Goal: Feedback & Contribution: Contribute content

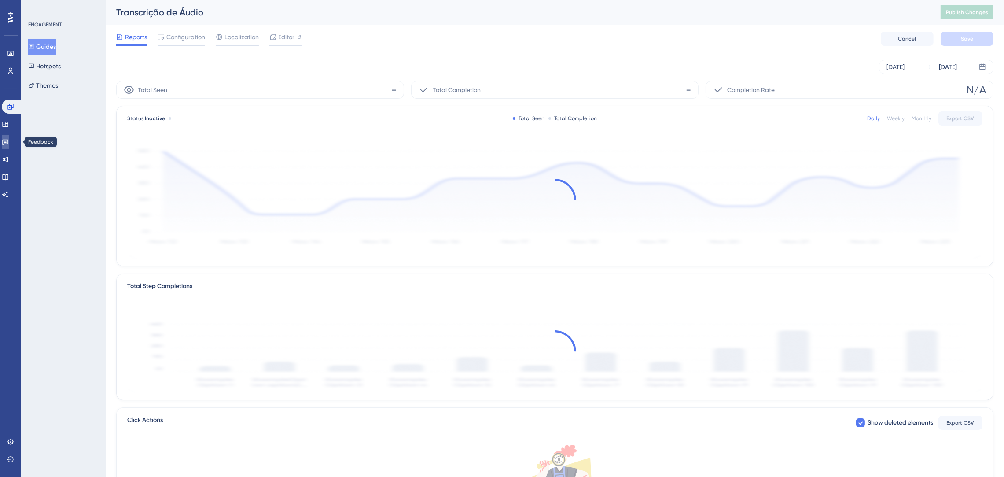
click at [7, 144] on icon at bounding box center [5, 142] width 6 height 6
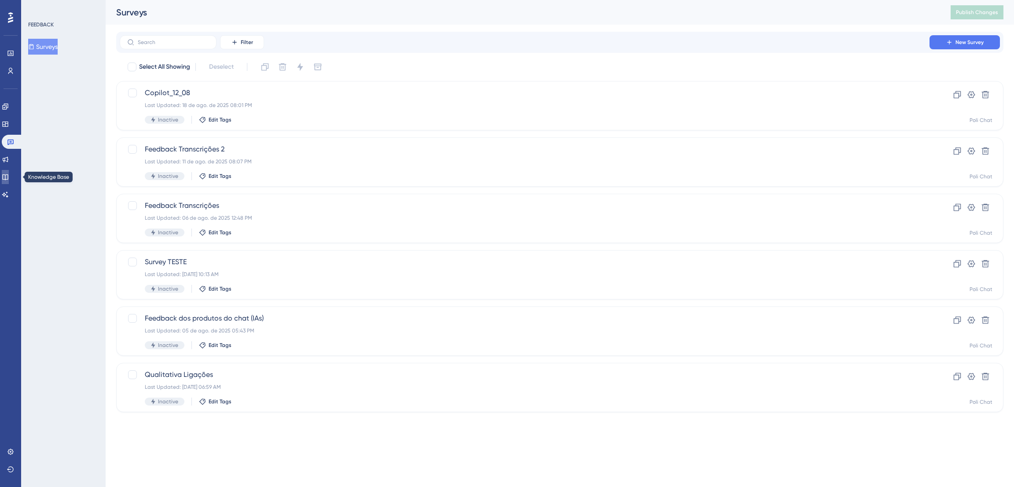
click at [6, 180] on link at bounding box center [5, 177] width 7 height 14
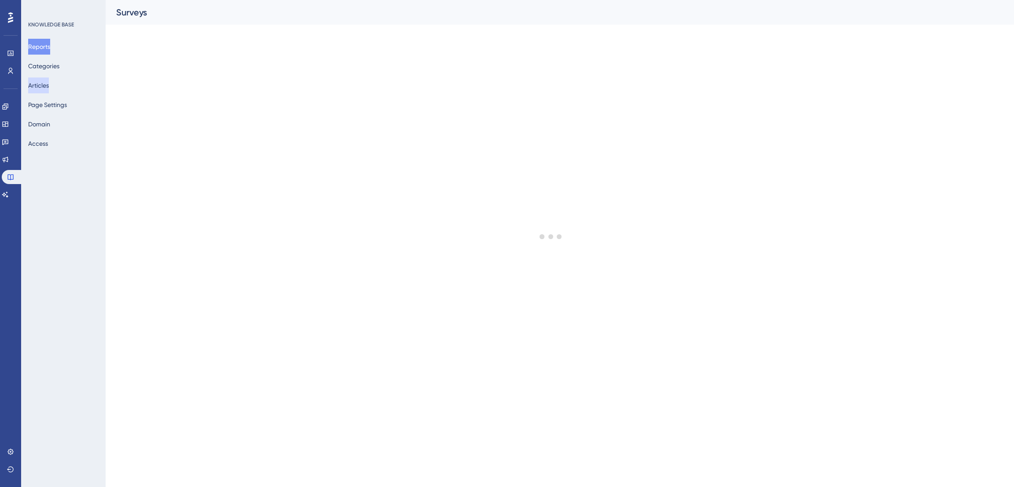
click at [47, 86] on button "Articles" at bounding box center [38, 85] width 21 height 16
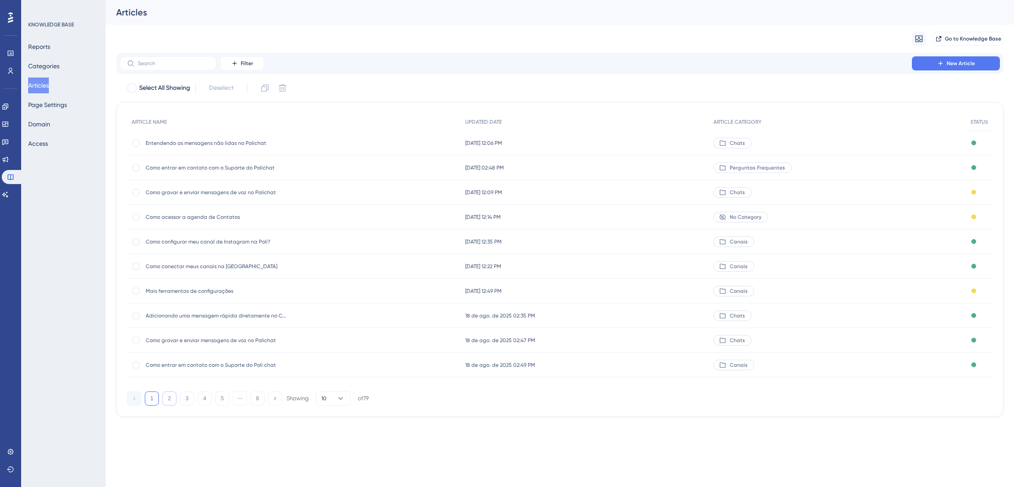
click at [171, 396] on button "2" at bounding box center [169, 398] width 14 height 14
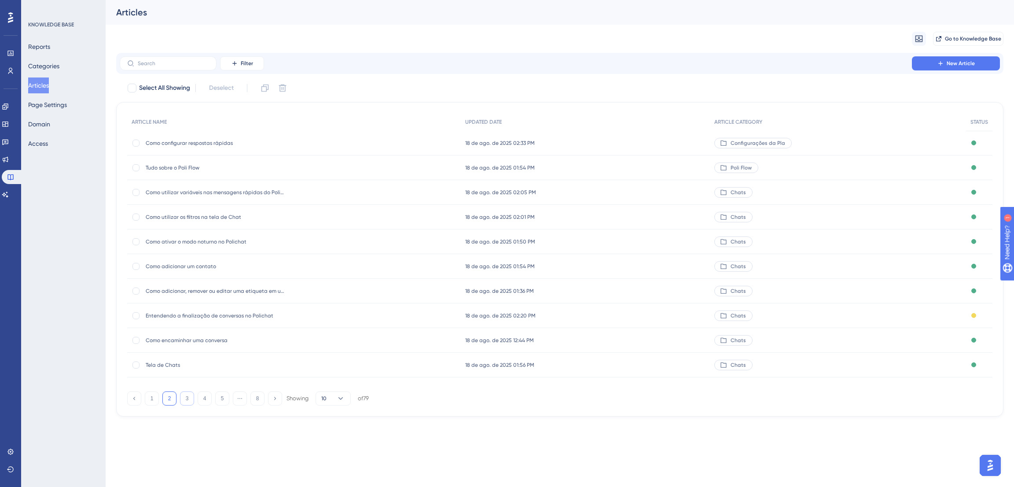
click at [184, 399] on button "3" at bounding box center [187, 398] width 14 height 14
click at [136, 241] on div at bounding box center [135, 241] width 7 height 7
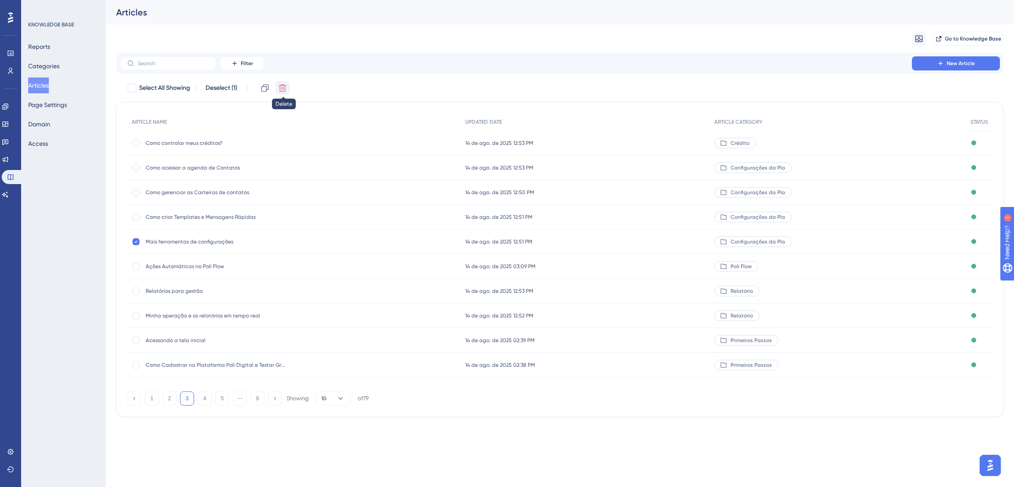
click at [288, 87] on button at bounding box center [282, 88] width 14 height 14
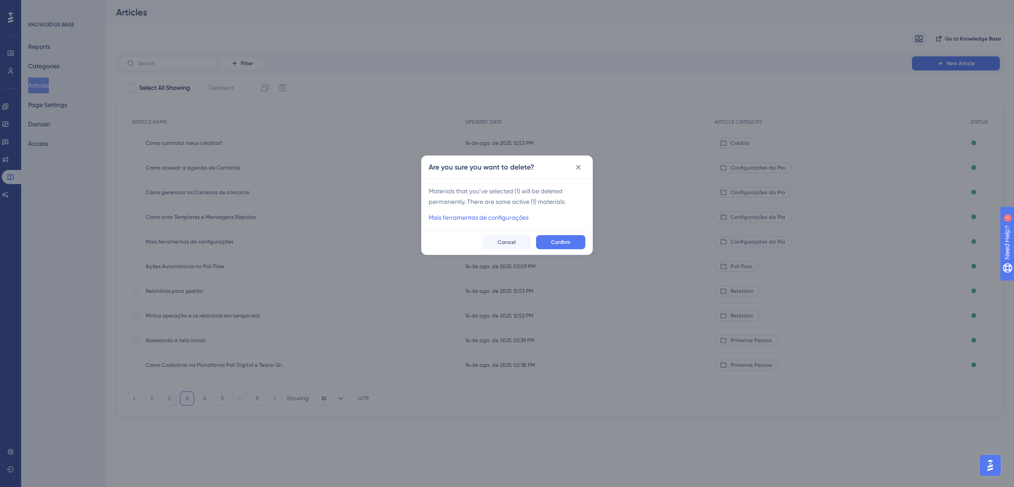
checkbox input "false"
click at [575, 244] on button "Confirm" at bounding box center [560, 242] width 49 height 14
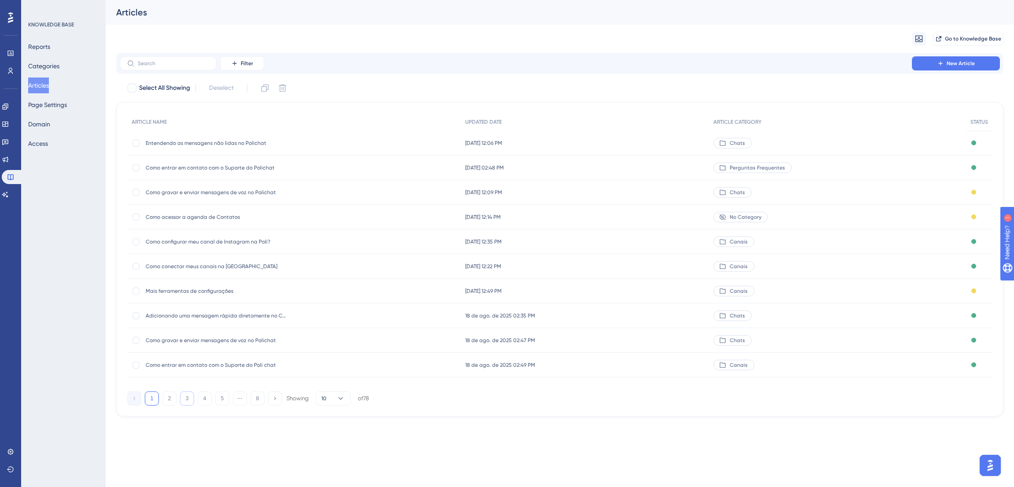
click at [190, 399] on button "3" at bounding box center [187, 398] width 14 height 14
click at [165, 400] on button "2" at bounding box center [169, 398] width 14 height 14
click at [224, 143] on span "Como configurar respostas rápidas" at bounding box center [216, 142] width 141 height 7
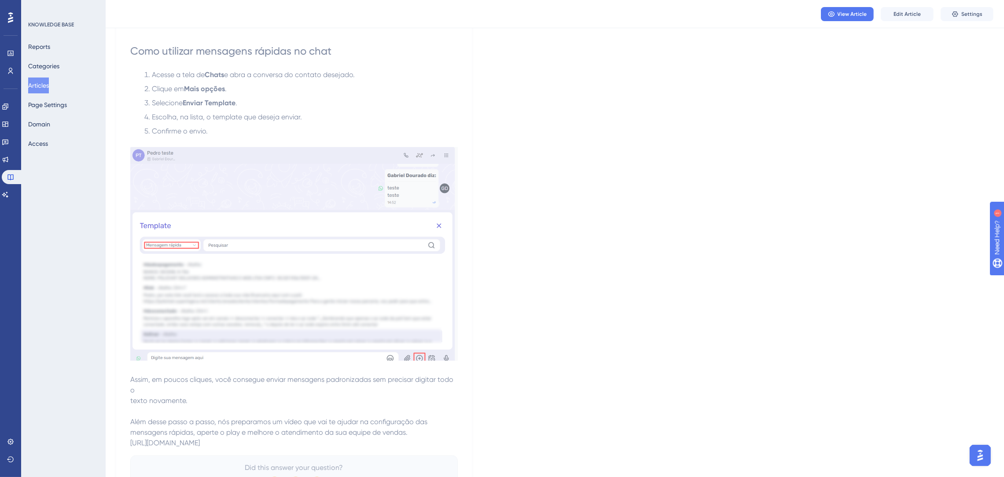
scroll to position [462, 0]
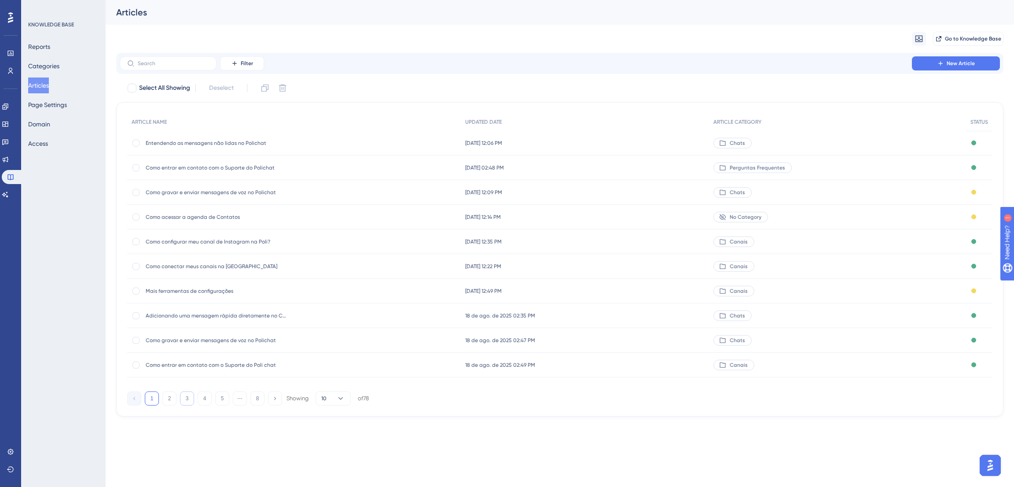
click at [183, 400] on button "3" at bounding box center [187, 398] width 14 height 14
click at [166, 400] on button "2" at bounding box center [169, 398] width 14 height 14
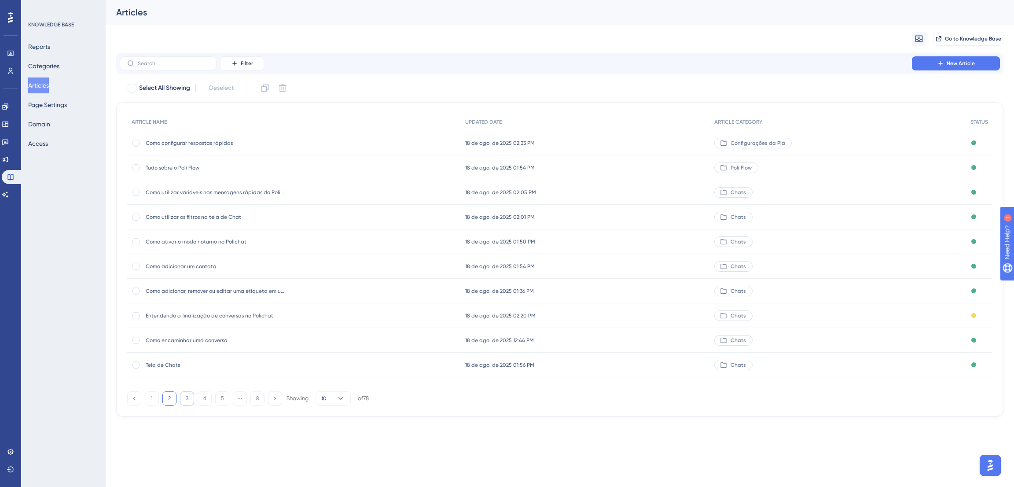
click at [183, 397] on button "3" at bounding box center [187, 398] width 14 height 14
click at [199, 397] on button "4" at bounding box center [205, 398] width 14 height 14
click at [191, 363] on span "Filtrar mensagens" at bounding box center [216, 364] width 141 height 7
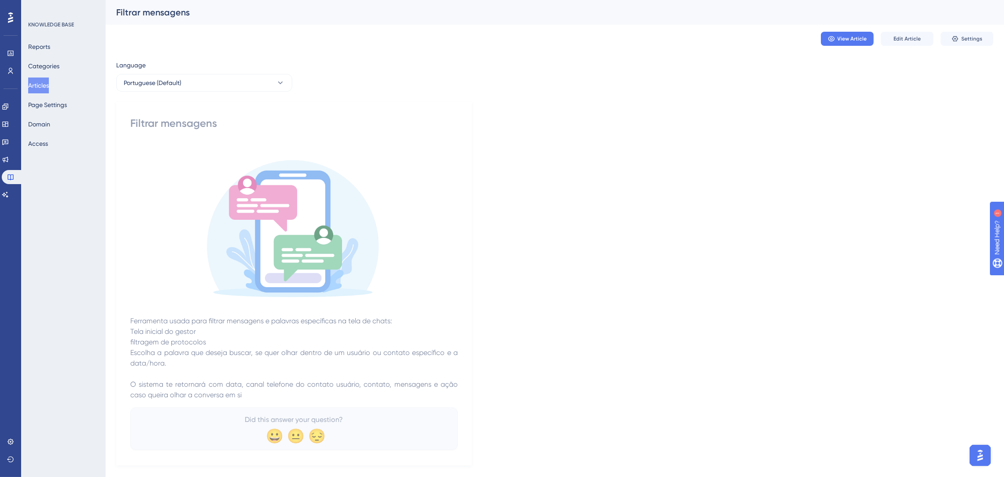
scroll to position [16, 0]
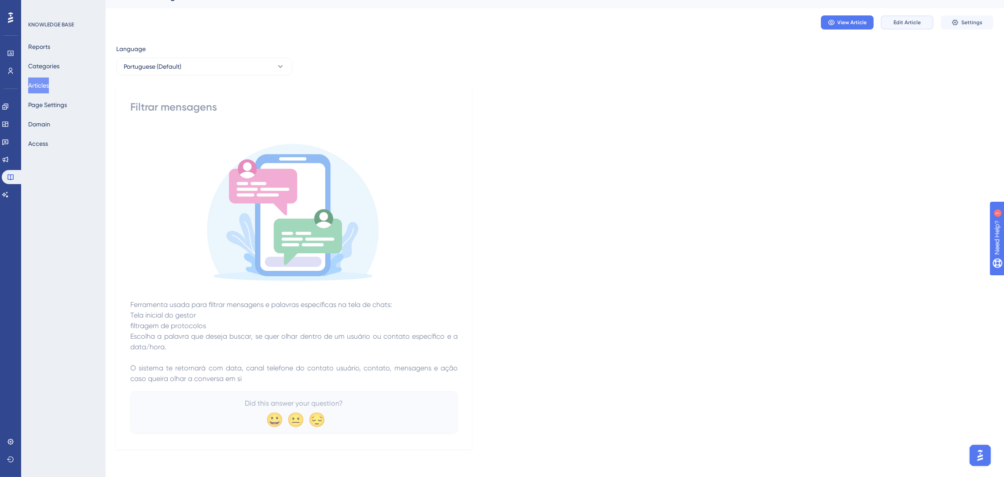
click at [918, 20] on span "Edit Article" at bounding box center [906, 22] width 27 height 7
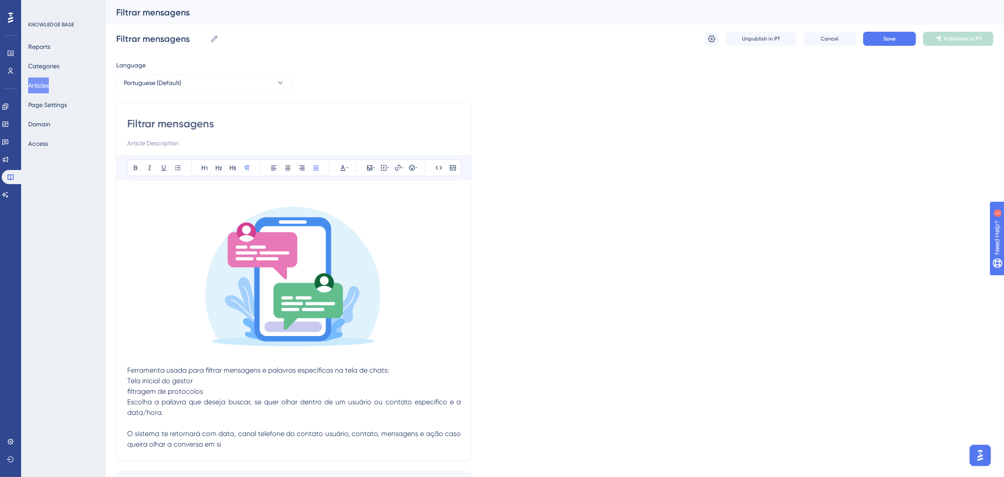
scroll to position [61, 0]
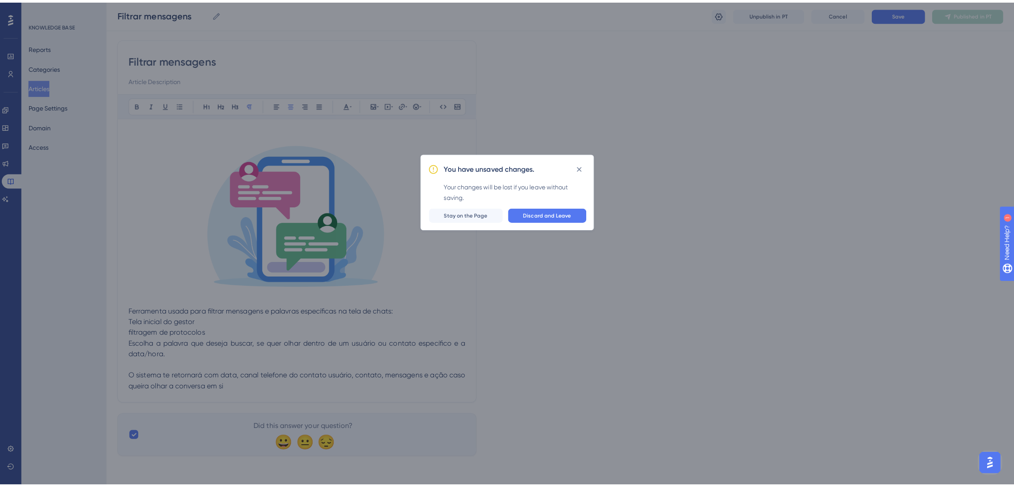
scroll to position [51, 0]
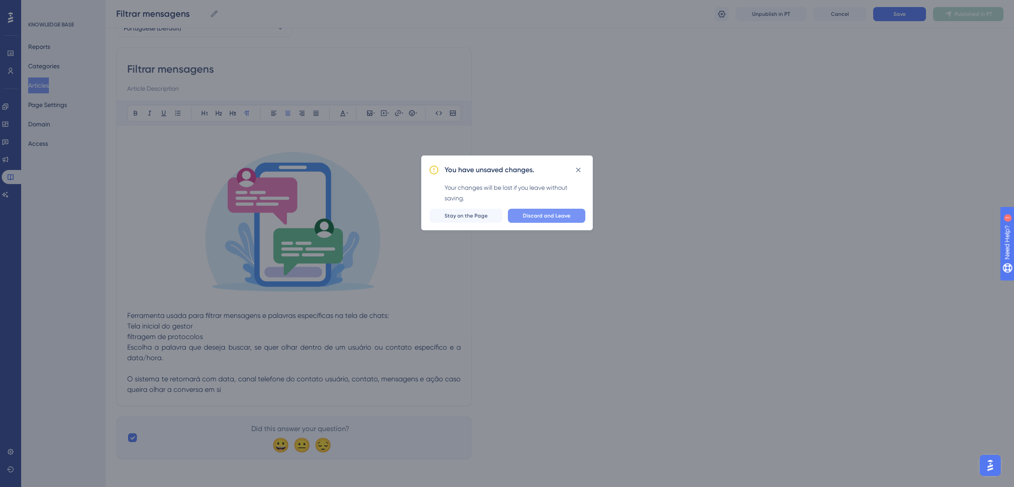
click at [521, 217] on button "Discard and Leave" at bounding box center [546, 216] width 77 height 14
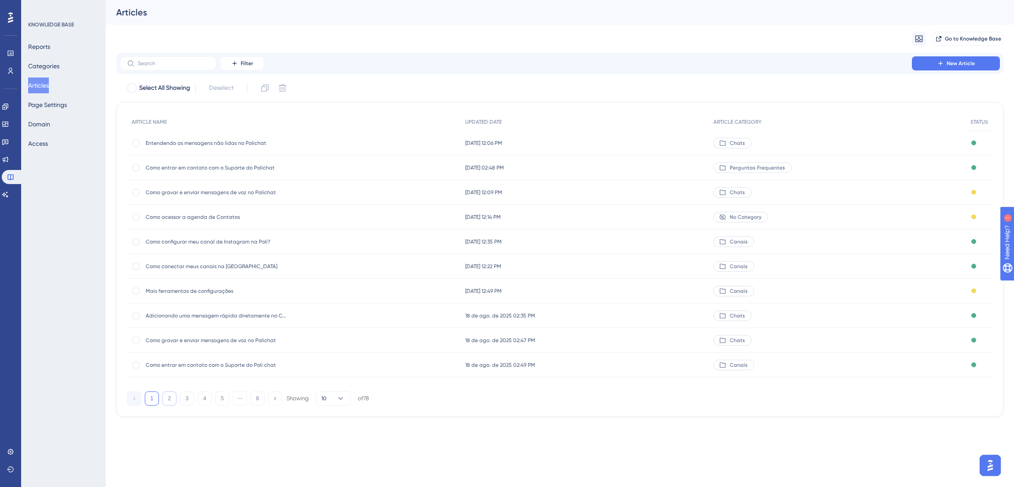
click at [168, 396] on button "2" at bounding box center [169, 398] width 14 height 14
click at [188, 398] on button "3" at bounding box center [187, 398] width 14 height 14
click at [209, 394] on button "4" at bounding box center [205, 398] width 14 height 14
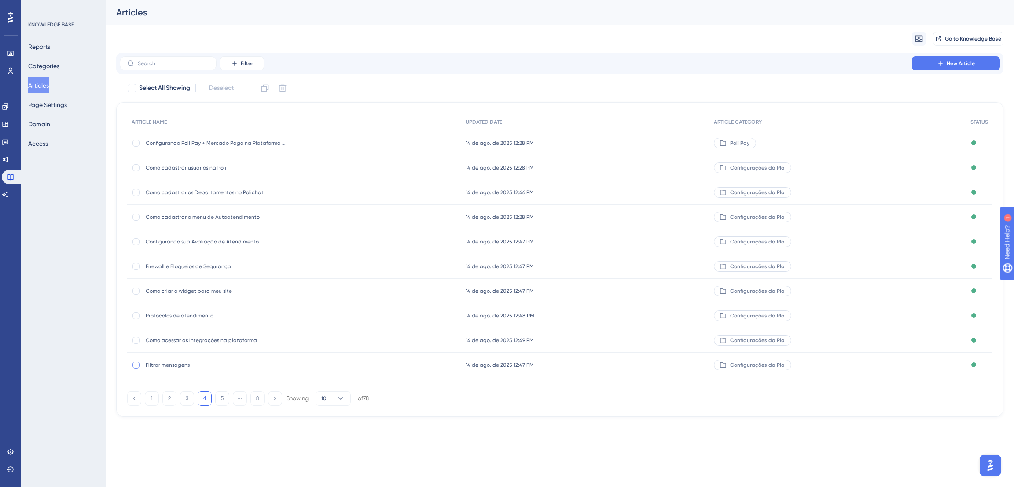
click at [134, 363] on div at bounding box center [135, 364] width 7 height 7
click at [287, 88] on icon at bounding box center [282, 88] width 9 height 9
checkbox input "false"
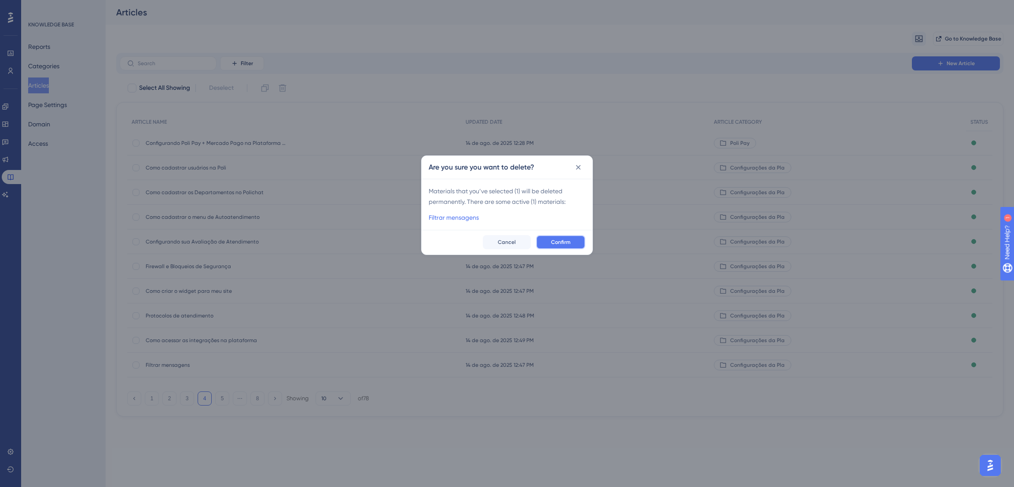
click at [576, 243] on button "Confirm" at bounding box center [560, 242] width 49 height 14
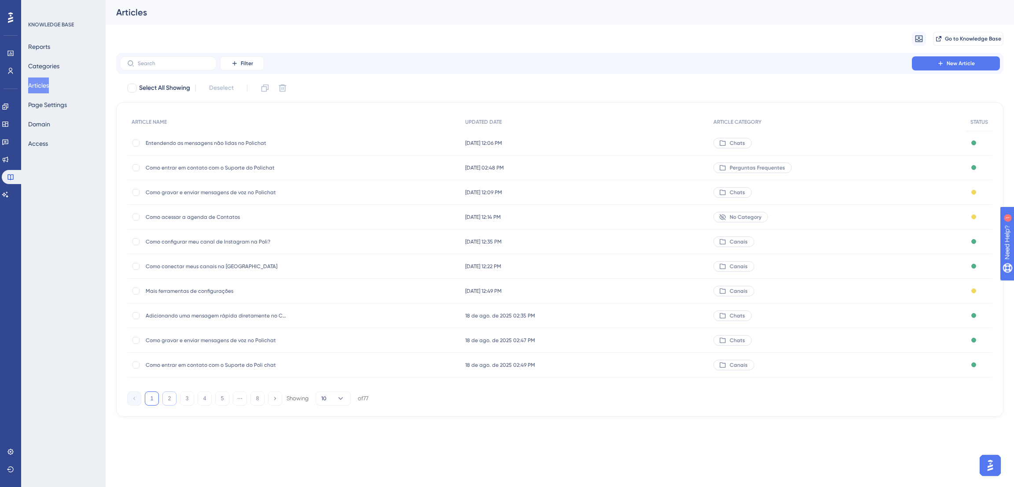
click at [168, 400] on button "2" at bounding box center [169, 398] width 14 height 14
click at [180, 397] on button "3" at bounding box center [187, 398] width 14 height 14
click at [313, 238] on div "Como criar Templates e Mensagens Rápidas Como criar Templates e Mensagens Rápid…" at bounding box center [294, 241] width 334 height 25
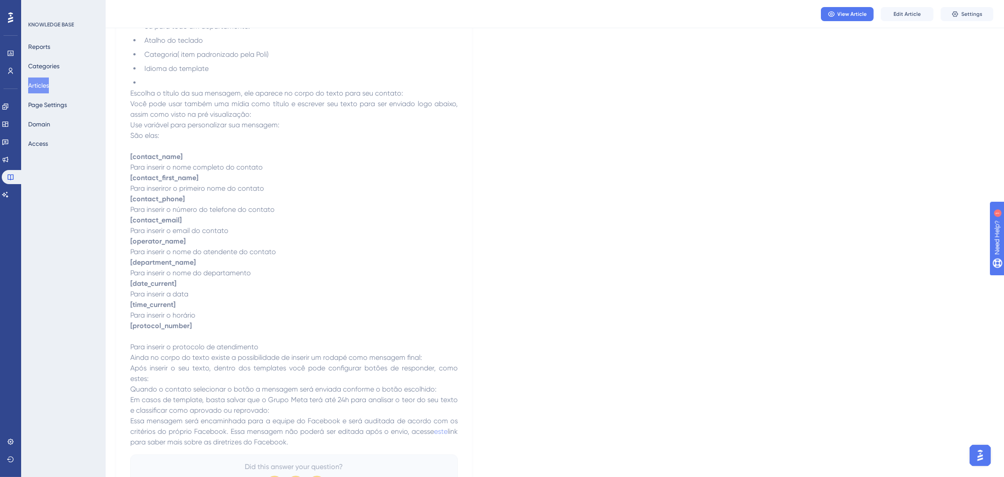
scroll to position [873, 0]
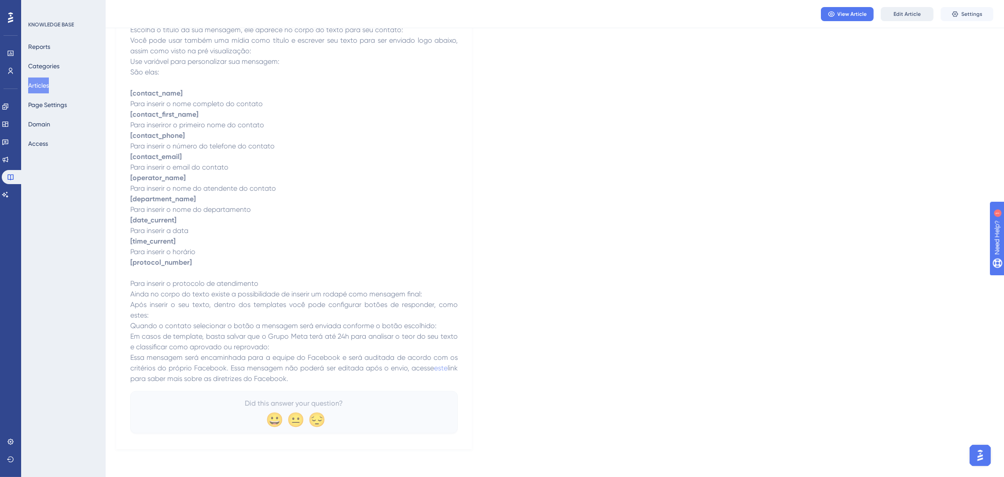
click at [894, 9] on button "Edit Article" at bounding box center [906, 14] width 53 height 14
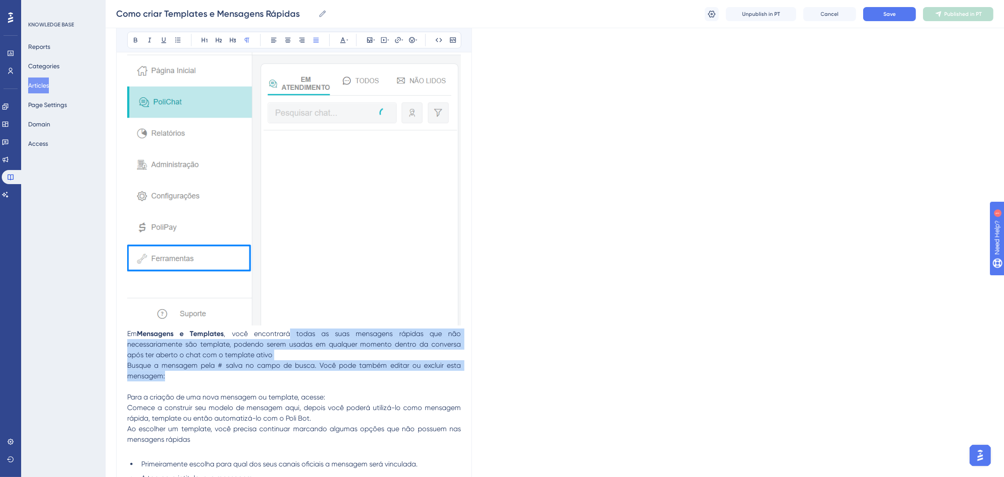
scroll to position [0, 0]
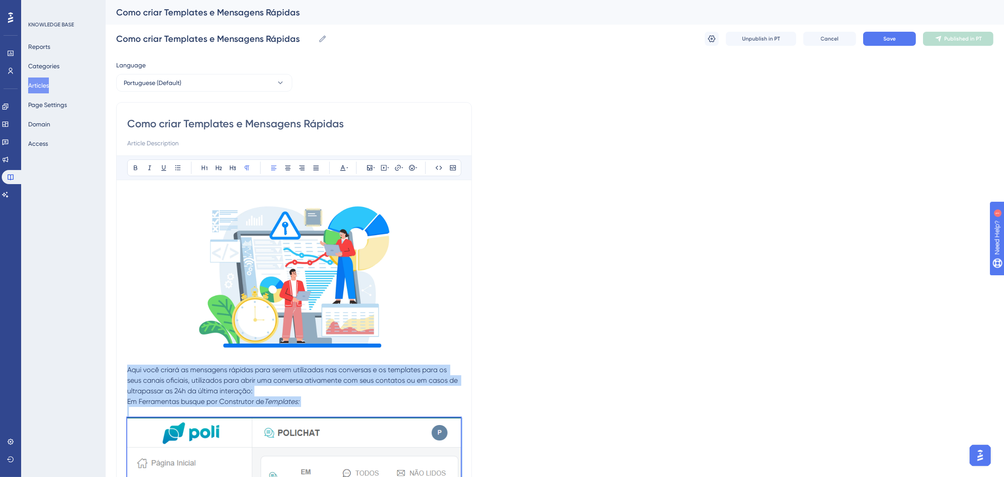
drag, startPoint x: 346, startPoint y: 177, endPoint x: 104, endPoint y: 367, distance: 307.5
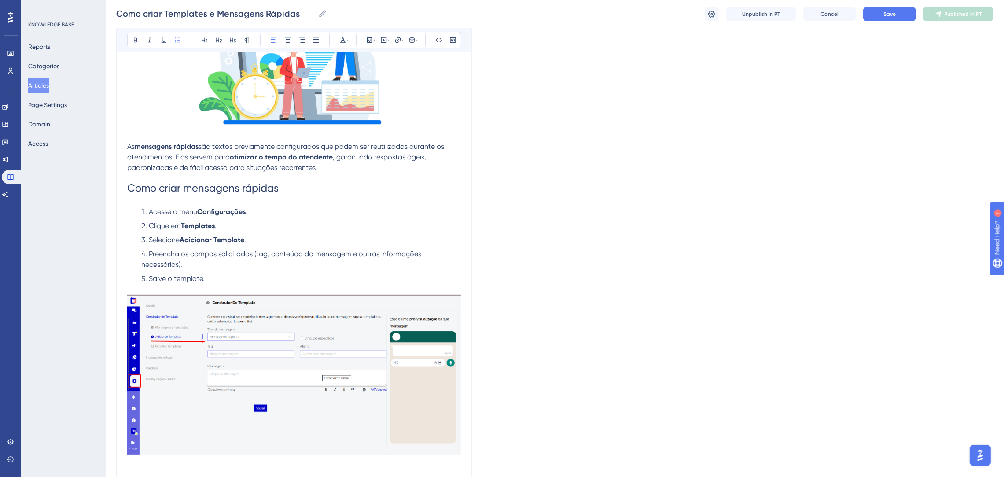
scroll to position [198, 0]
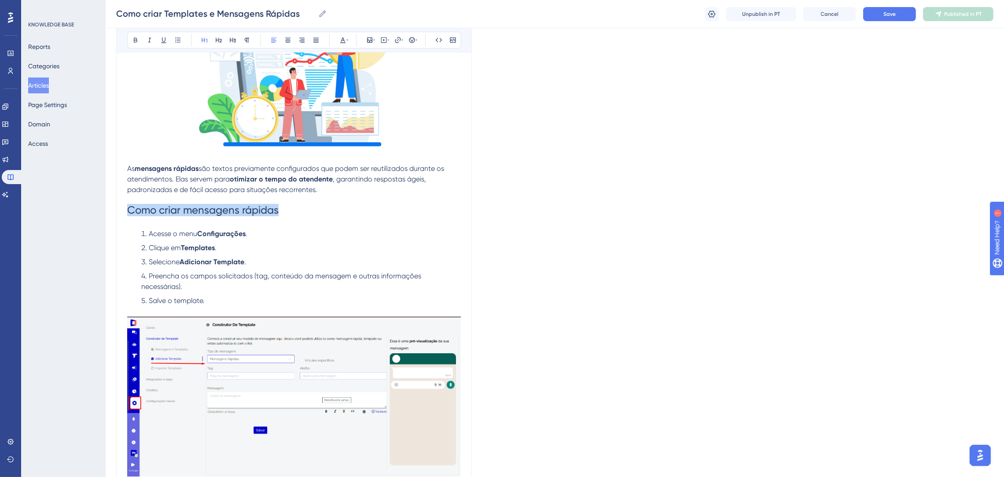
drag, startPoint x: 239, startPoint y: 210, endPoint x: 462, endPoint y: 38, distance: 281.7
click at [128, 207] on h1 "Como criar mensagens rápidas" at bounding box center [294, 210] width 334 height 30
click at [341, 39] on icon at bounding box center [342, 40] width 7 height 7
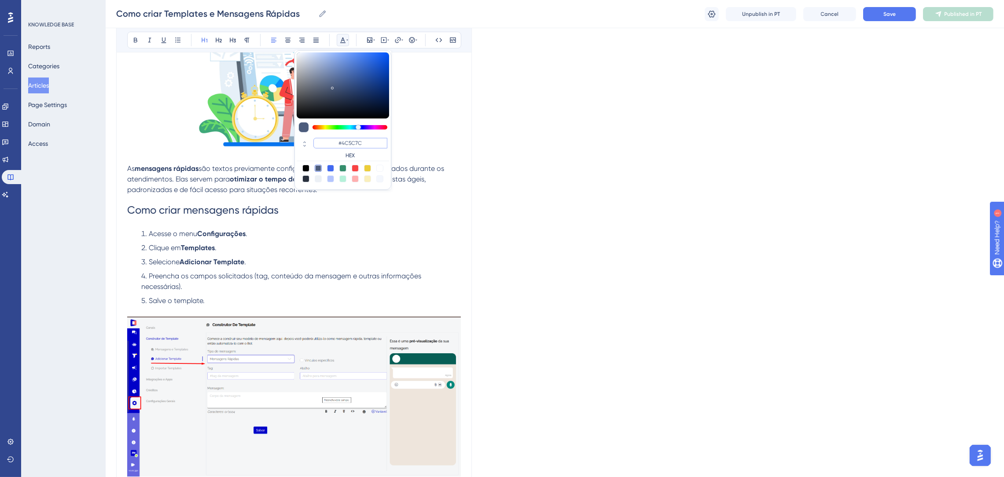
drag, startPoint x: 363, startPoint y: 143, endPoint x: 329, endPoint y: 143, distance: 34.3
click at [329, 143] on input "#4C5C7C" at bounding box center [350, 143] width 74 height 11
drag, startPoint x: 376, startPoint y: 147, endPoint x: 356, endPoint y: 143, distance: 20.9
click at [356, 143] on input "#000000" at bounding box center [350, 143] width 74 height 11
type input "#0000FF"
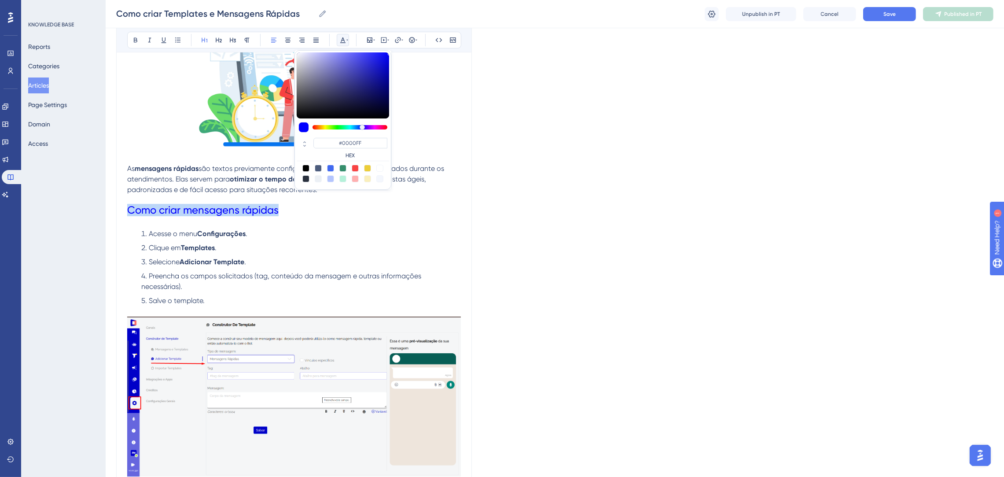
click at [405, 220] on h1 "Como criar mensagens rápidas" at bounding box center [294, 210] width 334 height 30
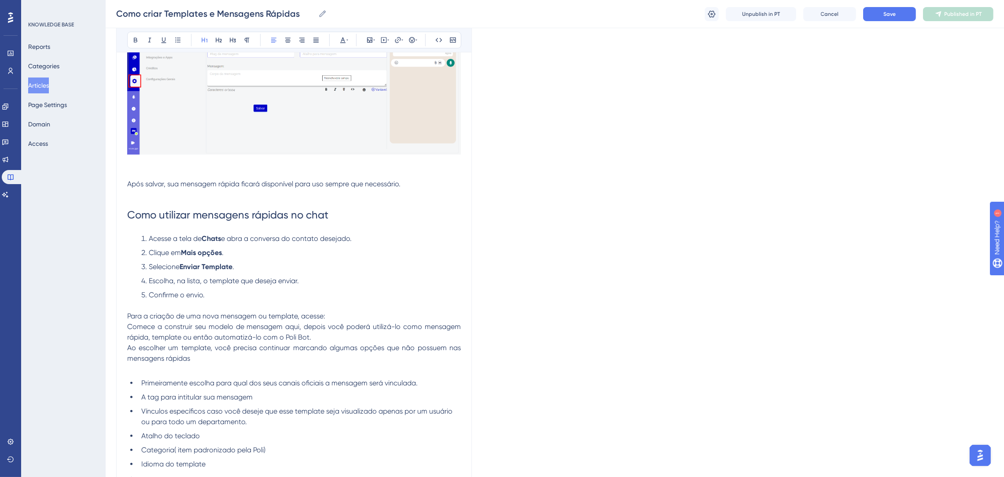
scroll to position [528, 0]
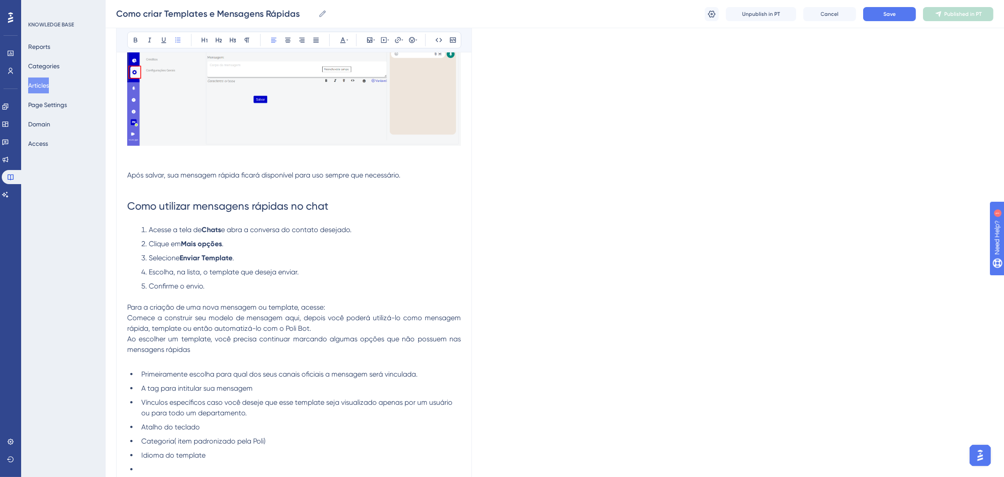
click at [304, 280] on ol "Acesse a tela de Chats e abra a conversa do contato desejado. Clique em Mais op…" at bounding box center [294, 257] width 334 height 67
click at [293, 294] on p at bounding box center [294, 296] width 334 height 11
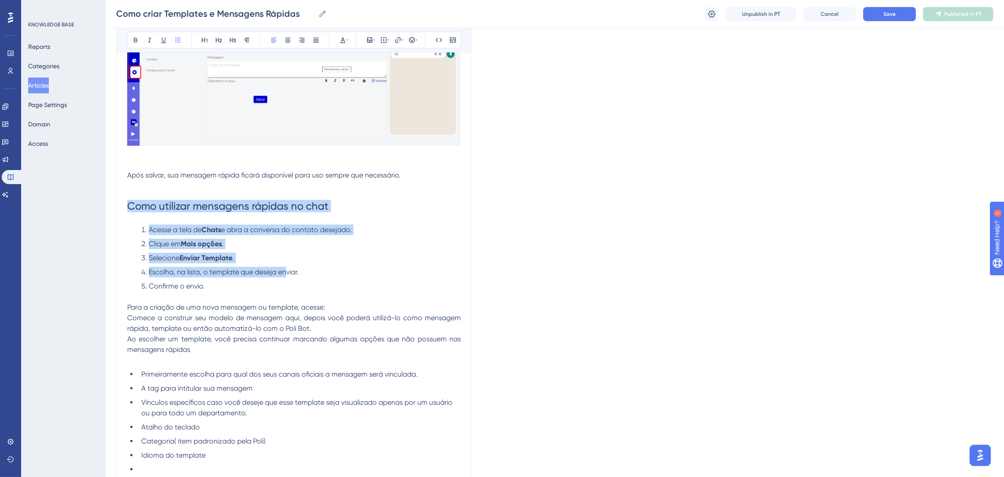
drag, startPoint x: 287, startPoint y: 275, endPoint x: 122, endPoint y: 205, distance: 179.2
click at [122, 205] on div "Como criar Templates e Mensagens Rápidas Bold Italic Underline Bullet Point Hea…" at bounding box center [294, 202] width 356 height 1263
copy div "Como utilizar mensagens rápidas no chat Acesse a tela de Chats e abra a convers…"
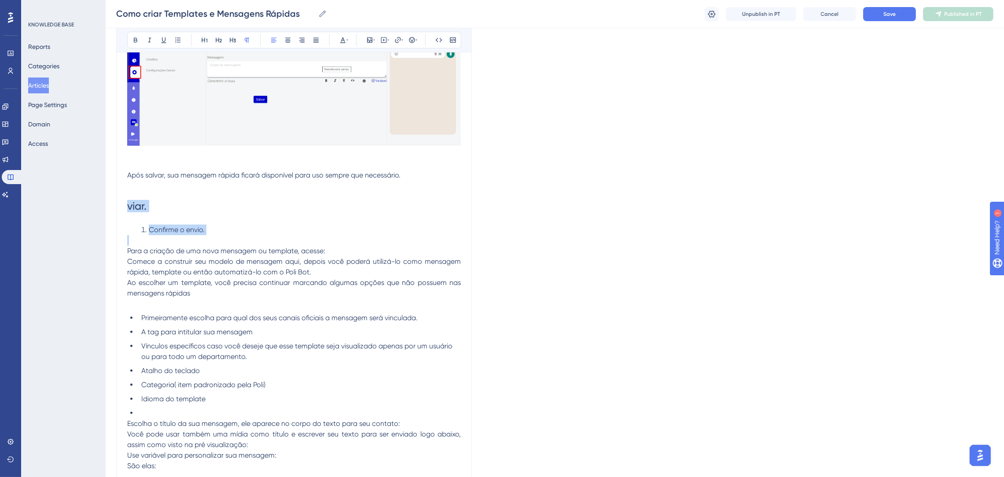
drag, startPoint x: 213, startPoint y: 240, endPoint x: 130, endPoint y: 207, distance: 89.1
click at [130, 207] on div "As mensagens rápidas são textos previamente configurados que podem ser reutiliz…" at bounding box center [294, 213] width 334 height 1108
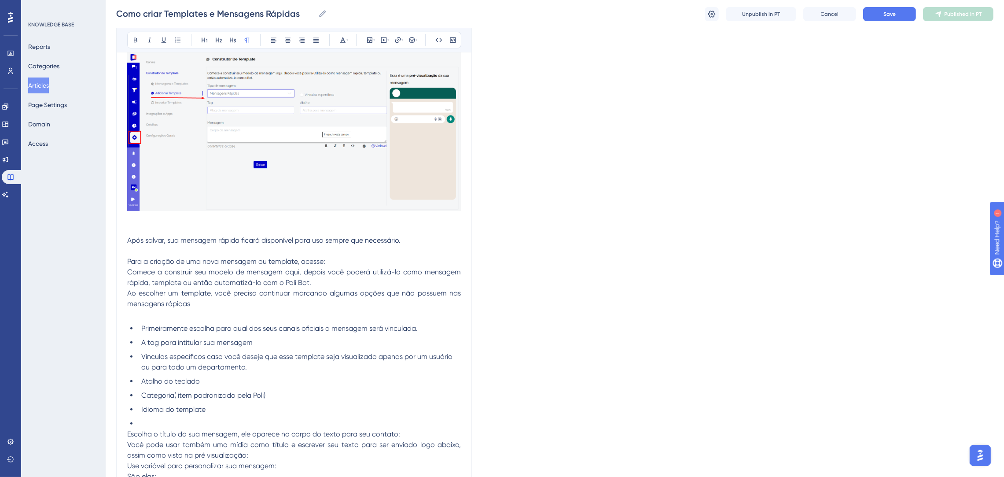
scroll to position [396, 0]
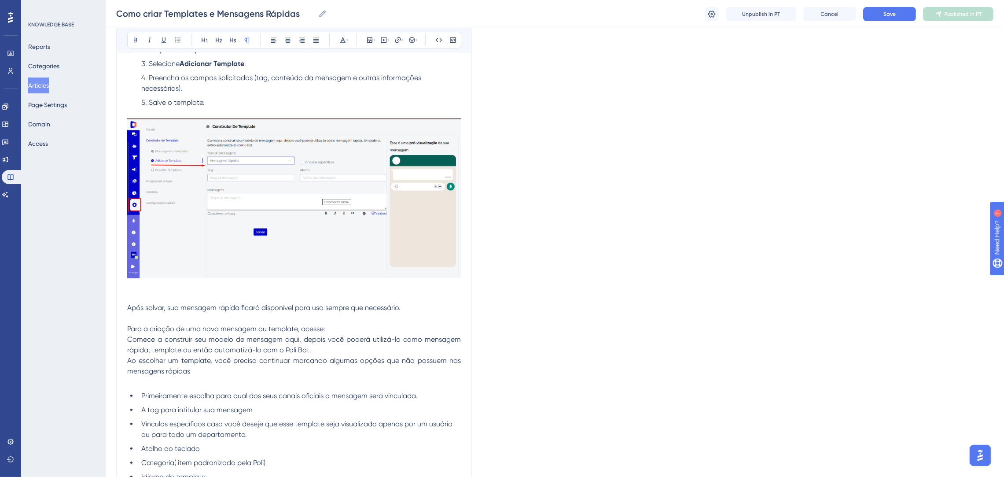
click at [451, 336] on span "Comece a construir seu modelo de mensagem aqui, depois você poderá utilizá-lo c…" at bounding box center [294, 344] width 335 height 19
drag, startPoint x: 397, startPoint y: 312, endPoint x: 51, endPoint y: 315, distance: 346.7
click at [106, 315] on div "Performance Users Engagement Widgets Feedback Product Updates Knowledge Base AI…" at bounding box center [555, 263] width 898 height 1318
click at [177, 330] on span "Para a criação de uma nova mensagem ou template, acesse:" at bounding box center [226, 328] width 198 height 8
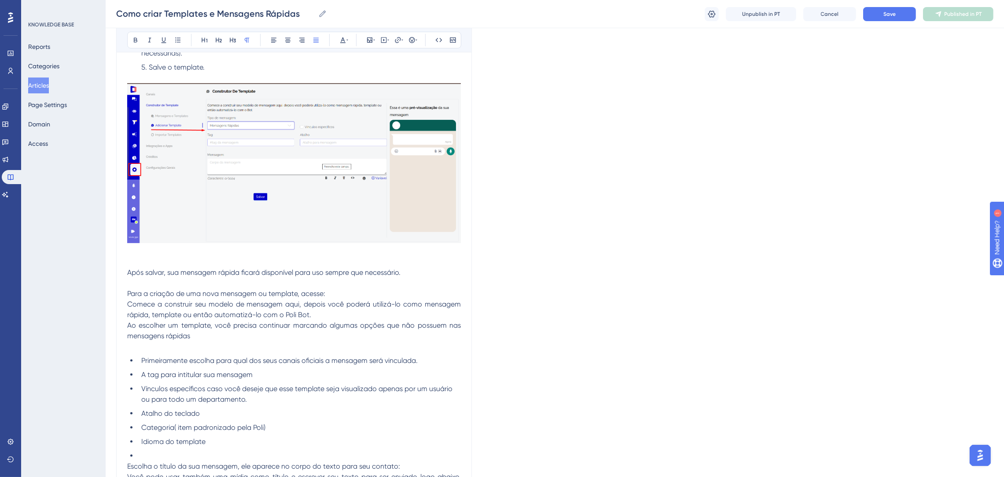
scroll to position [462, 0]
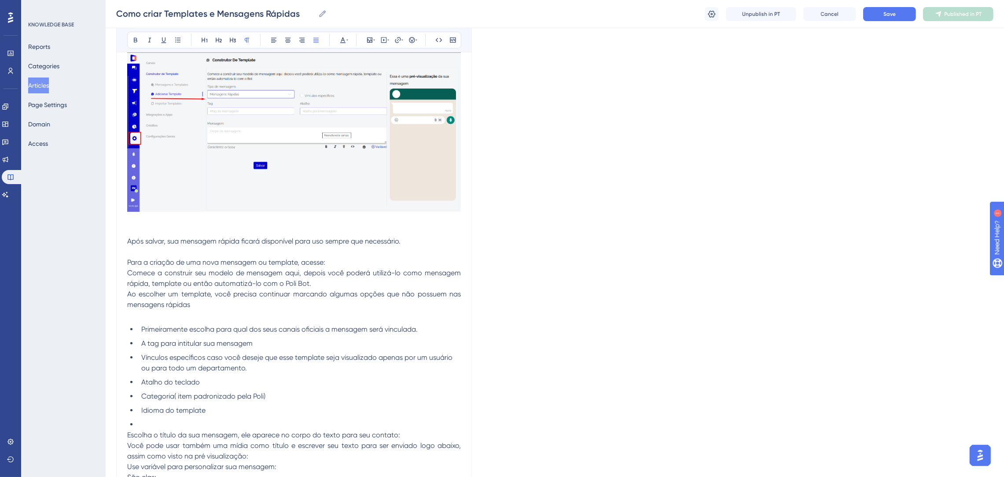
click at [254, 278] on p "Comece a construir seu modelo de mensagem aqui, depois você poderá utilizá-lo c…" at bounding box center [294, 278] width 334 height 21
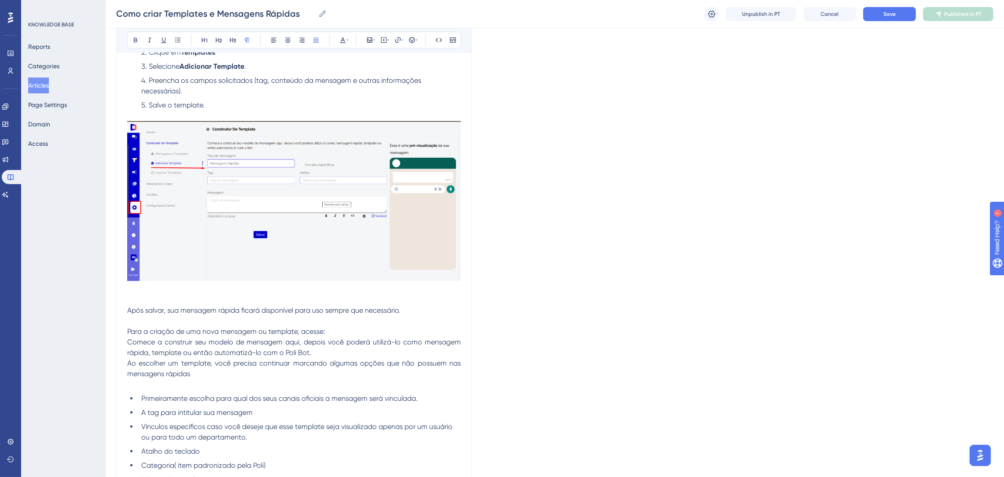
click at [353, 333] on p "Para a criação de uma nova mensagem ou template, acesse:" at bounding box center [294, 331] width 334 height 11
drag, startPoint x: 260, startPoint y: 331, endPoint x: 218, endPoint y: 330, distance: 41.4
click at [218, 330] on span "Para a criação de uma nova mensagem ou template, acesse:" at bounding box center [226, 331] width 198 height 8
click at [297, 329] on span "Para a criação de uma nova mensagem ou template, acesse:" at bounding box center [226, 331] width 198 height 8
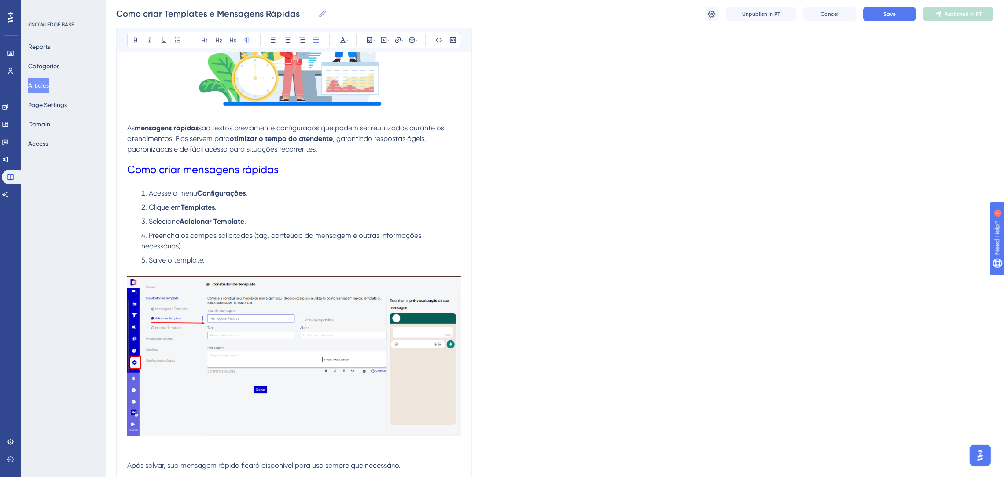
scroll to position [261, 0]
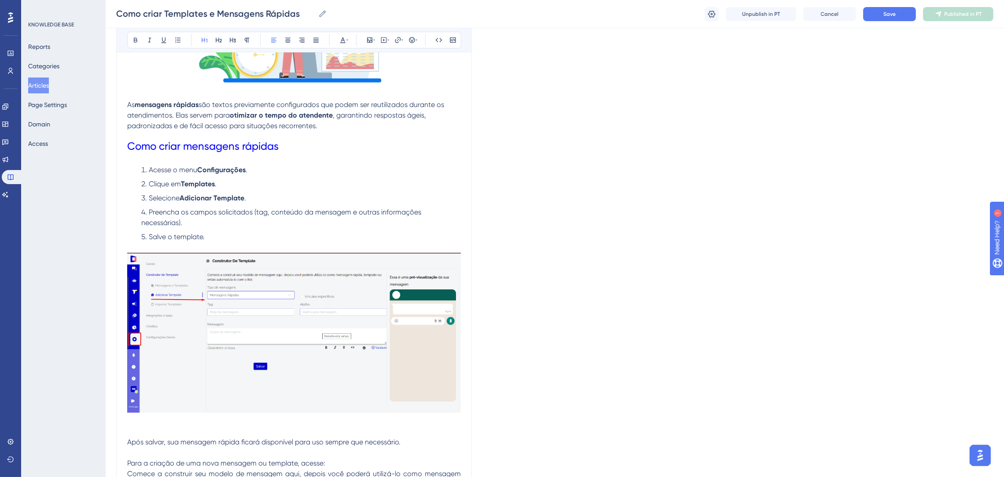
click at [184, 141] on span "Como criar mensagens rápidas" at bounding box center [202, 146] width 151 height 12
click at [281, 143] on h1 "Como criar mensagens rápidas" at bounding box center [294, 146] width 334 height 30
click at [278, 145] on span "Como criar mensagens rápidas" at bounding box center [202, 146] width 151 height 12
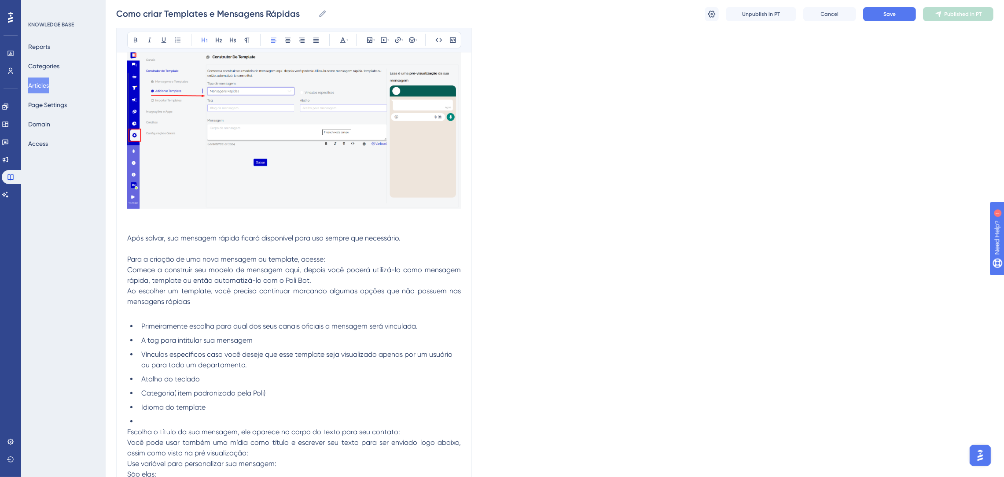
scroll to position [459, 0]
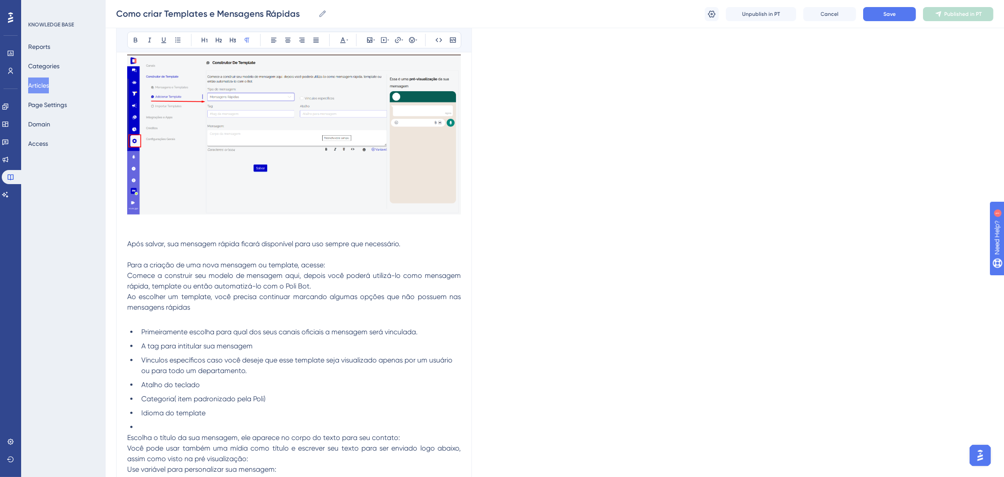
click at [417, 238] on p at bounding box center [294, 233] width 334 height 11
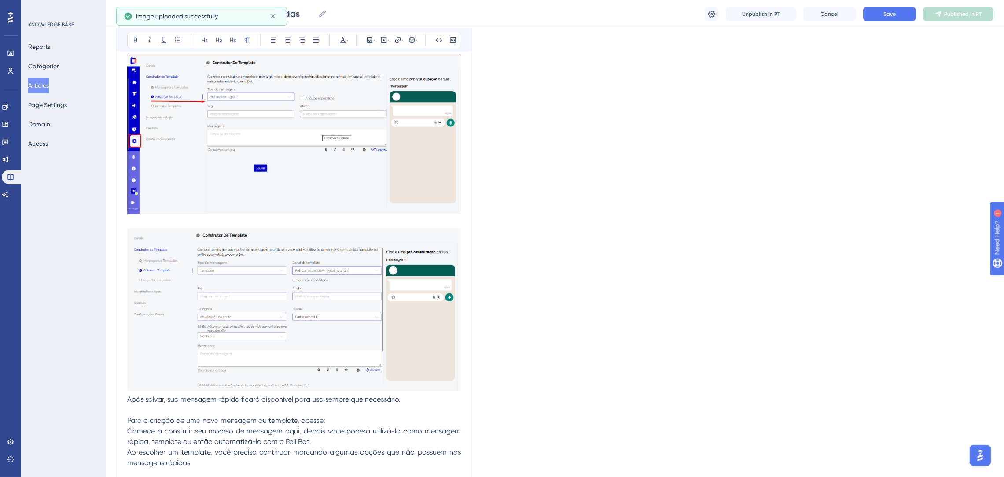
scroll to position [525, 0]
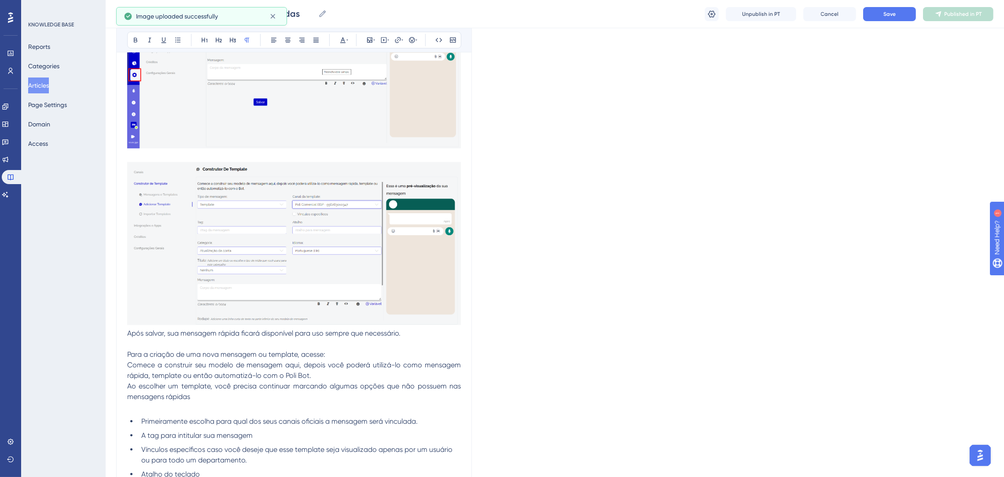
click at [188, 155] on p at bounding box center [294, 156] width 334 height 11
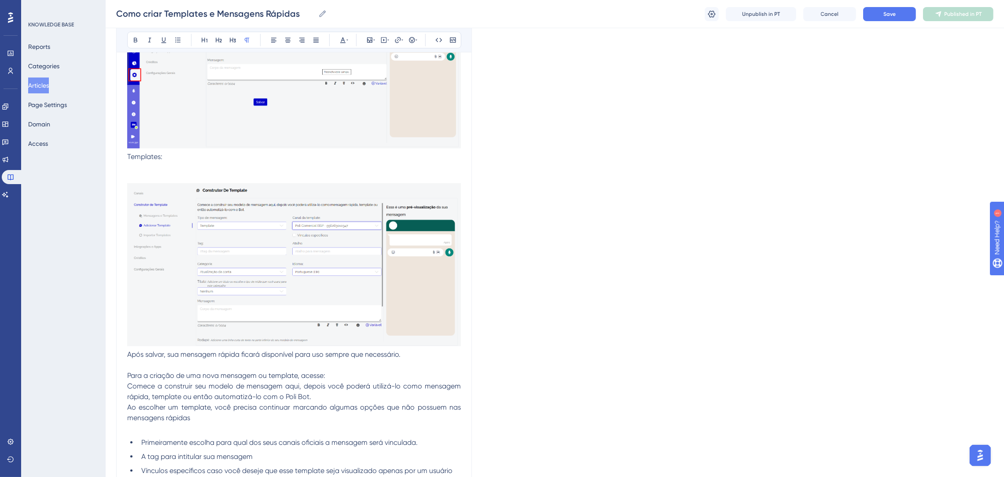
click at [463, 145] on div "Como criar Templates e Mensagens Rápidas Bold Italic Underline Bullet Point Hea…" at bounding box center [294, 237] width 356 height 1329
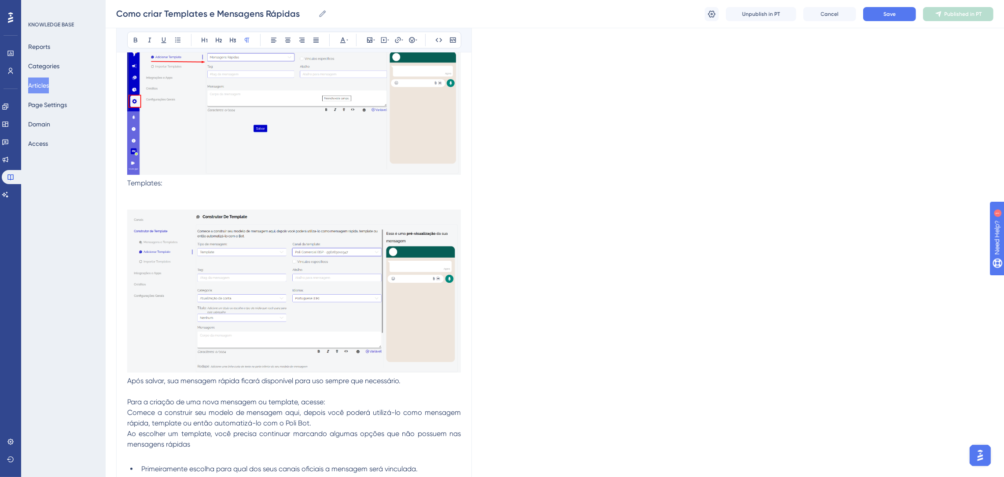
click at [192, 187] on p "Templates:" at bounding box center [294, 183] width 334 height 11
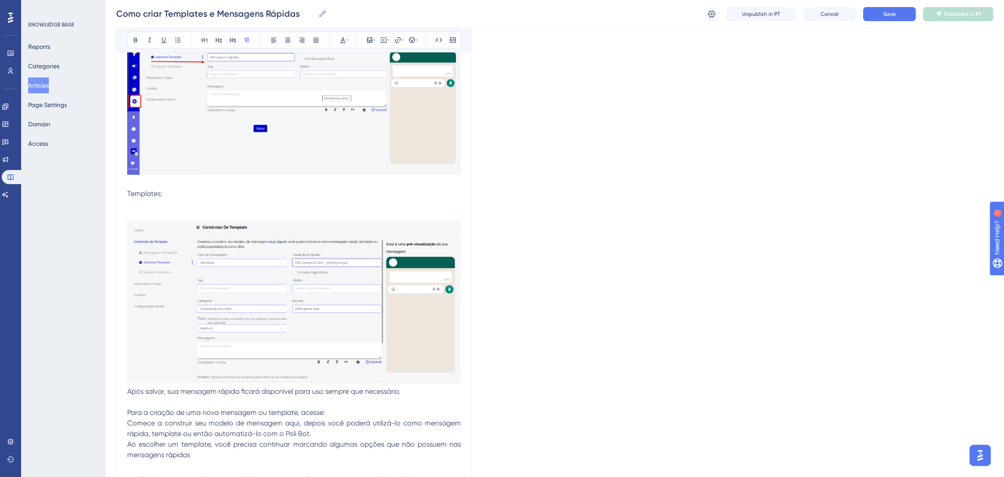
click at [192, 187] on p at bounding box center [294, 183] width 334 height 11
click at [189, 209] on p at bounding box center [294, 204] width 334 height 11
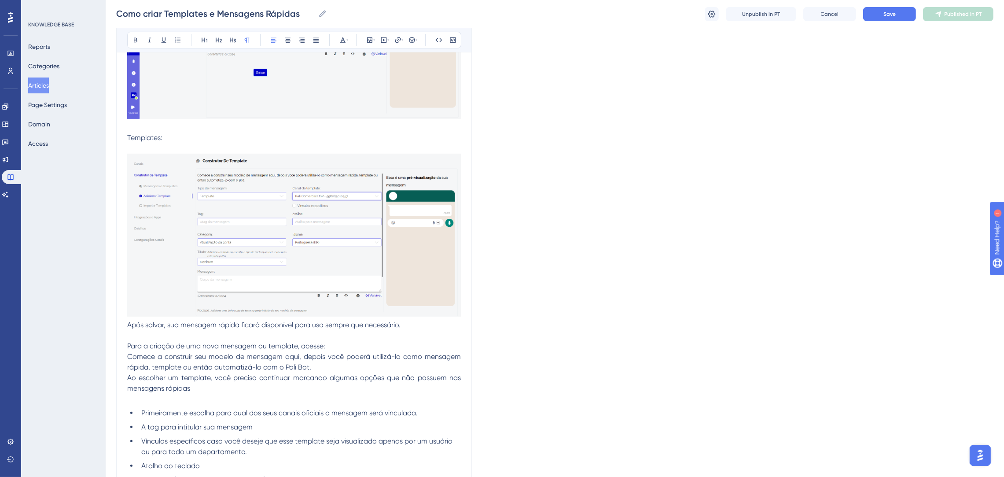
scroll to position [631, 0]
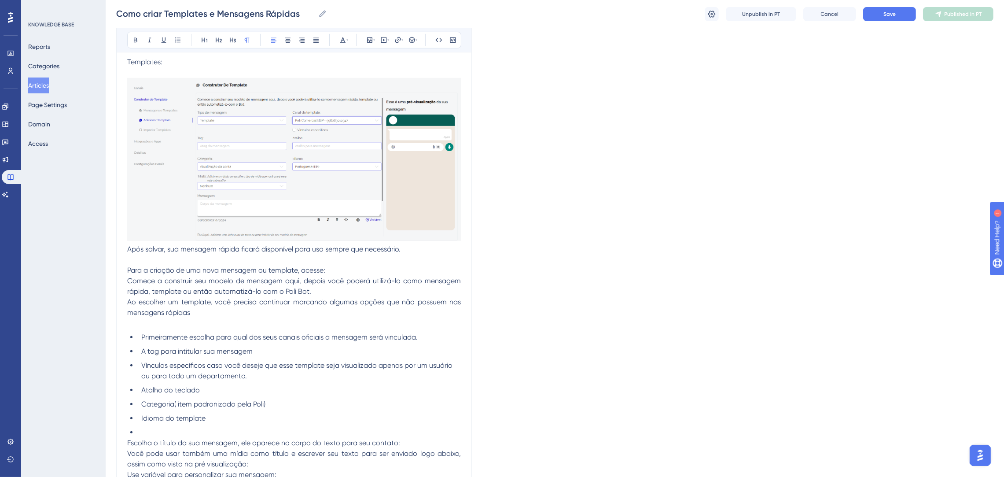
click at [236, 164] on img at bounding box center [294, 159] width 334 height 163
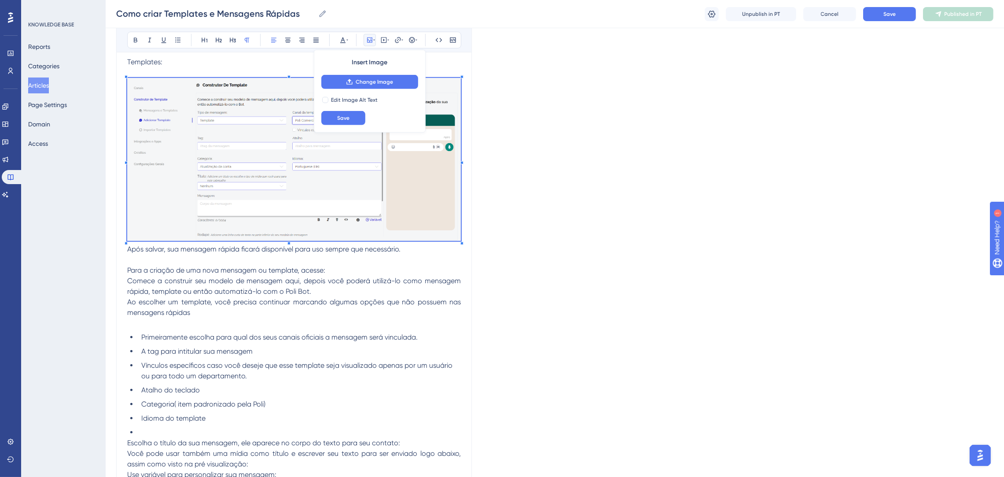
click at [489, 160] on div "Language Portuguese (Default) Como criar Templates e Mensagens Rápidas Bold Ita…" at bounding box center [554, 138] width 877 height 1424
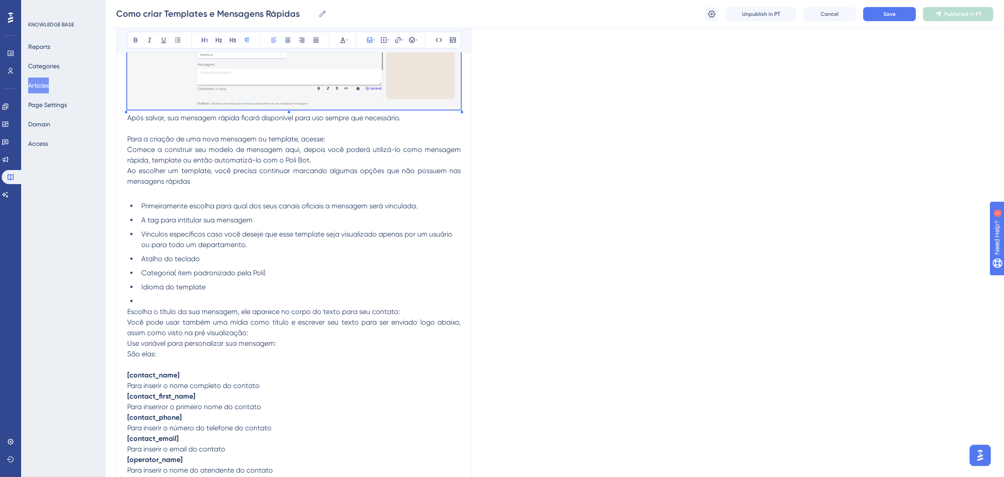
scroll to position [763, 0]
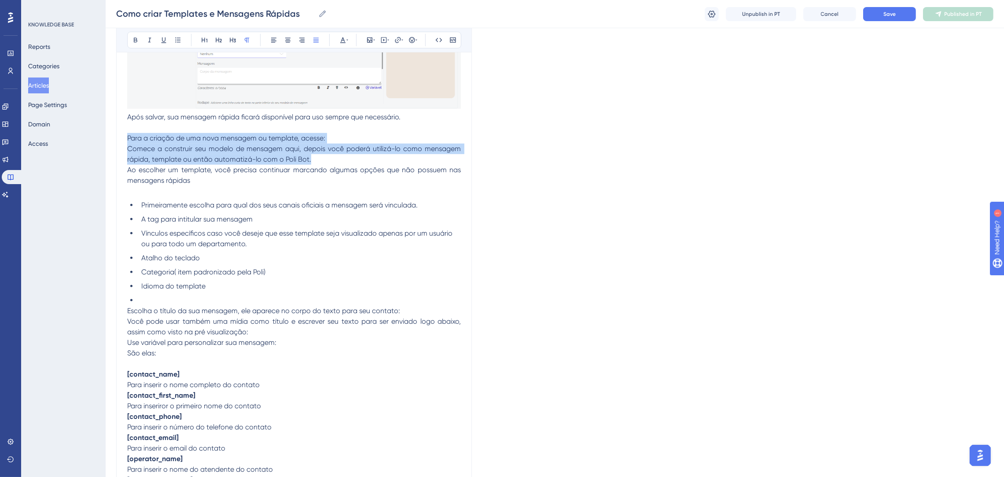
drag, startPoint x: 345, startPoint y: 155, endPoint x: 113, endPoint y: 135, distance: 232.3
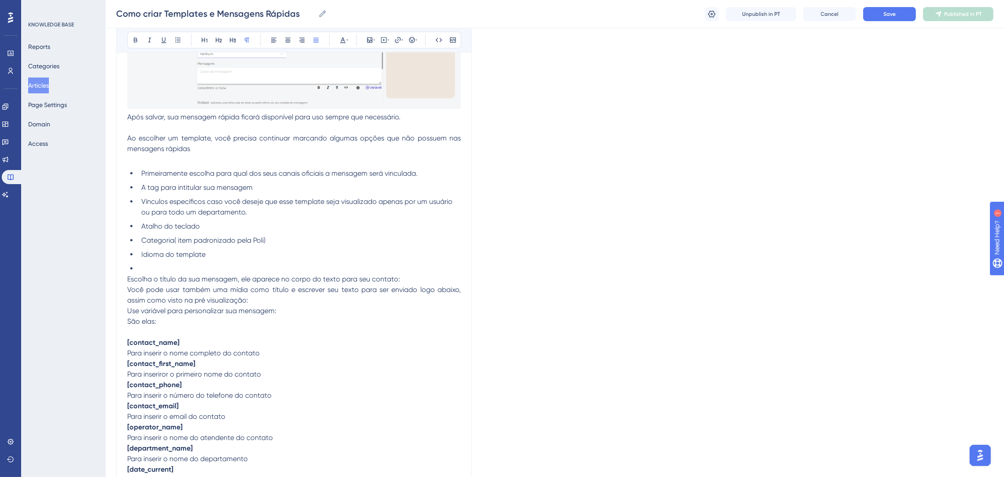
click at [236, 139] on span "Ao escolher um template, você precisa continuar marcando algumas opções que não…" at bounding box center [294, 143] width 335 height 19
click at [224, 154] on p at bounding box center [294, 159] width 334 height 11
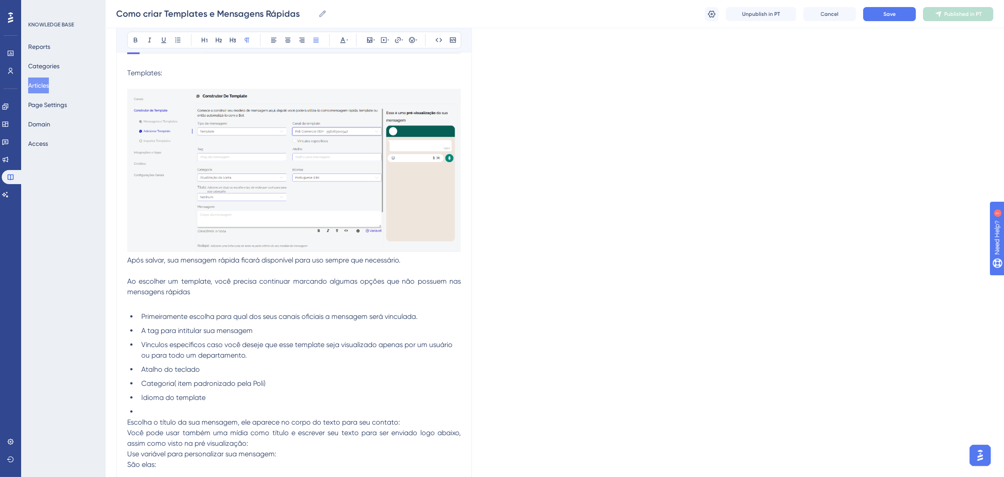
scroll to position [697, 0]
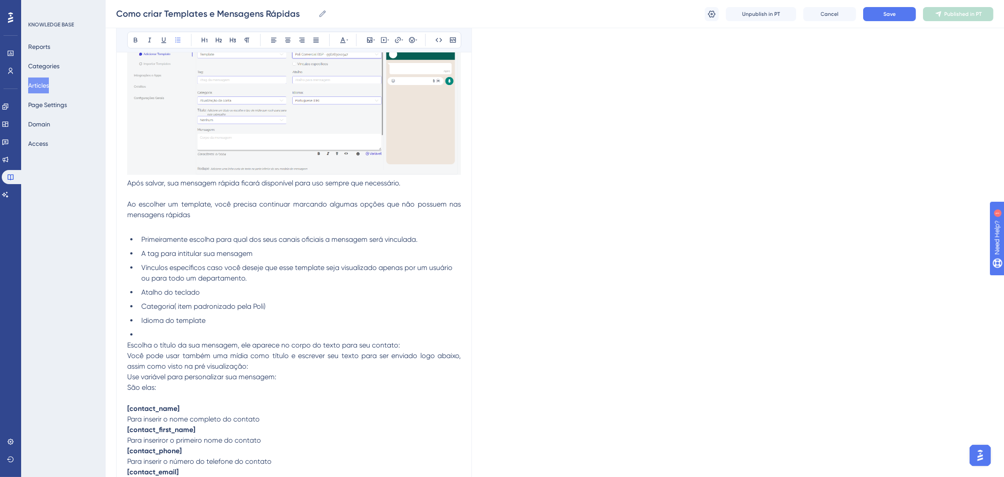
drag, startPoint x: 147, startPoint y: 335, endPoint x: 122, endPoint y: 334, distance: 24.7
click at [122, 334] on div "Como criar Templates e Mensagens Rápidas Bold Italic Underline Bullet Point Hea…" at bounding box center [294, 50] width 356 height 1297
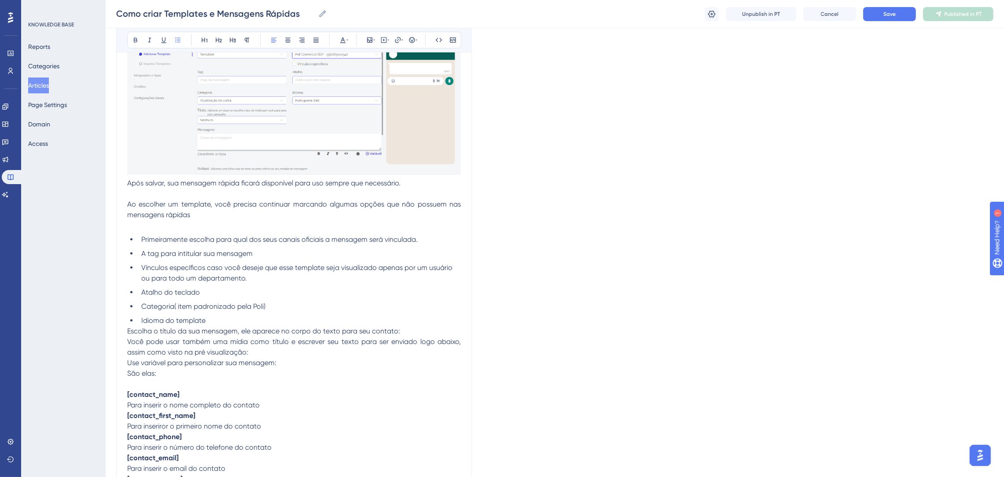
click at [259, 352] on p "Você pode usar também uma mídia como título e escrever seu texto para ser envia…" at bounding box center [294, 346] width 334 height 21
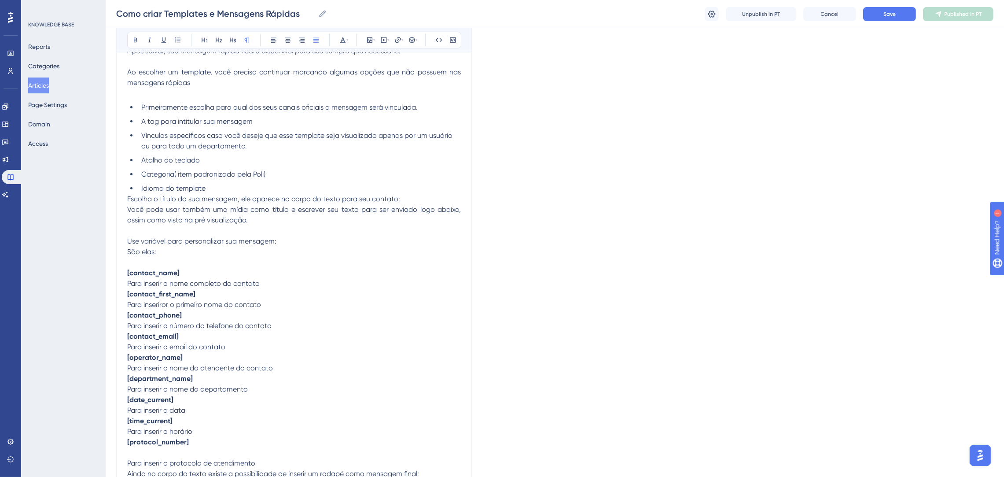
scroll to position [961, 0]
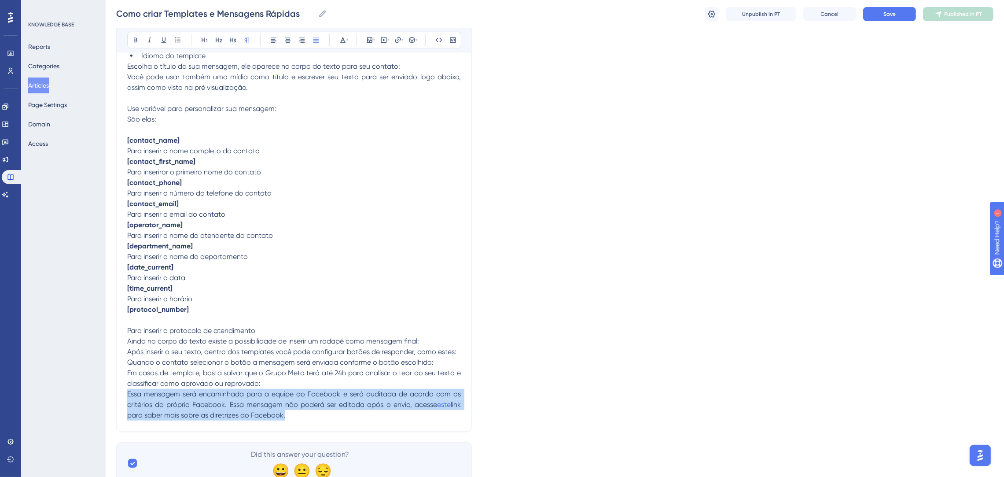
drag, startPoint x: 296, startPoint y: 409, endPoint x: 213, endPoint y: 367, distance: 92.5
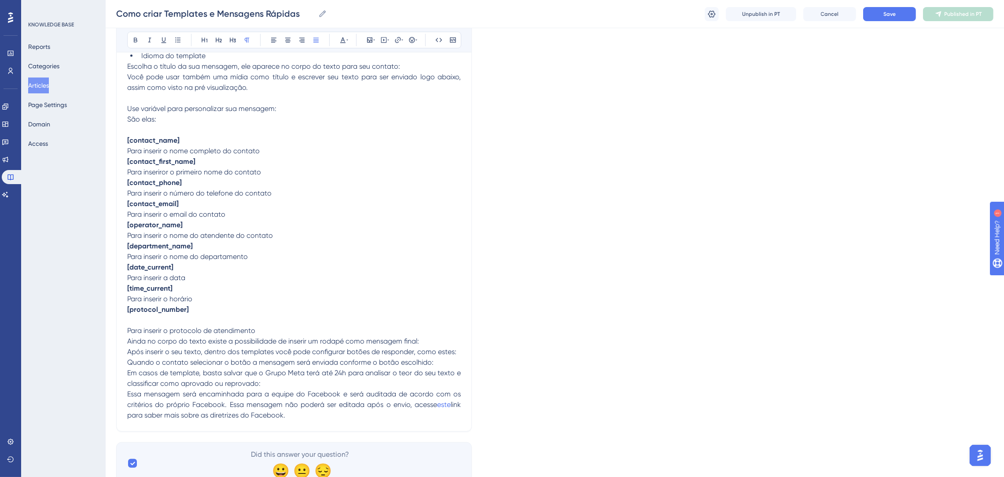
drag, startPoint x: 127, startPoint y: 327, endPoint x: 381, endPoint y: 417, distance: 269.6
copy div "Para inserir o protocolo de atendimento Ainda no corpo do texto existe a possib…"
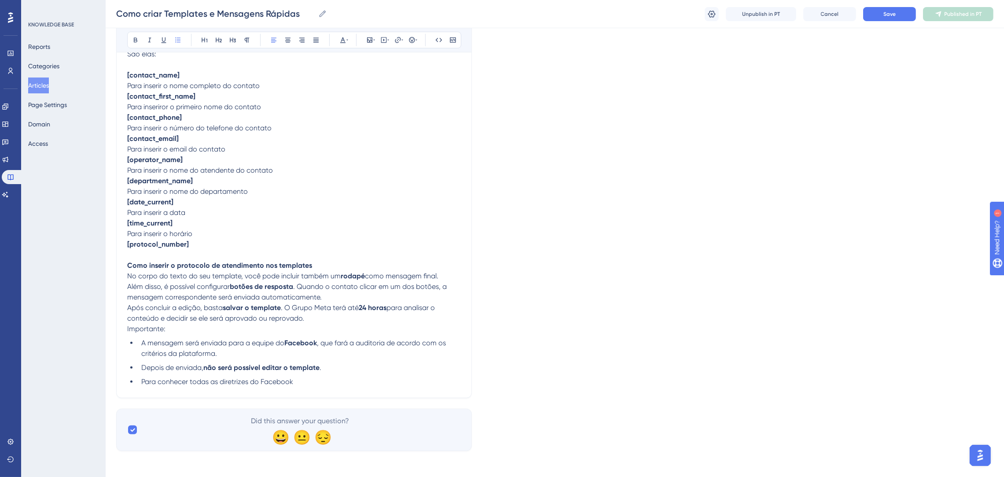
scroll to position [1027, 0]
click at [316, 260] on p "Como inserir o protocolo de atendimento nos templates" at bounding box center [294, 264] width 334 height 11
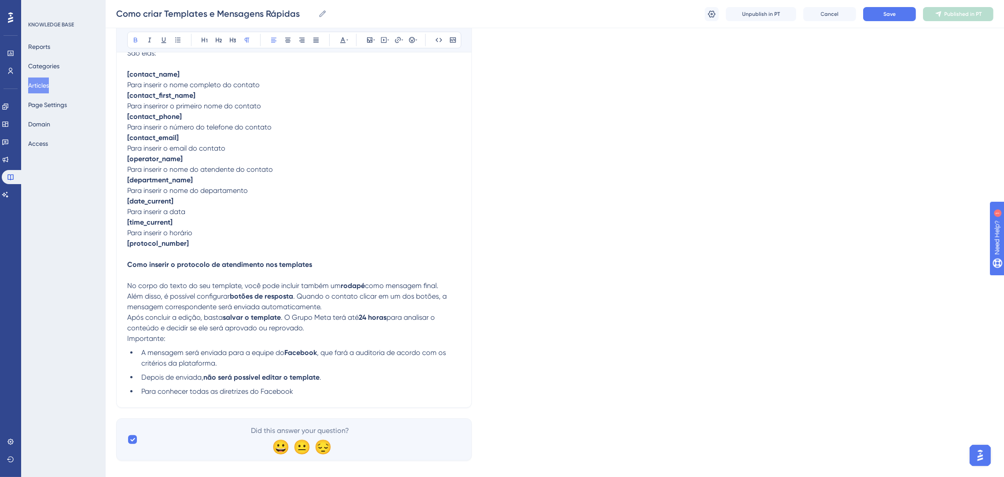
click at [328, 264] on p "Como inserir o protocolo de atendimento nos templates" at bounding box center [294, 264] width 334 height 11
drag, startPoint x: 344, startPoint y: 268, endPoint x: 109, endPoint y: 269, distance: 235.0
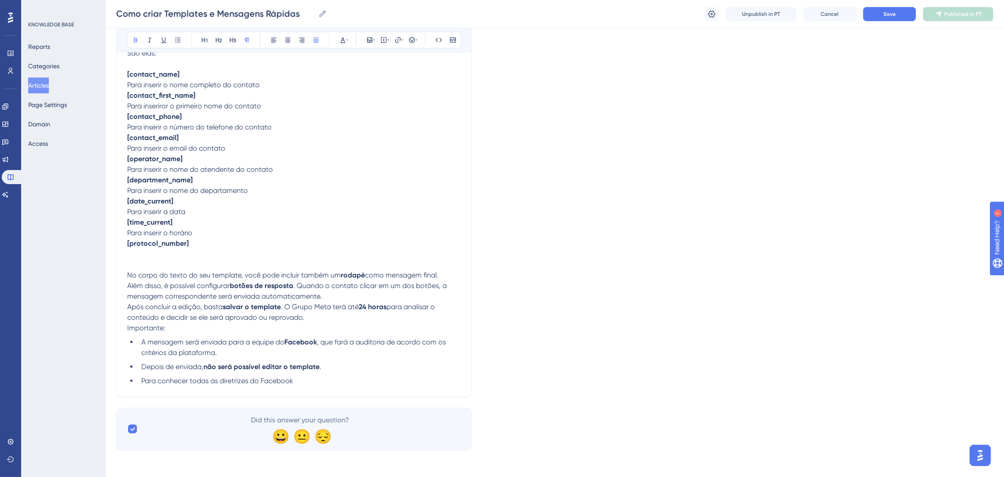
click at [325, 259] on p at bounding box center [294, 254] width 334 height 11
click at [299, 287] on span ". Quando o contato clicar em um dos botões, a mensagem correspondente será envi…" at bounding box center [287, 290] width 321 height 19
click at [331, 296] on p "Além disso, é possível configurar botões de resposta . Quando o contato clicar …" at bounding box center [294, 290] width 334 height 21
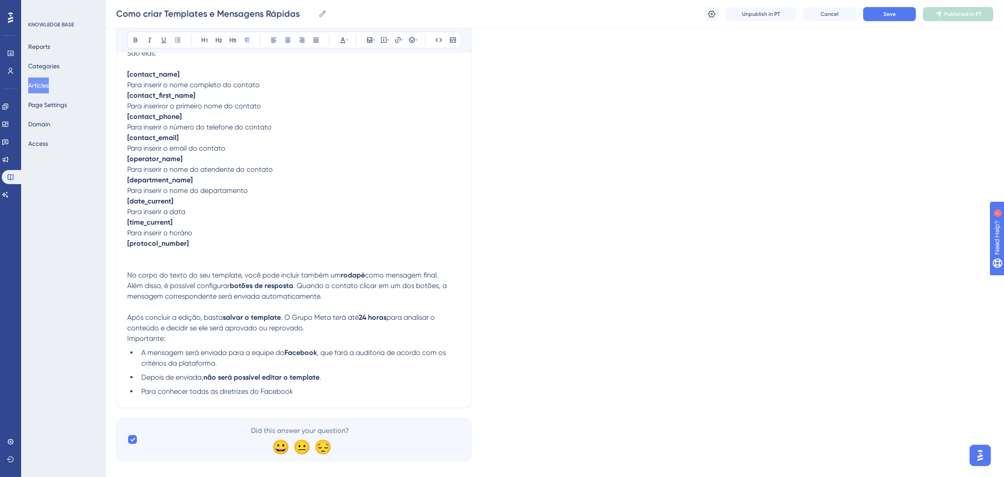
click at [348, 312] on p "Após concluir a edição, basta salvar o template . O Grupo Meta terá até 24 hora…" at bounding box center [294, 322] width 334 height 21
click at [319, 330] on p "Após concluir a edição, basta salvar o template . O Grupo Meta terá até 24 hora…" at bounding box center [294, 322] width 334 height 21
drag, startPoint x: 303, startPoint y: 389, endPoint x: 121, endPoint y: 392, distance: 182.2
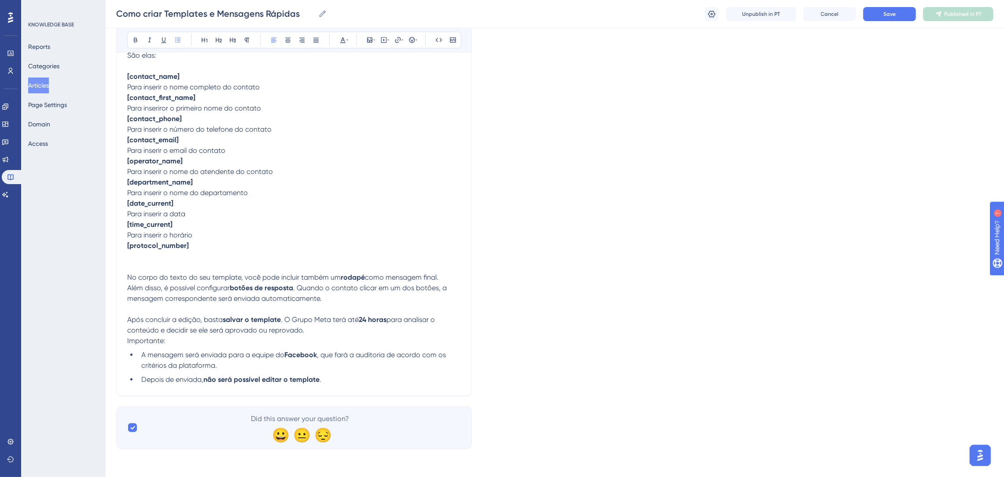
scroll to position [1025, 0]
click at [886, 14] on span "Save" at bounding box center [889, 14] width 12 height 7
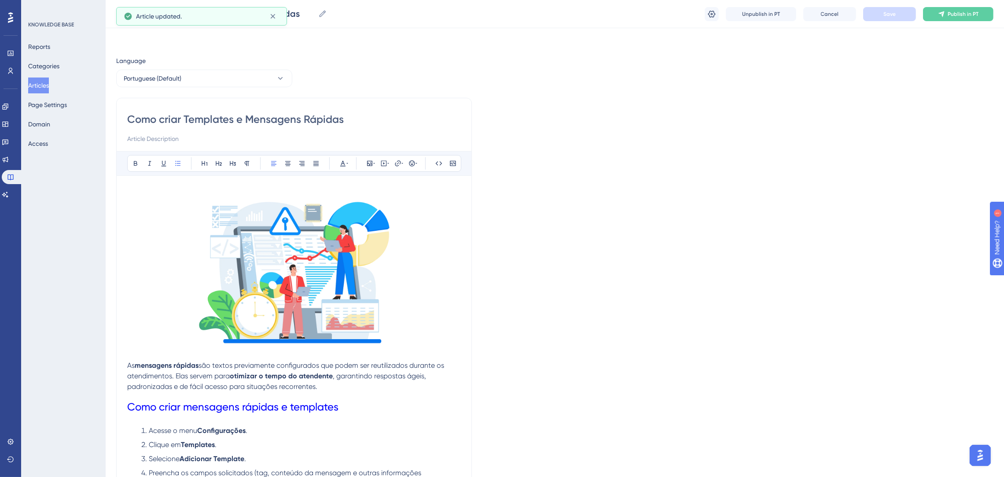
scroll to position [0, 0]
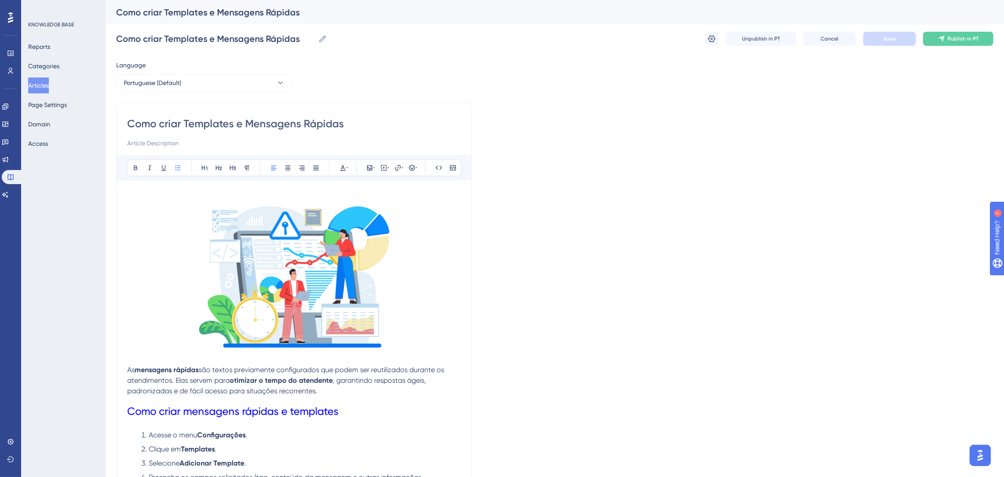
click at [201, 368] on span "são textos previamente configurados que podem ser reutilizados durante os atend…" at bounding box center [286, 374] width 319 height 19
click at [311, 407] on span "Como criar mensagens rápidas e templates" at bounding box center [232, 411] width 211 height 12
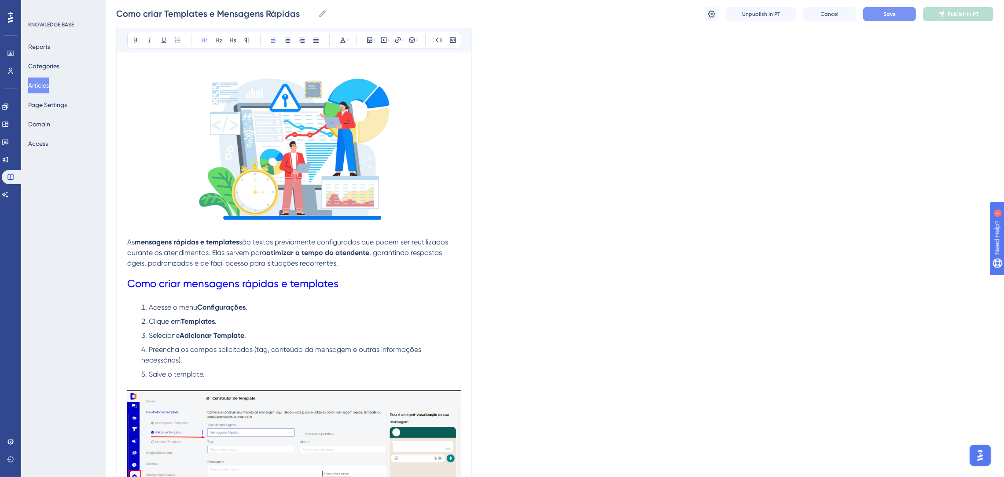
scroll to position [132, 0]
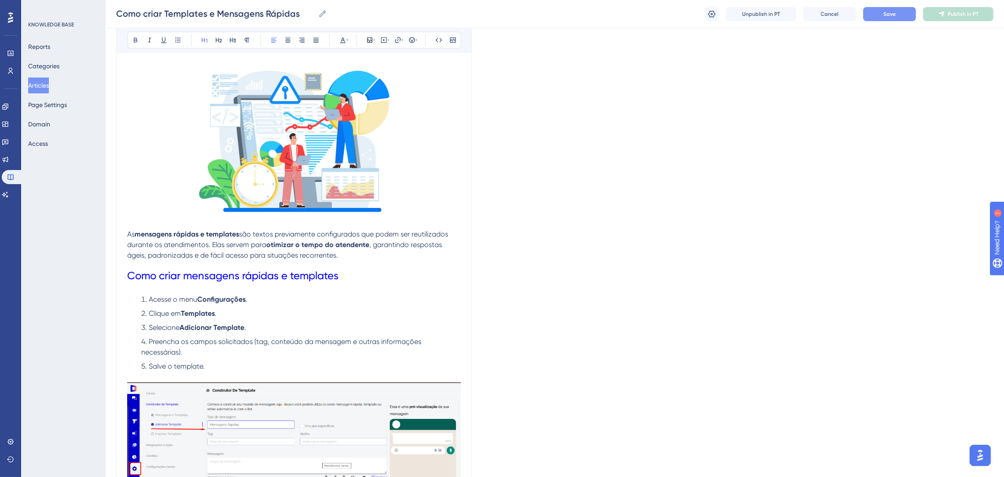
click at [355, 312] on li "Clique em Templates ." at bounding box center [299, 313] width 323 height 11
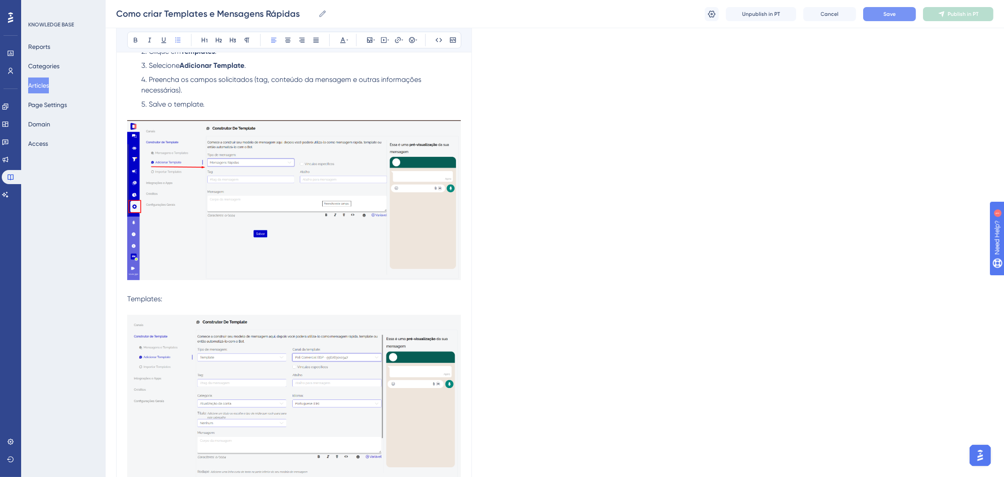
scroll to position [396, 0]
click at [232, 109] on p at bounding box center [294, 113] width 334 height 11
click at [286, 102] on li "Salve o template." at bounding box center [299, 102] width 323 height 11
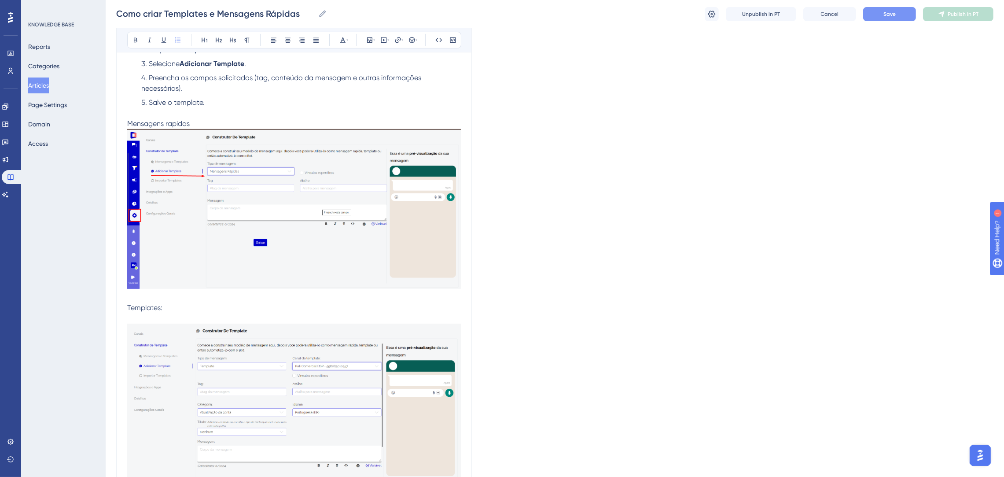
click at [245, 125] on p "Mensagens rapidas" at bounding box center [294, 123] width 334 height 11
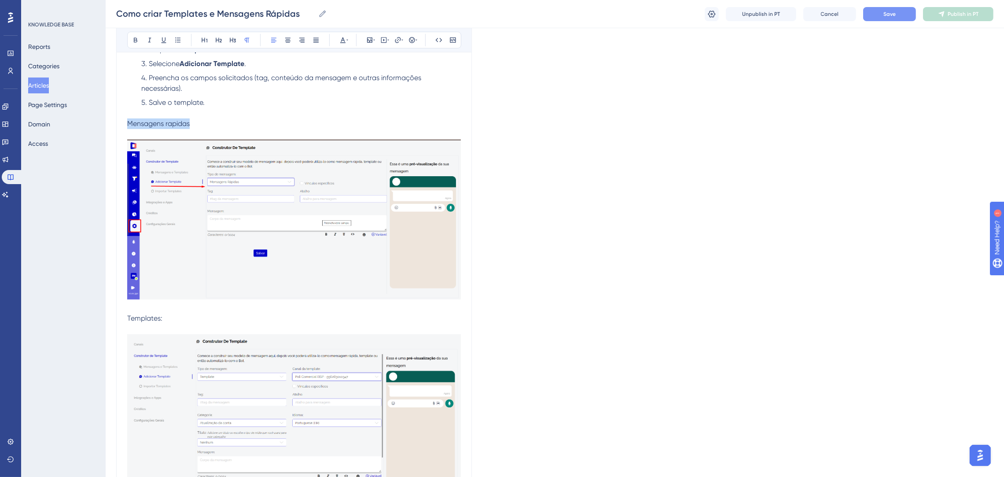
drag, startPoint x: 245, startPoint y: 125, endPoint x: 72, endPoint y: 122, distance: 173.4
click at [106, 122] on div "Performance Users Engagement Widgets Feedback Product Updates Knowledge Base AI…" at bounding box center [555, 358] width 898 height 1508
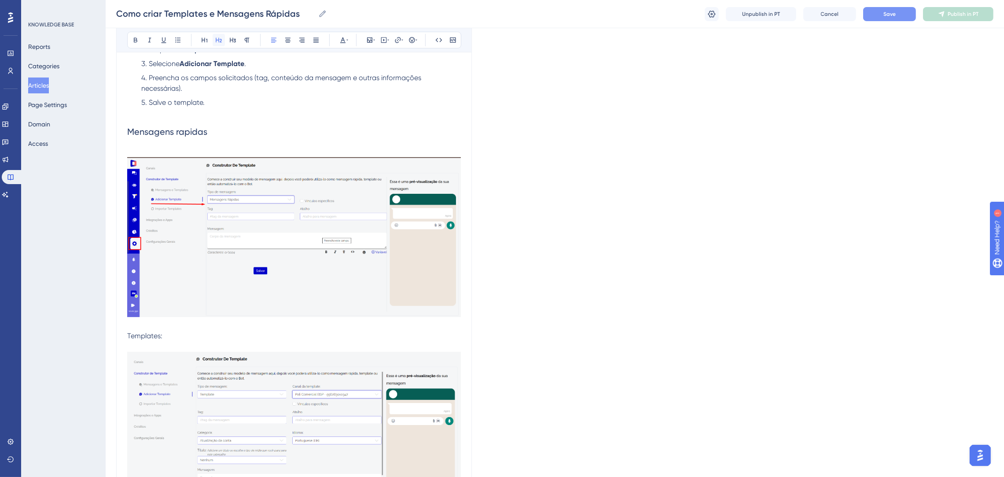
click at [220, 40] on icon at bounding box center [218, 40] width 7 height 7
click at [315, 125] on h2 "Mensagens rapidas" at bounding box center [294, 137] width 334 height 39
drag, startPoint x: 171, startPoint y: 335, endPoint x: 110, endPoint y: 336, distance: 60.7
click at [110, 336] on div "Performance Users Engagement Widgets Feedback Product Updates Knowledge Base AI…" at bounding box center [555, 367] width 898 height 1526
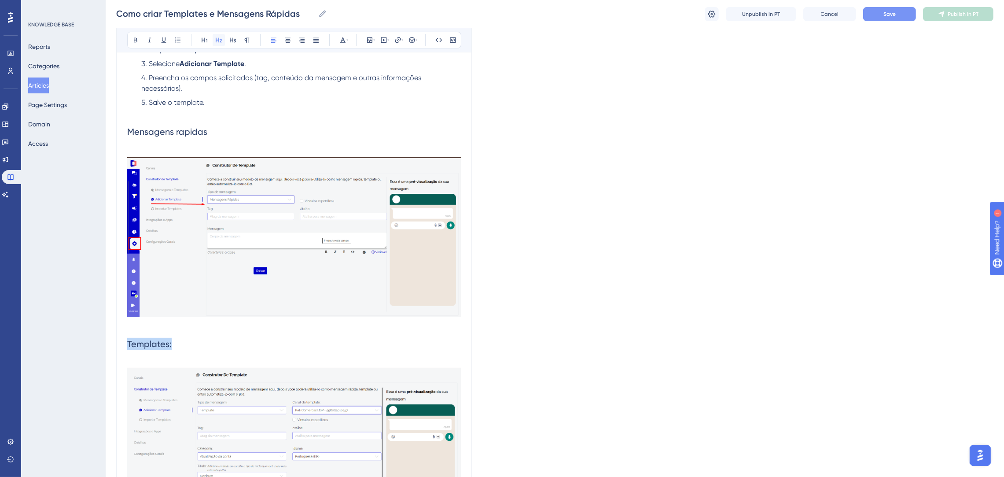
click at [221, 43] on icon at bounding box center [218, 40] width 7 height 7
click at [277, 341] on h2 "Templates:" at bounding box center [294, 343] width 334 height 26
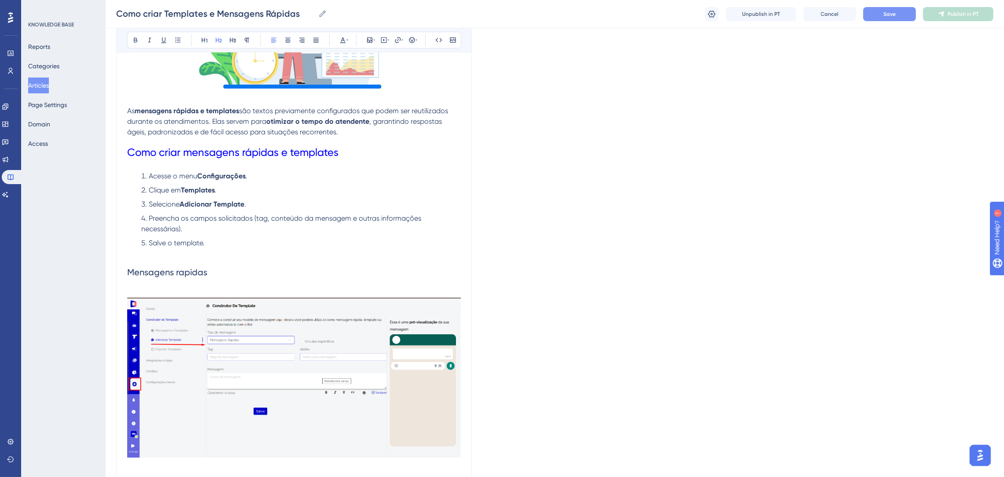
scroll to position [264, 0]
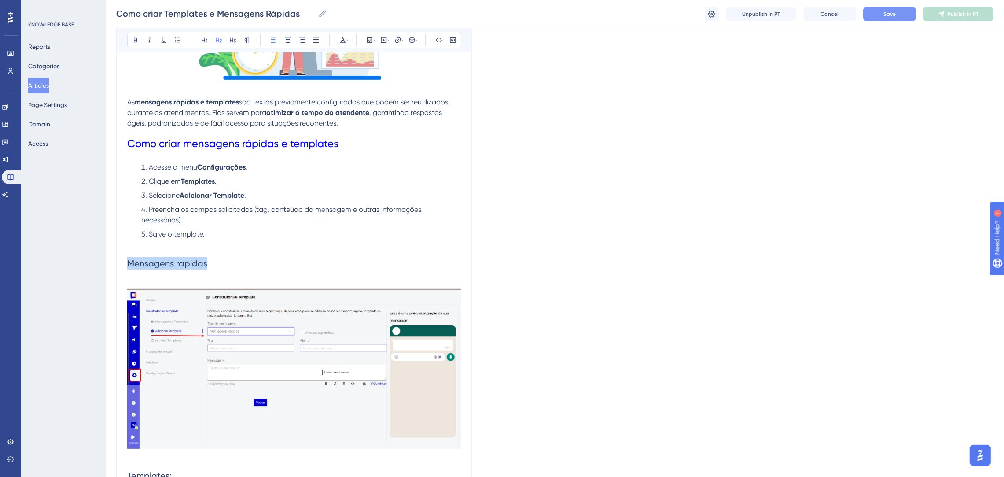
drag, startPoint x: 216, startPoint y: 259, endPoint x: 128, endPoint y: 259, distance: 88.4
click at [128, 259] on h2 "Mensagens rapidas" at bounding box center [294, 269] width 334 height 39
click at [131, 36] on button at bounding box center [135, 40] width 12 height 12
click at [298, 239] on li "Salve o template." at bounding box center [299, 239] width 323 height 21
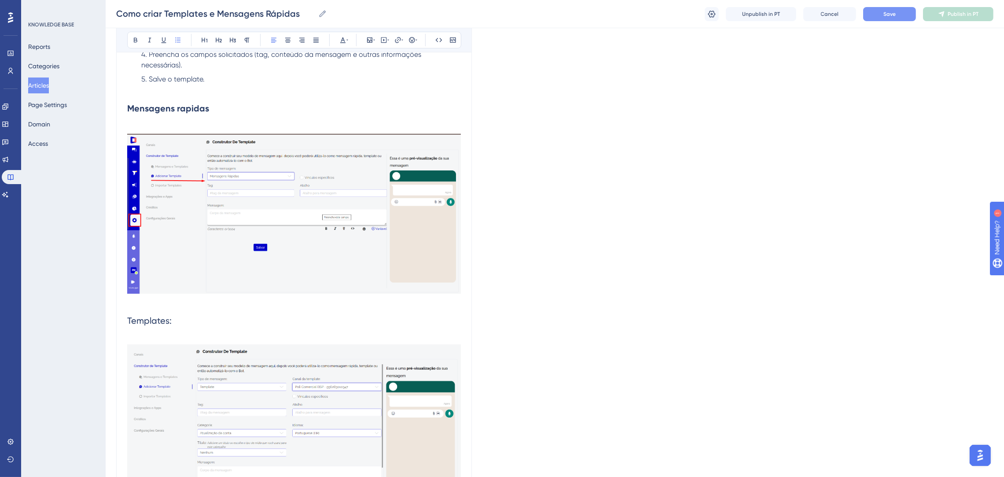
scroll to position [528, 0]
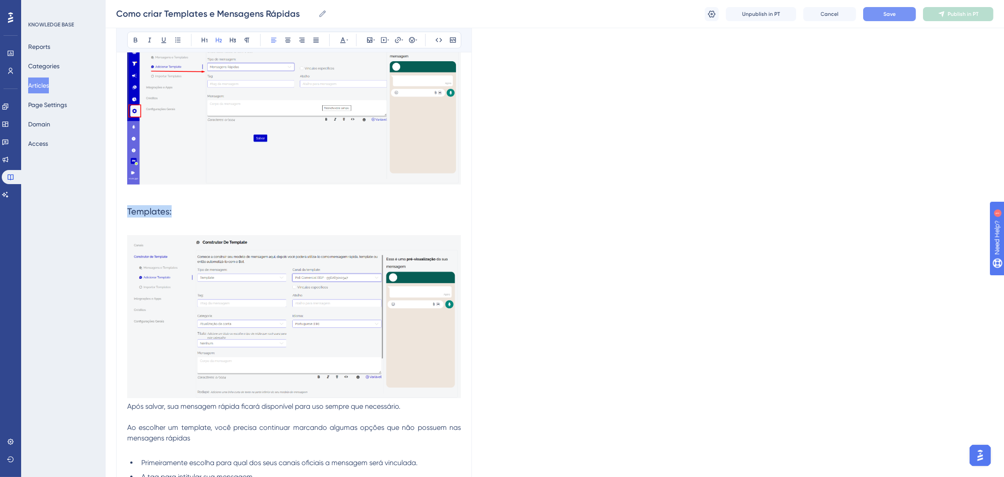
drag, startPoint x: 190, startPoint y: 214, endPoint x: 103, endPoint y: 198, distance: 88.6
click at [106, 205] on div "Performance Users Engagement Widgets Feedback Product Updates Knowledge Base AI…" at bounding box center [555, 243] width 898 height 1542
click at [132, 34] on button at bounding box center [135, 40] width 12 height 12
click at [382, 167] on img at bounding box center [294, 105] width 334 height 160
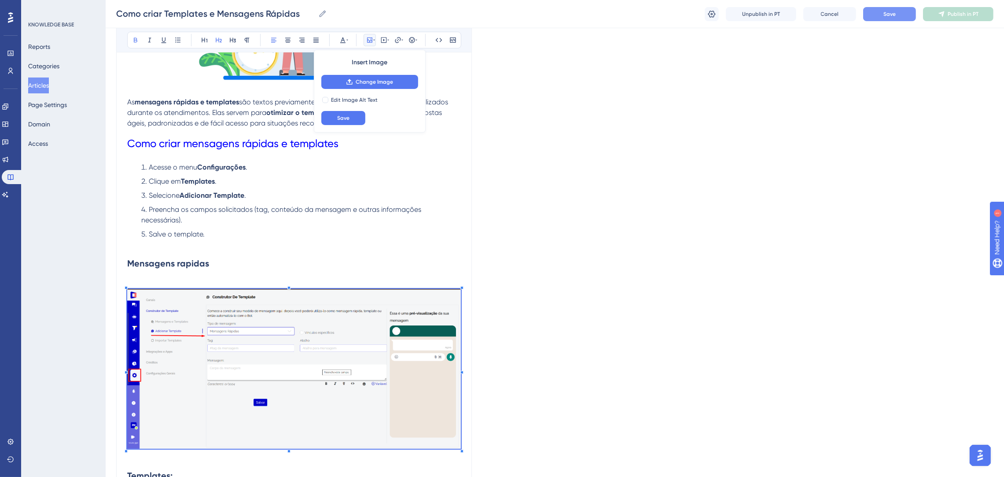
click at [344, 244] on li "Salve o template." at bounding box center [299, 239] width 323 height 21
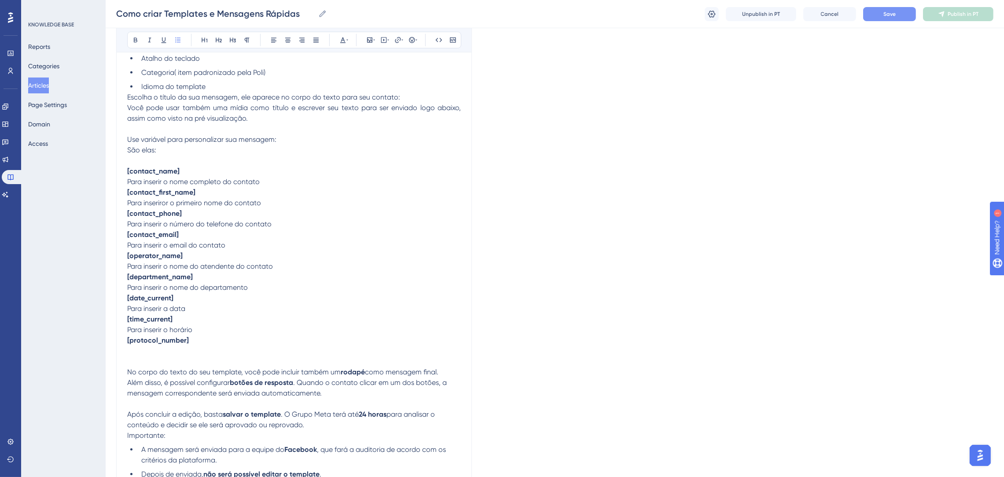
scroll to position [815, 0]
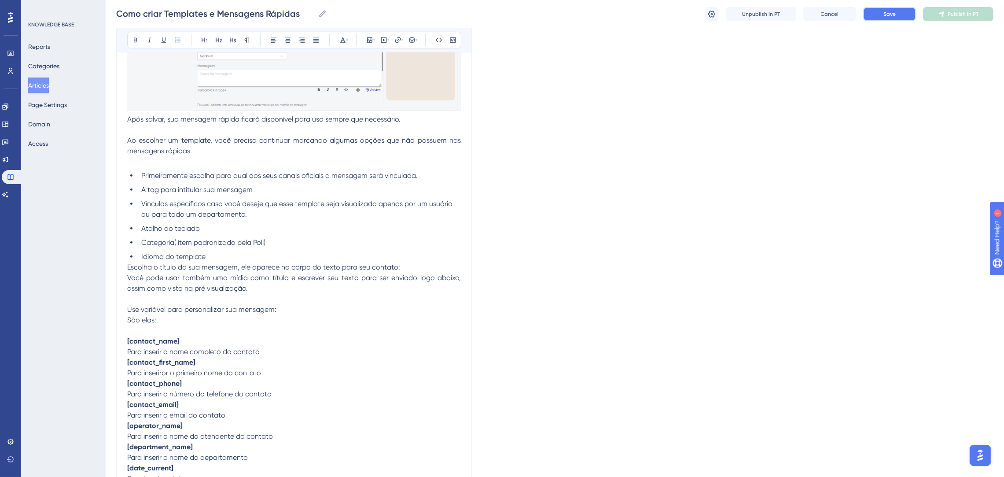
click at [895, 11] on button "Save" at bounding box center [889, 14] width 53 height 14
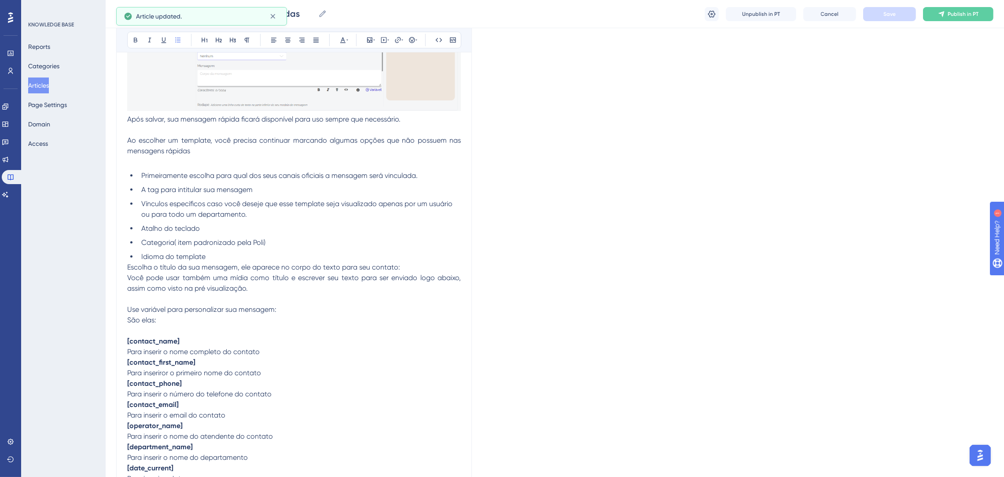
click at [285, 251] on li "Idioma do template" at bounding box center [299, 256] width 323 height 11
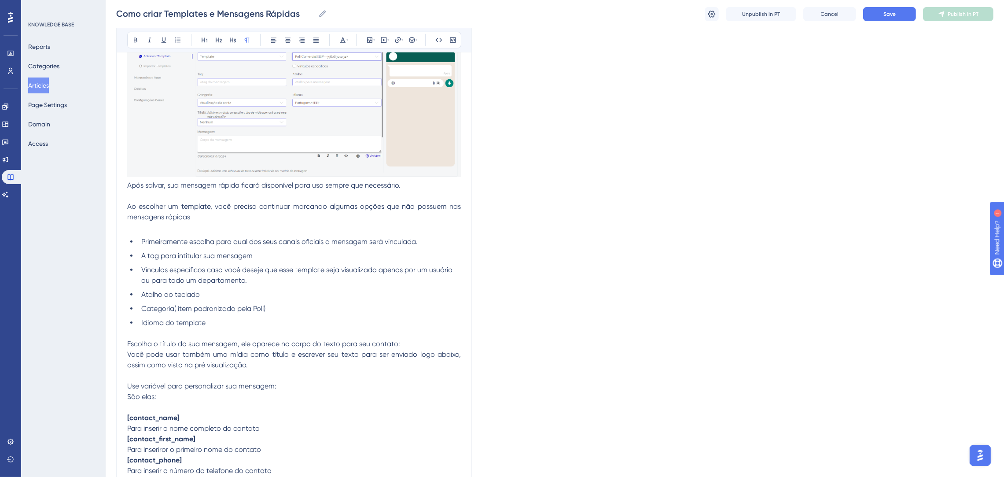
scroll to position [683, 0]
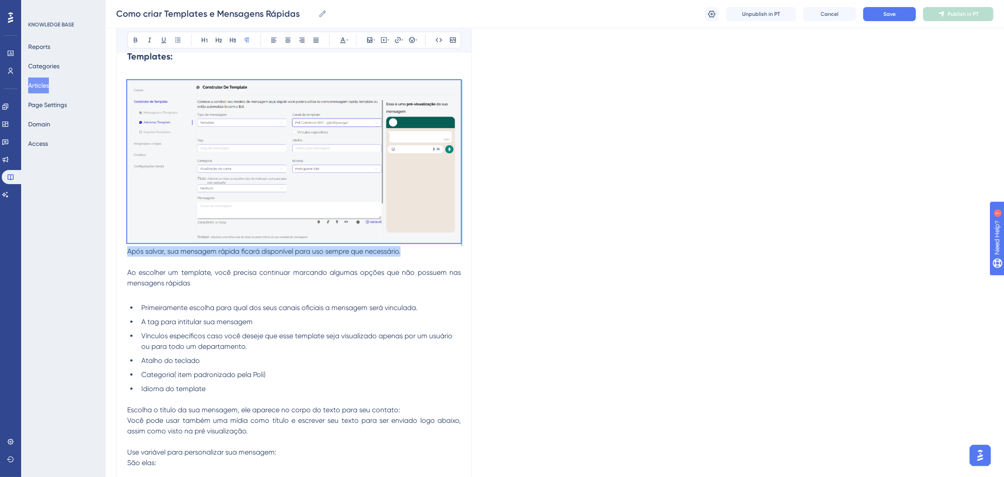
drag, startPoint x: 408, startPoint y: 250, endPoint x: 121, endPoint y: 240, distance: 287.9
click at [120, 245] on div "Como criar Templates e Mensagens Rápidas Bold Italic Underline Bullet Point Hea…" at bounding box center [294, 109] width 356 height 1387
click at [410, 255] on p "Após salvar, sua mensagem rápida ficará disponível para uso sempre que necessár…" at bounding box center [294, 251] width 334 height 11
click at [414, 254] on p "Após salvar, sua mensagem rápida ficará disponível para uso sempre que necessár…" at bounding box center [294, 251] width 334 height 11
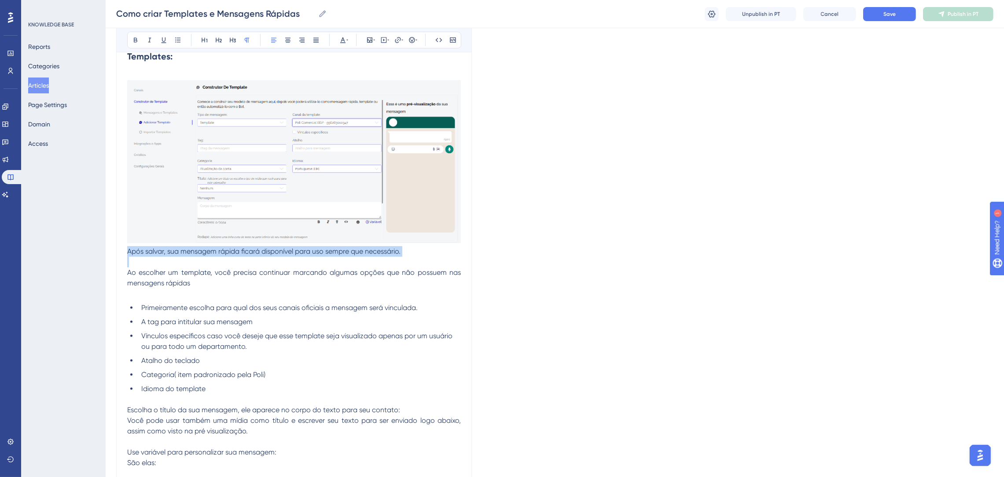
drag, startPoint x: 414, startPoint y: 254, endPoint x: 125, endPoint y: 253, distance: 289.1
click at [125, 253] on div "Como criar Templates e Mensagens Rápidas Bold Italic Underline Bullet Point Hea…" at bounding box center [294, 109] width 356 height 1387
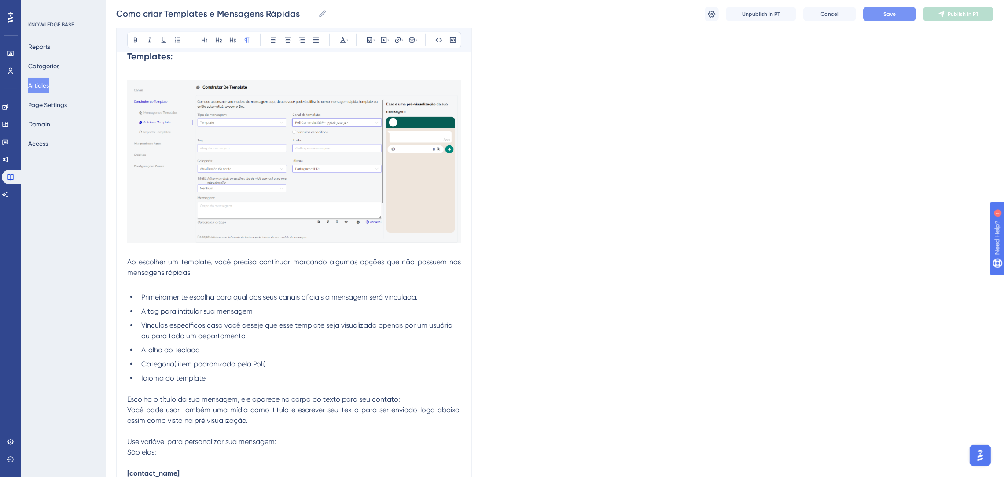
click at [901, 16] on button "Save" at bounding box center [889, 14] width 53 height 14
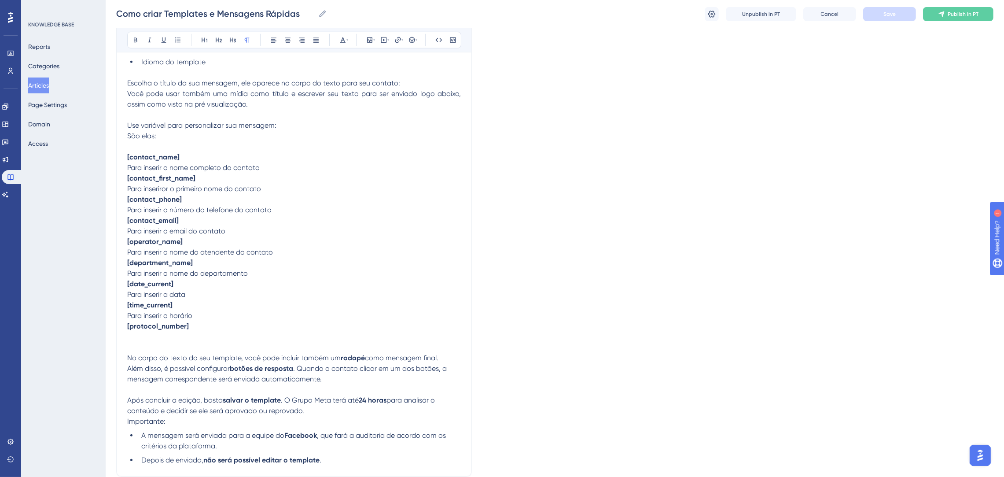
scroll to position [1079, 0]
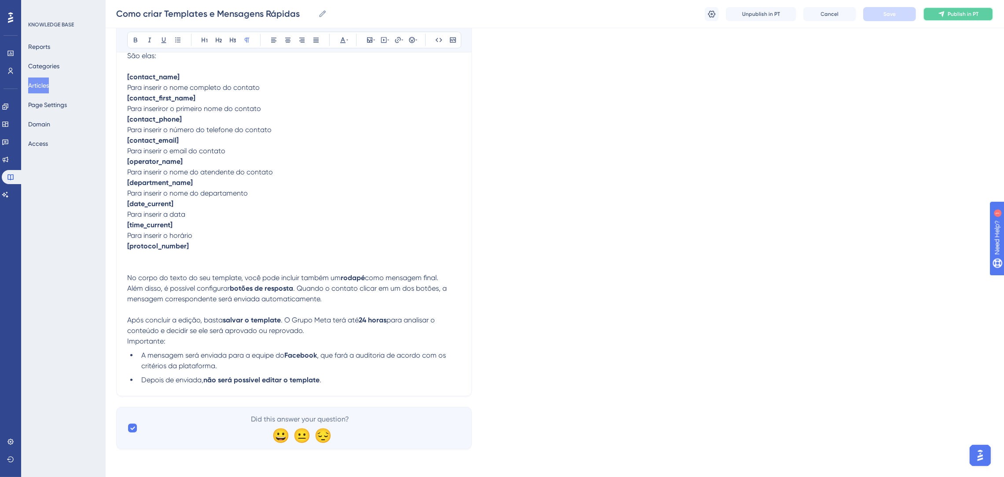
click at [960, 11] on span "Publish in PT" at bounding box center [962, 14] width 31 height 7
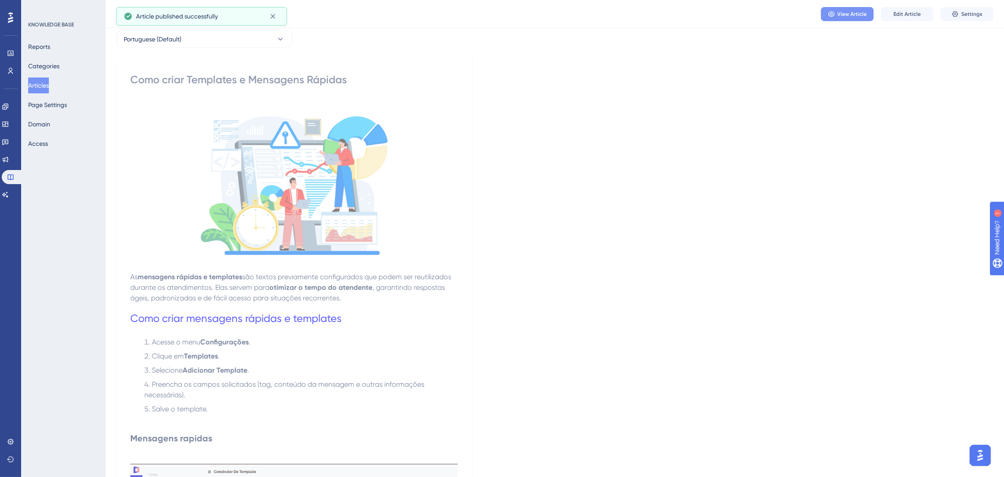
scroll to position [0, 0]
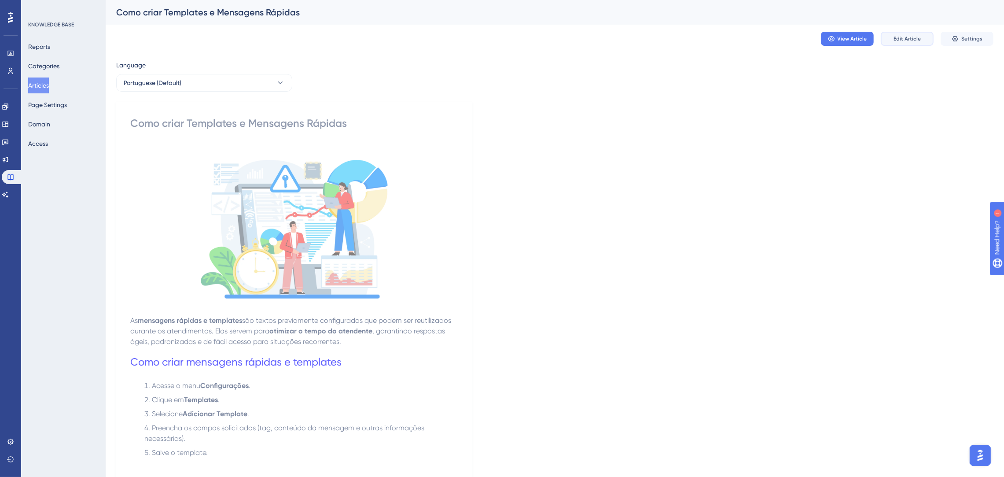
click at [894, 43] on button "Edit Article" at bounding box center [906, 39] width 53 height 14
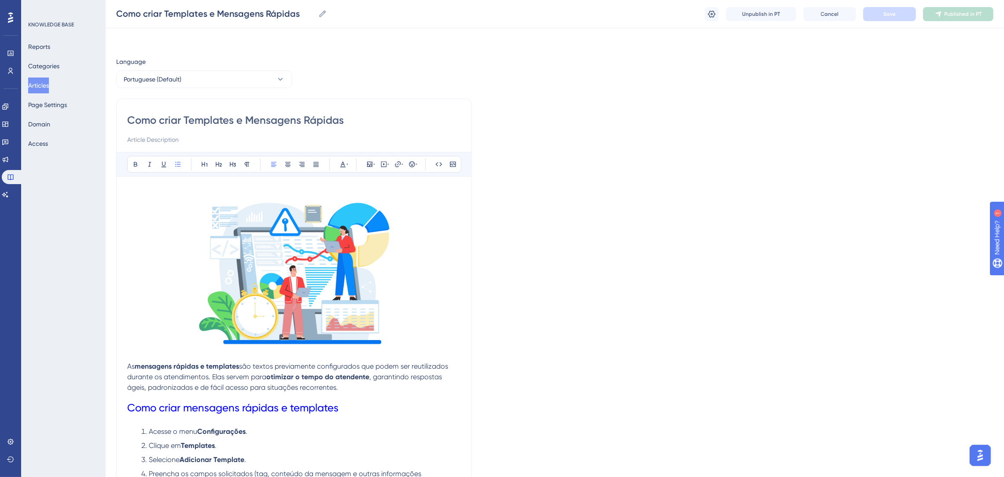
scroll to position [979, 0]
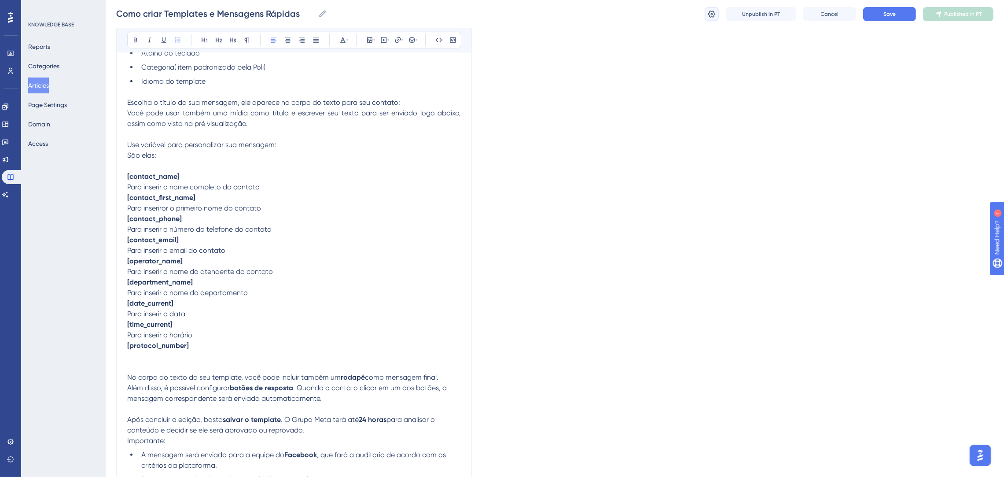
click at [714, 13] on icon at bounding box center [711, 13] width 7 height 7
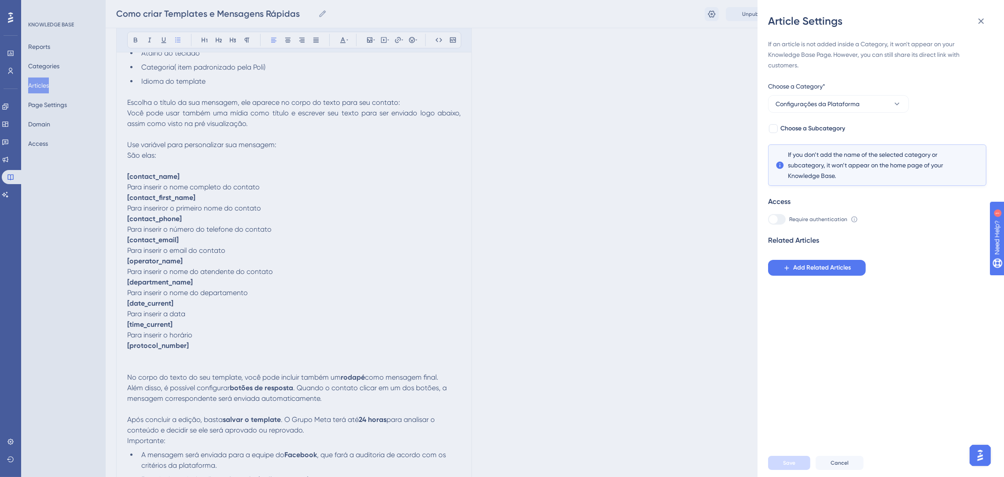
drag, startPoint x: 655, startPoint y: 139, endPoint x: 893, endPoint y: 30, distance: 261.7
click at [655, 139] on div "Article Settings If an article is not added inside a Category, it won't appear …" at bounding box center [502, 238] width 1004 height 477
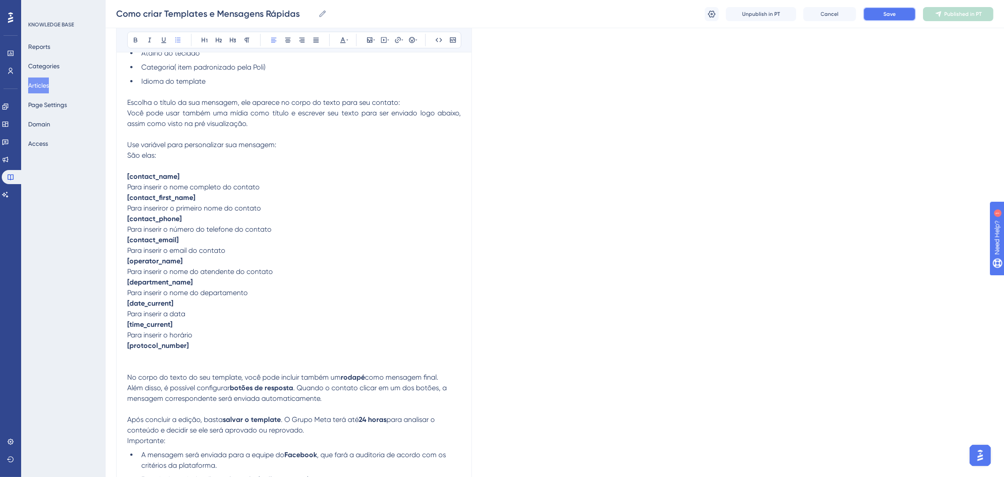
click at [899, 11] on button "Save" at bounding box center [889, 14] width 53 height 14
click at [939, 16] on icon at bounding box center [941, 14] width 7 height 7
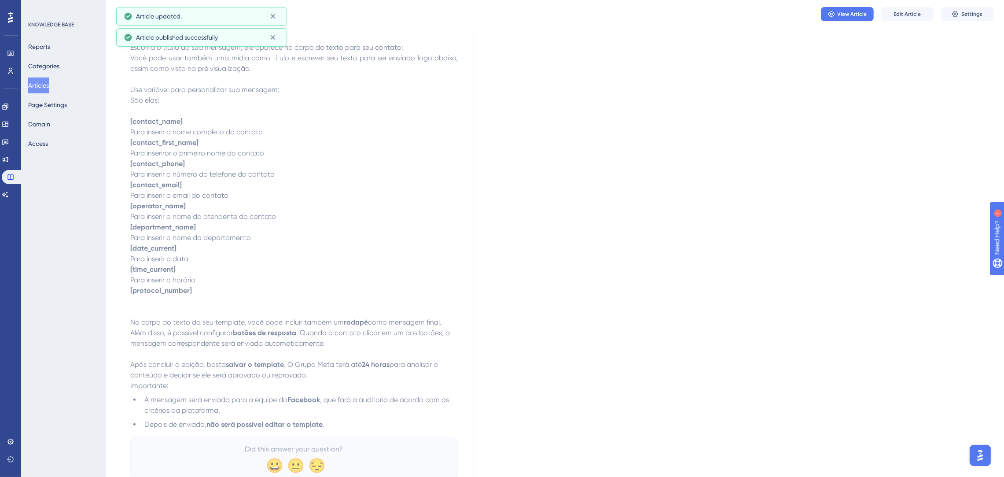
click at [41, 86] on button "Articles" at bounding box center [38, 85] width 21 height 16
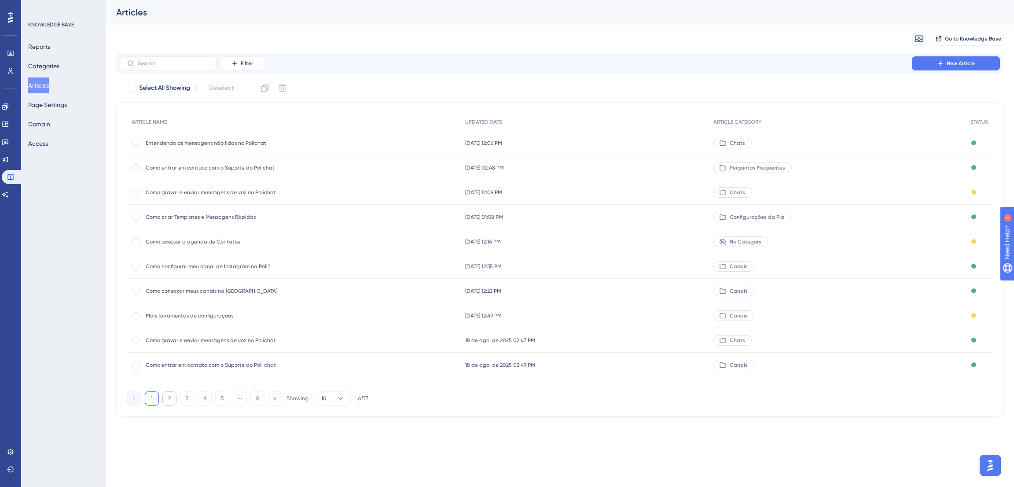
click at [166, 398] on button "2" at bounding box center [169, 398] width 14 height 14
click at [187, 396] on button "3" at bounding box center [187, 398] width 14 height 14
click at [204, 399] on button "4" at bounding box center [205, 398] width 14 height 14
click at [191, 400] on button "3" at bounding box center [187, 398] width 14 height 14
click at [200, 216] on span "Configurações adicionais da empresa" at bounding box center [216, 216] width 141 height 7
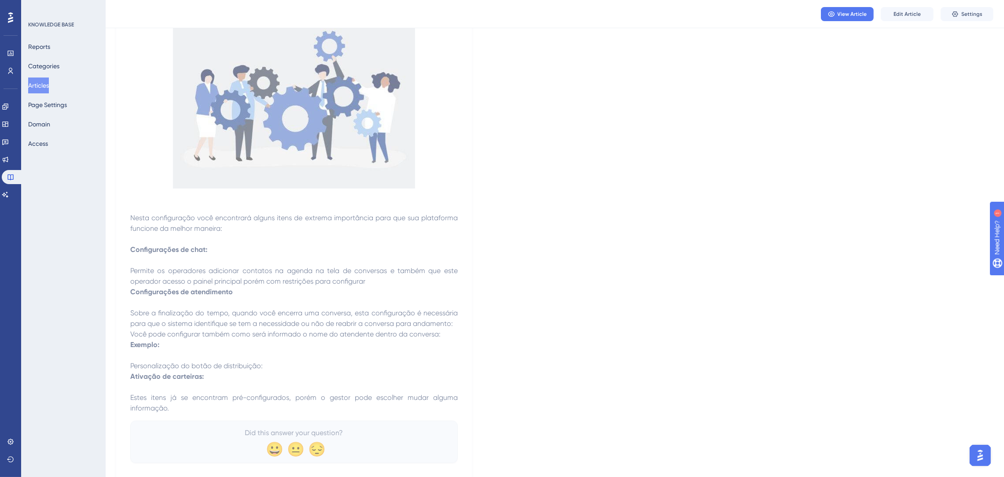
scroll to position [132, 0]
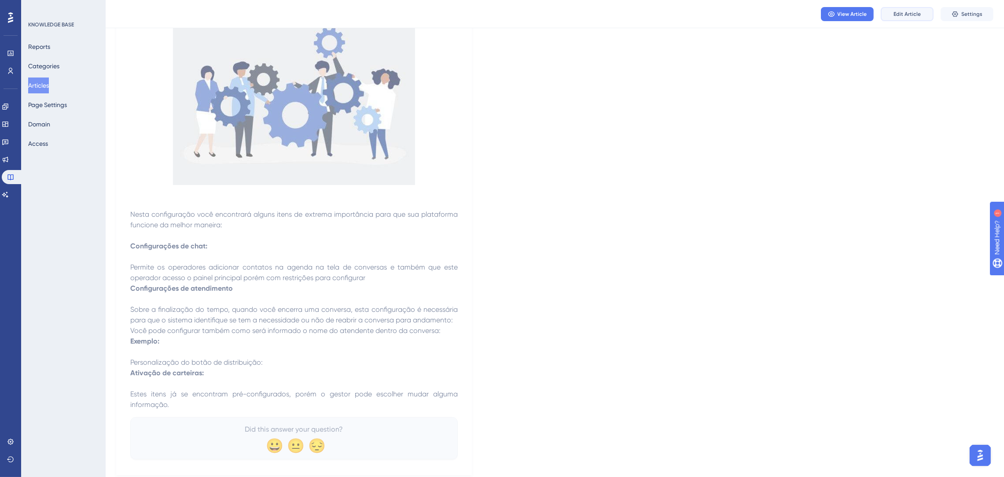
click at [894, 15] on span "Edit Article" at bounding box center [906, 14] width 27 height 7
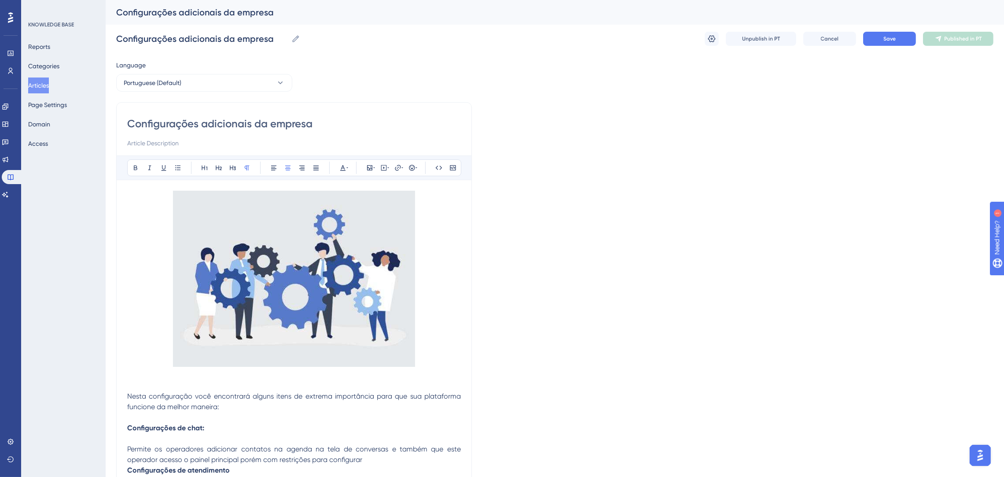
scroll to position [204, 0]
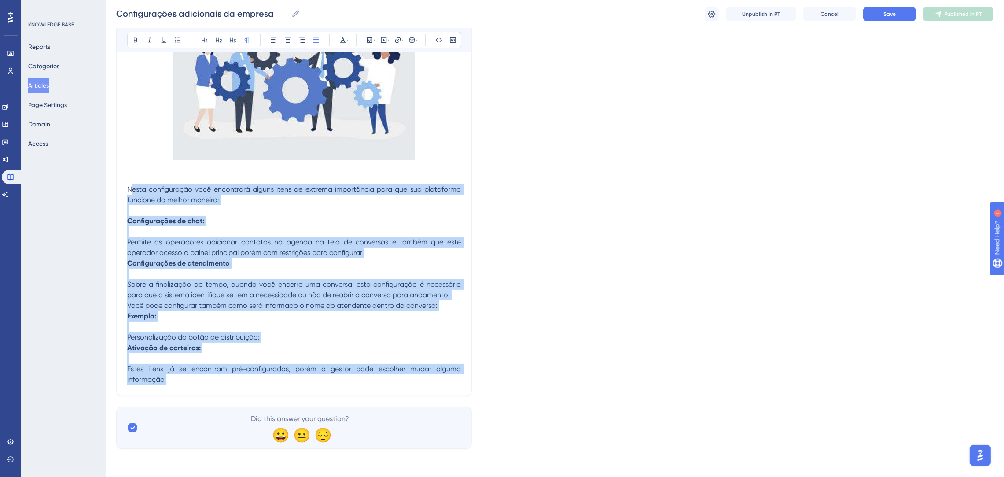
drag, startPoint x: 133, startPoint y: 188, endPoint x: 339, endPoint y: 385, distance: 285.4
click at [339, 385] on div "Configurações adicionais da empresa Bold Italic Underline Bullet Point Heading …" at bounding box center [294, 145] width 356 height 500
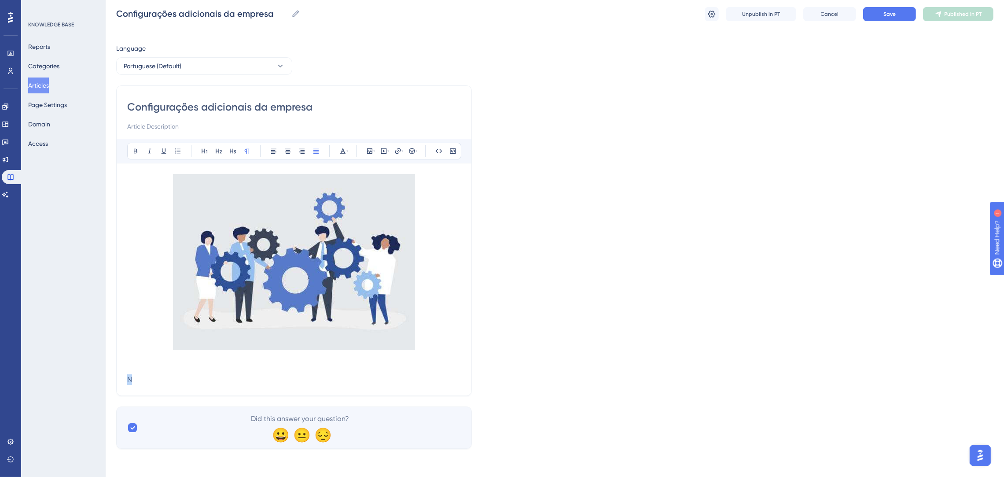
scroll to position [14, 0]
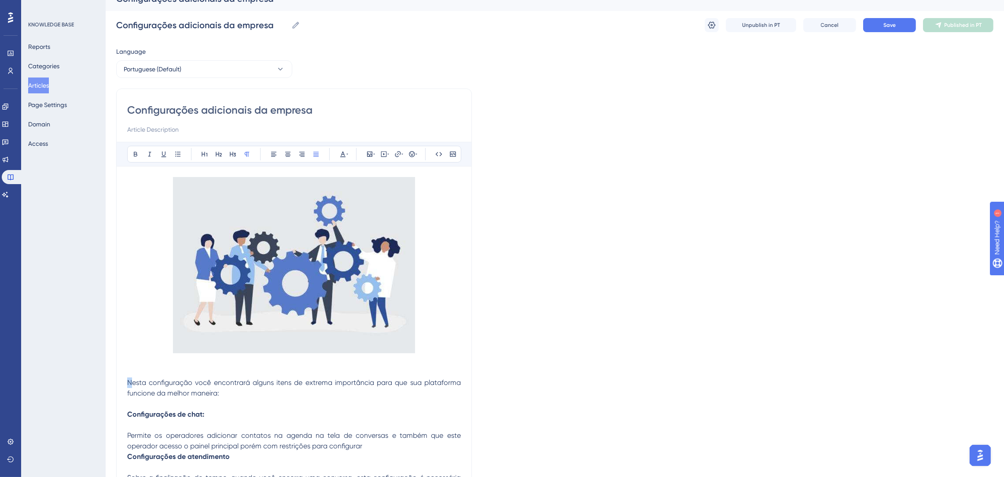
click at [338, 412] on p "Configurações de chat:" at bounding box center [294, 414] width 334 height 11
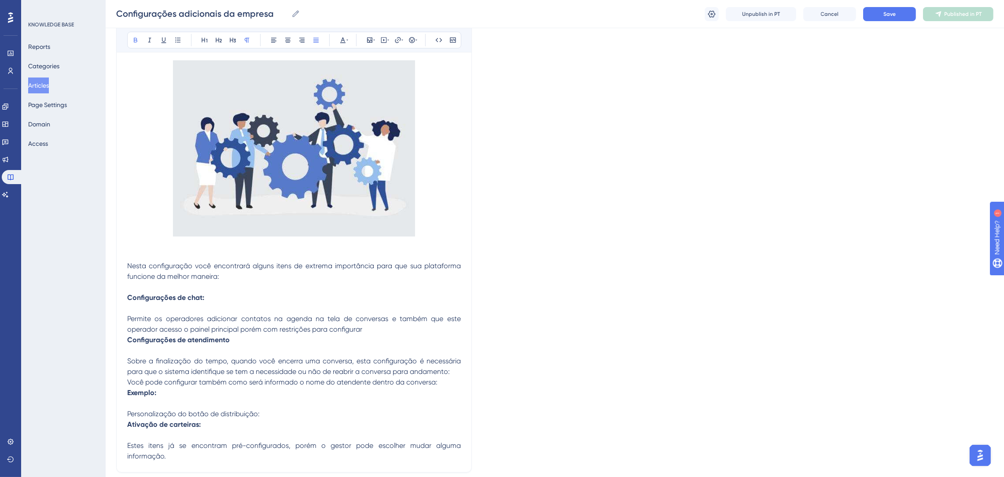
scroll to position [204, 0]
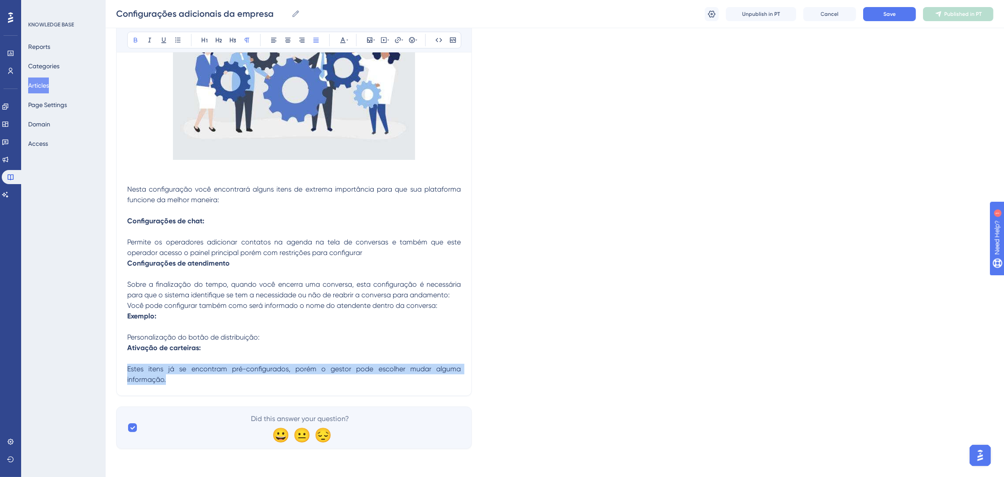
drag, startPoint x: 330, startPoint y: 385, endPoint x: 88, endPoint y: 169, distance: 324.7
click at [106, 159] on div "Performance Users Engagement Widgets Feedback Product Updates Knowledge Base AI…" at bounding box center [555, 130] width 898 height 666
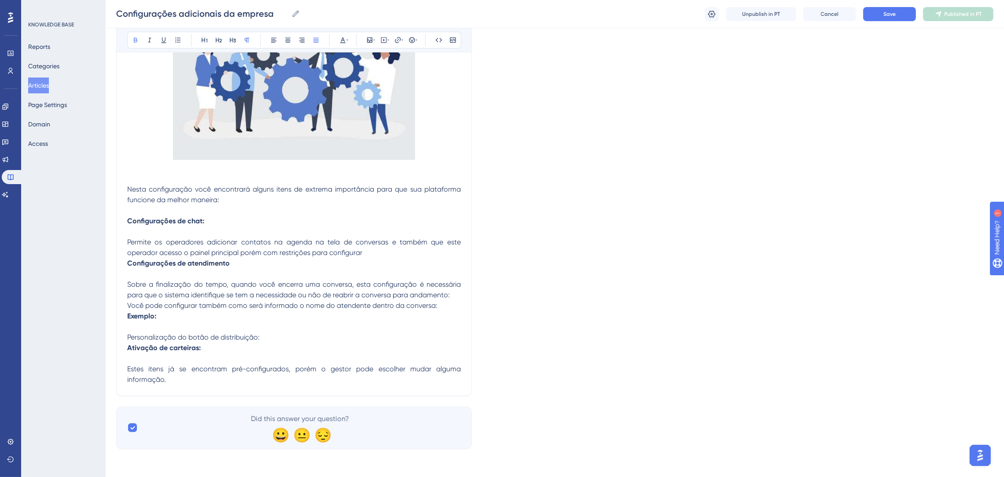
click at [128, 183] on p at bounding box center [294, 178] width 334 height 11
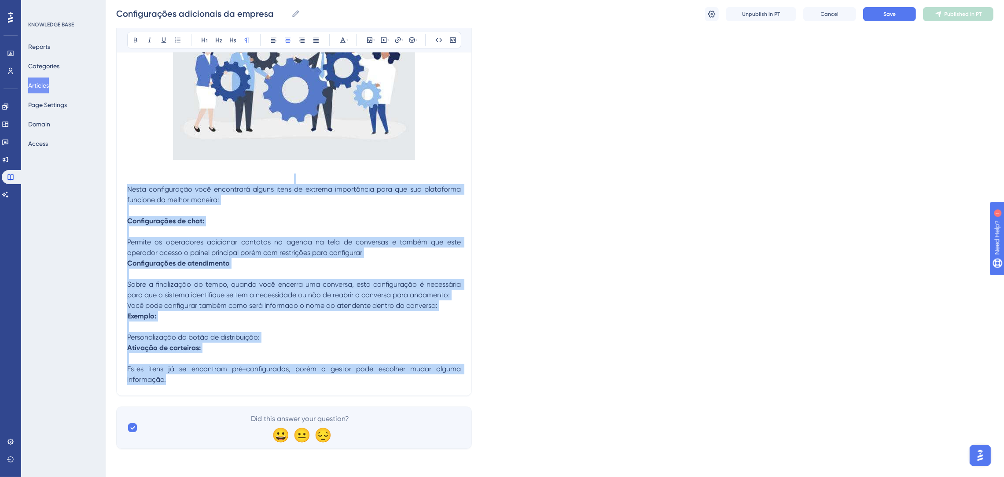
drag, startPoint x: 128, startPoint y: 183, endPoint x: 310, endPoint y: 410, distance: 290.9
click at [310, 410] on div "Language Portuguese (Default) Configurações adicionais da empresa Bold Italic U…" at bounding box center [554, 150] width 877 height 595
copy div "Nesta configuração você encontrará alguns itens de extrema importância para que…"
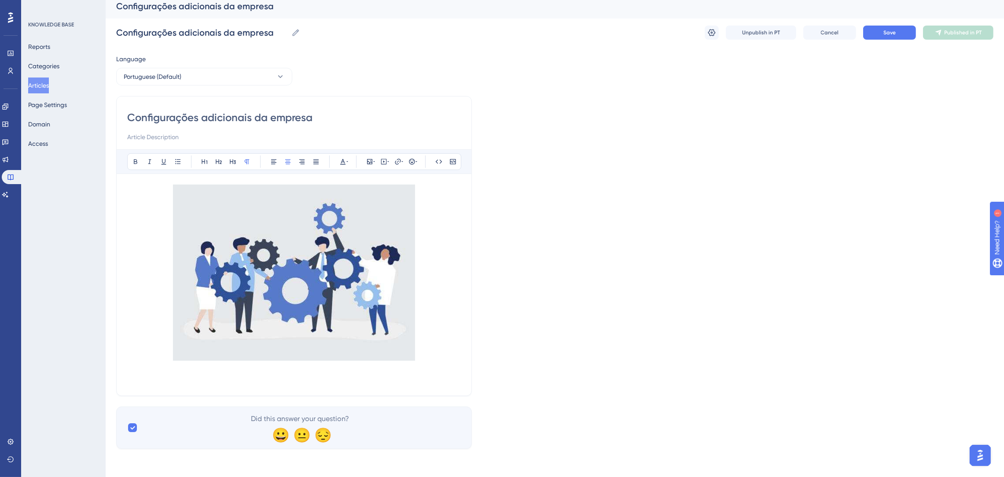
scroll to position [0, 0]
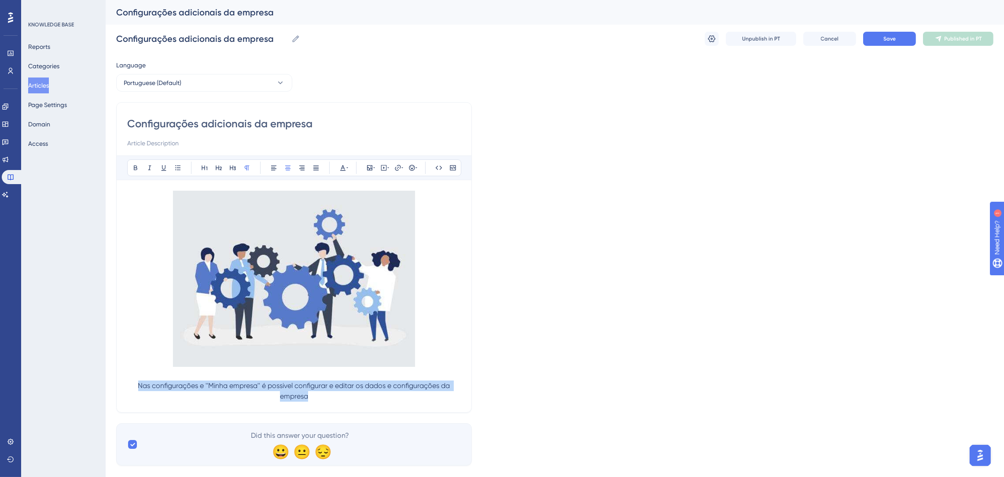
drag, startPoint x: 313, startPoint y: 397, endPoint x: 136, endPoint y: 380, distance: 177.7
click at [136, 380] on p "Nas configurações e ''Minha empresa'' é possivel configurar e editar os dados e…" at bounding box center [294, 390] width 334 height 21
click at [271, 163] on button at bounding box center [274, 167] width 12 height 12
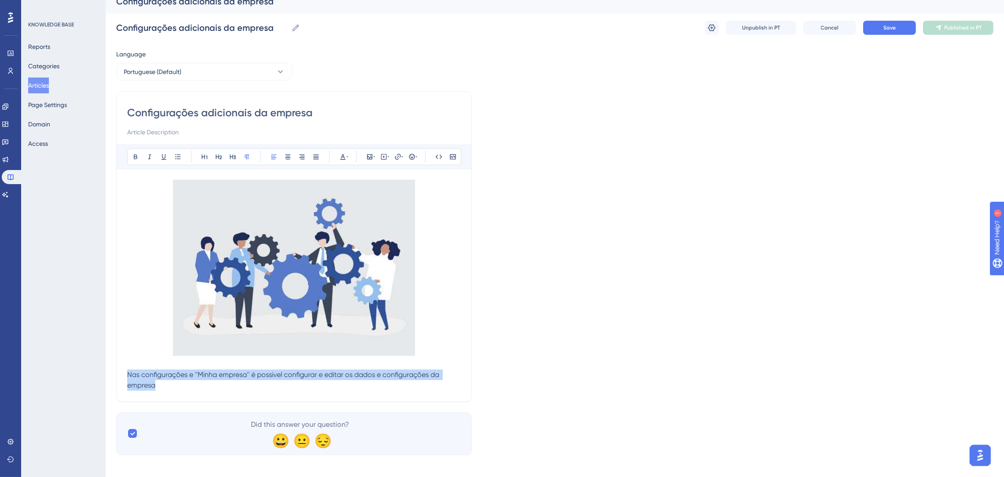
scroll to position [17, 0]
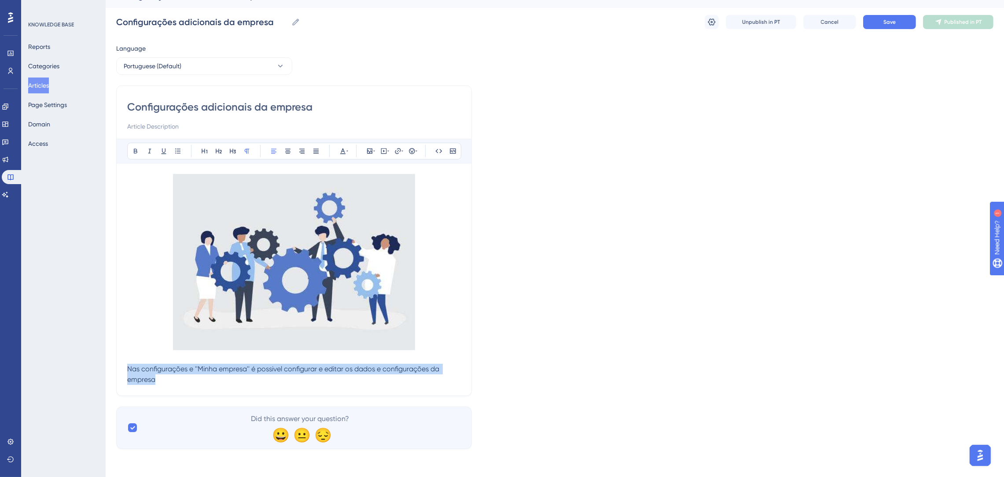
click at [169, 384] on p "Nas configurações e ''Minha empresa'' é possivel configurar e editar os dados e…" at bounding box center [294, 373] width 334 height 21
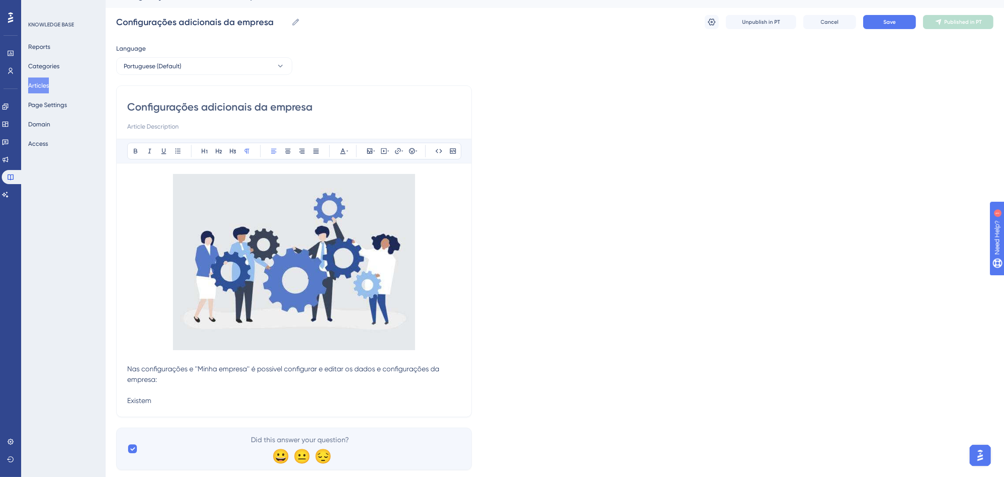
click at [200, 399] on p "Nas configurações e ''Minha empresa'' é possivel configurar e editar os dados e…" at bounding box center [294, 384] width 334 height 42
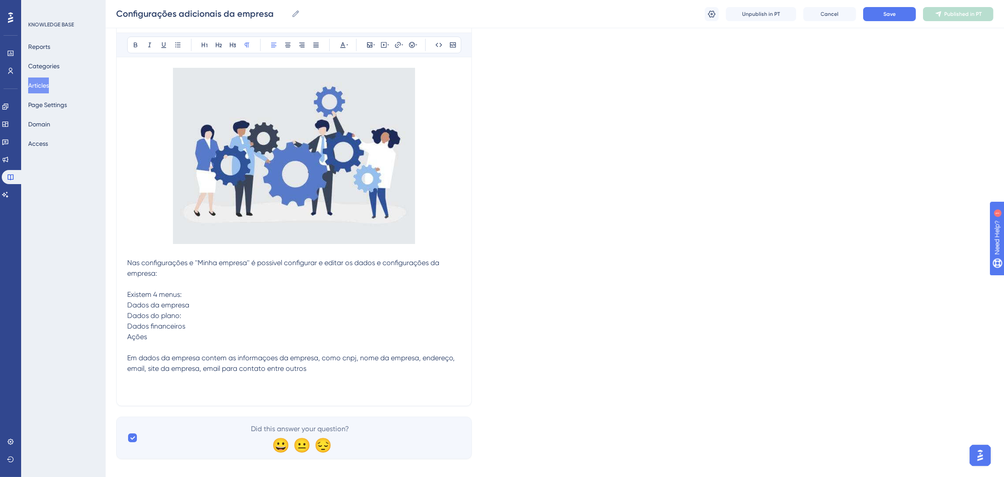
scroll to position [130, 0]
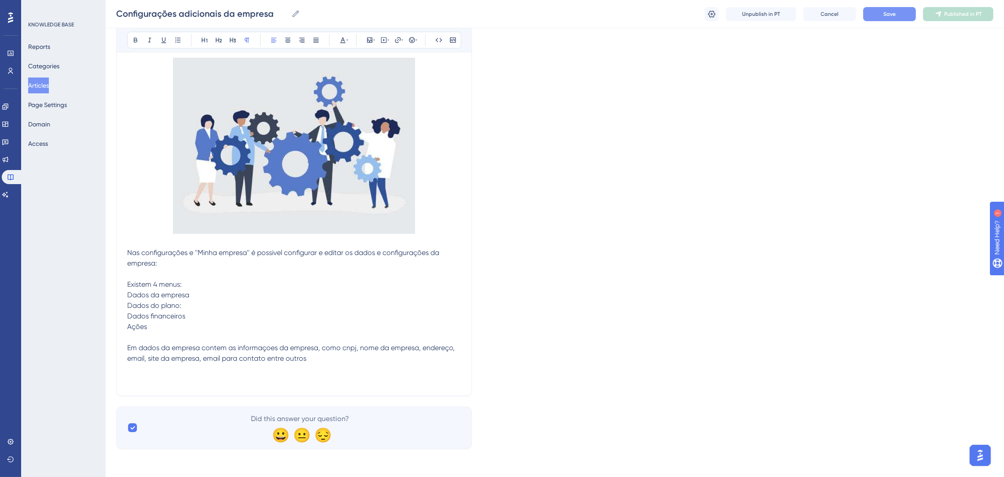
click at [893, 12] on span "Save" at bounding box center [889, 14] width 12 height 7
click at [326, 364] on p "Nas configurações e ''Minha empresa'' é possivel configurar e editar os dados e…" at bounding box center [294, 315] width 334 height 137
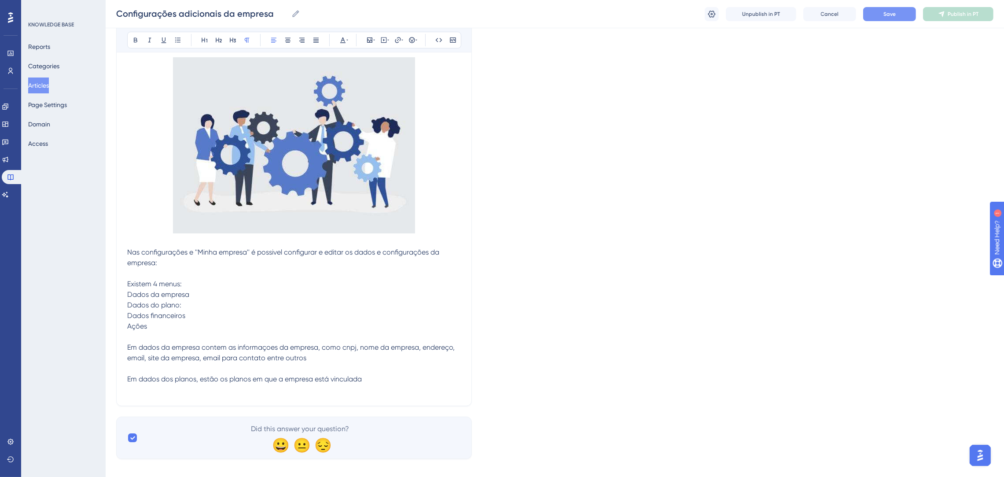
click at [384, 365] on p "Nas configurações e ''Minha empresa'' é possivel configurar e editar os dados e…" at bounding box center [294, 321] width 334 height 148
click at [385, 375] on p "Nas configurações e ''Minha empresa'' é possivel configurar e editar os dados e…" at bounding box center [294, 321] width 334 height 148
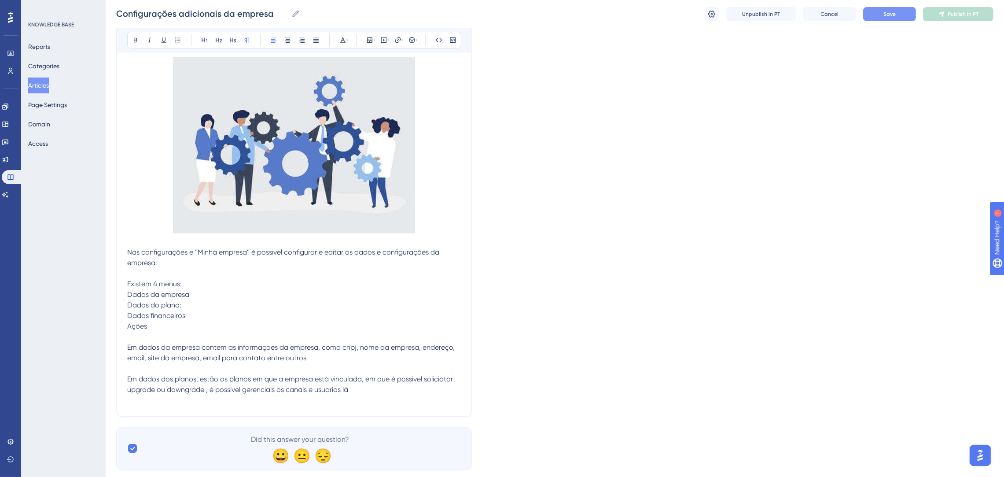
click at [205, 390] on span "Em dados dos planos, estão os planos em que a empresa está vinculada, em que é …" at bounding box center [290, 383] width 327 height 19
drag, startPoint x: 165, startPoint y: 390, endPoint x: 157, endPoint y: 390, distance: 8.4
click at [157, 390] on span "Em dados dos planos, estão os planos em que a empresa está vinculada, em que é …" at bounding box center [290, 383] width 327 height 19
click at [198, 388] on span "Em dados dos planos, estão os planos em que a empresa está vinculada, em que é …" at bounding box center [290, 383] width 327 height 19
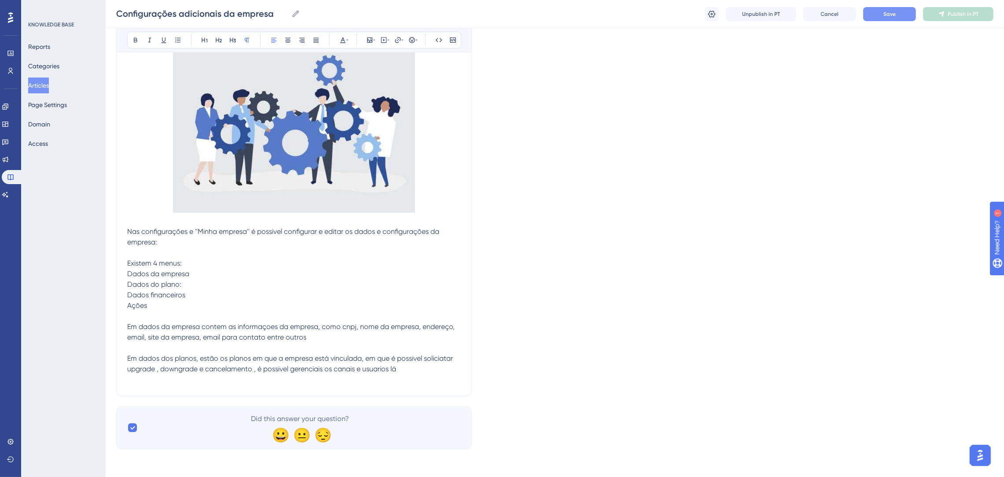
click at [413, 373] on p "Nas configurações e ''Minha empresa'' é possivel configurar e editar os dados e…" at bounding box center [294, 305] width 334 height 158
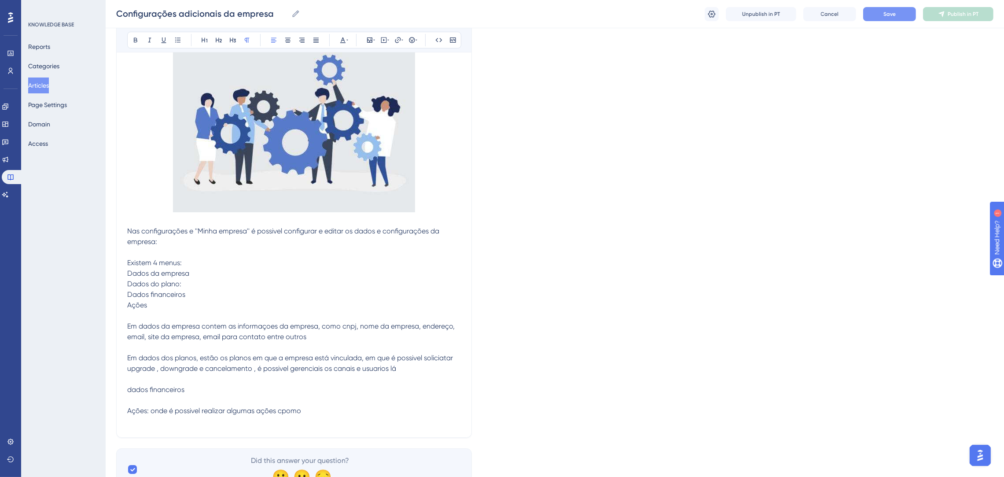
click at [334, 414] on p "Nas configurações e ''Minha empresa'' é possivel configurar e editar os dados e…" at bounding box center [294, 326] width 334 height 201
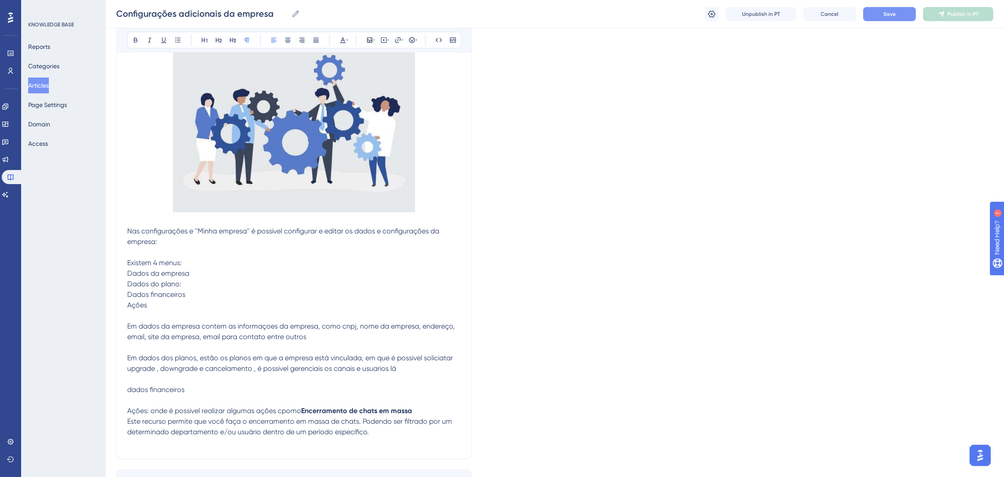
click at [300, 407] on p "Nas configurações e ''Minha empresa'' é possivel configurar e editar os dados e…" at bounding box center [294, 321] width 334 height 190
click at [302, 410] on strong "Encerramento de chats em massa" at bounding box center [356, 410] width 111 height 8
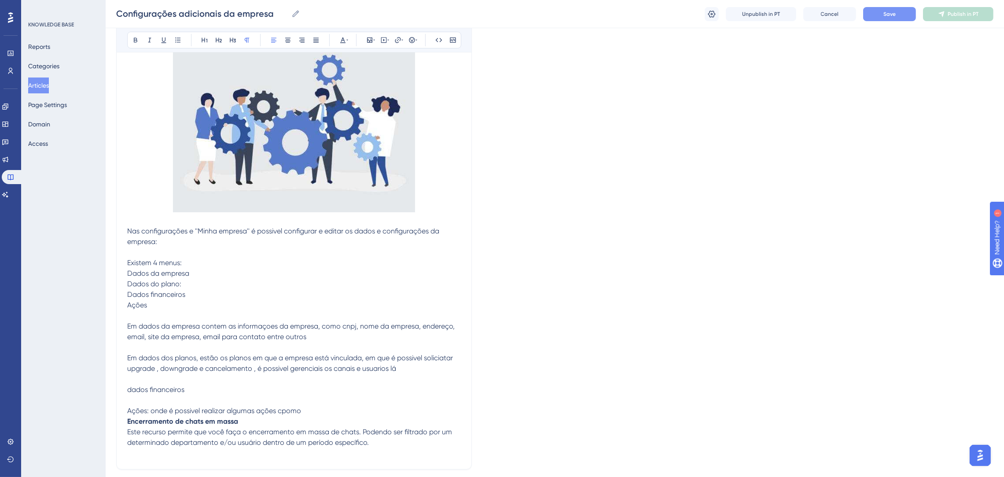
click at [311, 408] on p "Nas configurações e ''Minha empresa'' é possivel configurar e editar os dados e…" at bounding box center [294, 326] width 334 height 201
drag, startPoint x: 291, startPoint y: 410, endPoint x: 279, endPoint y: 409, distance: 11.9
click at [279, 409] on p "Nas configurações e ''Minha empresa'' é possivel configurar e editar os dados e…" at bounding box center [294, 326] width 334 height 201
click at [392, 443] on p "Este recurso permite que você faça o encerramento em massa de chats. Podendo se…" at bounding box center [294, 442] width 334 height 32
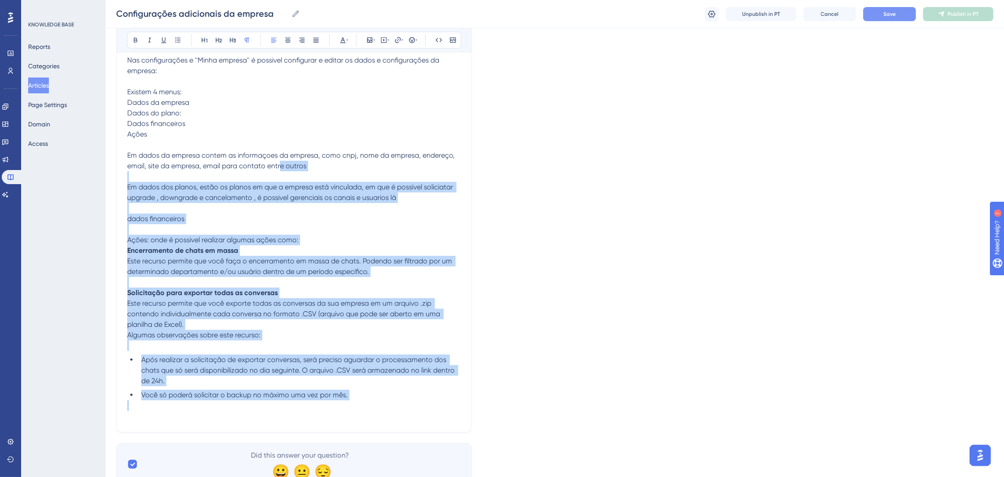
scroll to position [292, 0]
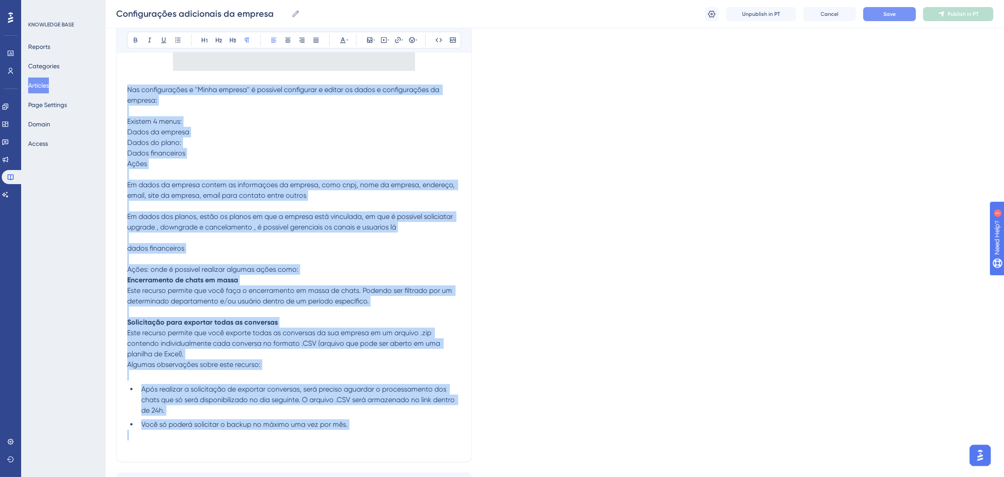
drag, startPoint x: 357, startPoint y: 363, endPoint x: 123, endPoint y: 87, distance: 361.5
click at [123, 87] on div "Configurações adicionais da empresa Bold Italic Underline Bullet Point Heading …" at bounding box center [294, 133] width 356 height 655
click at [379, 289] on span "Este recurso permite que você faça o encerramento em massa de chats. Podendo se…" at bounding box center [290, 295] width 326 height 19
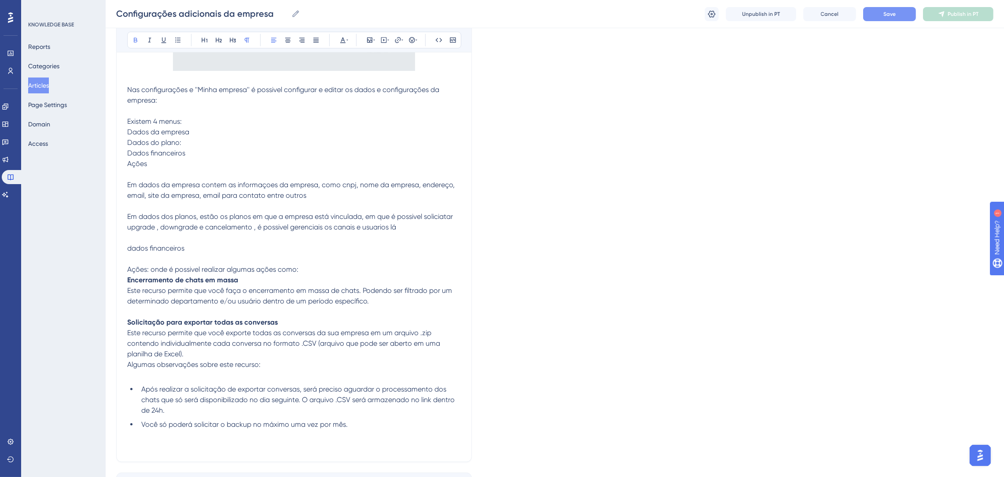
click at [321, 278] on p "Nas configurações e ''Minha empresa'' é possivel configurar e editar os dados e…" at bounding box center [294, 184] width 334 height 201
drag, startPoint x: 390, startPoint y: 403, endPoint x: 126, endPoint y: 89, distance: 410.1
click at [126, 89] on div "Configurações adicionais da empresa Bold Italic Underline Bullet Point Heading …" at bounding box center [294, 133] width 356 height 655
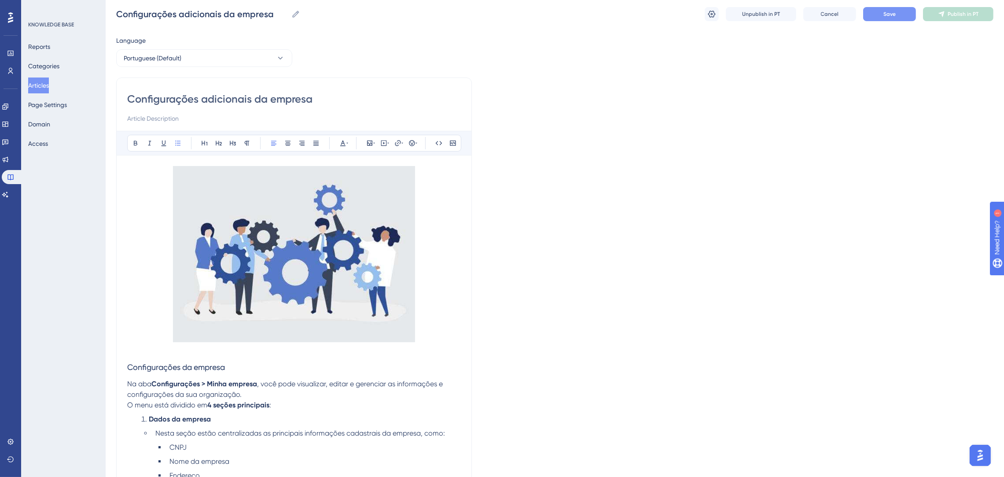
scroll to position [66, 0]
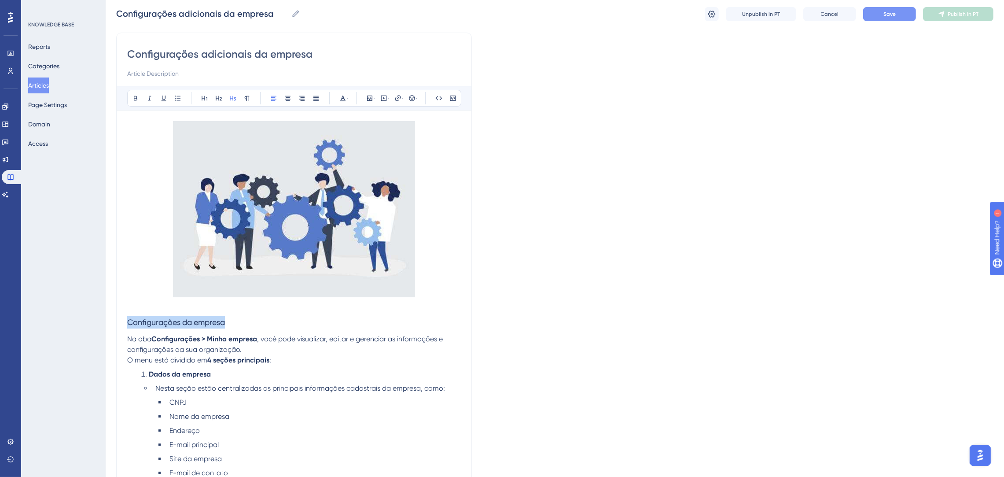
drag, startPoint x: 228, startPoint y: 318, endPoint x: 112, endPoint y: 315, distance: 116.6
click at [112, 315] on div "Performance Users Engagement Widgets Feedback Product Updates Knowledge Base AI…" at bounding box center [555, 407] width 898 height 946
click at [355, 359] on p "Na aba Configurações > Minha empresa , você pode visualizar, editar e gerenciar…" at bounding box center [294, 350] width 334 height 32
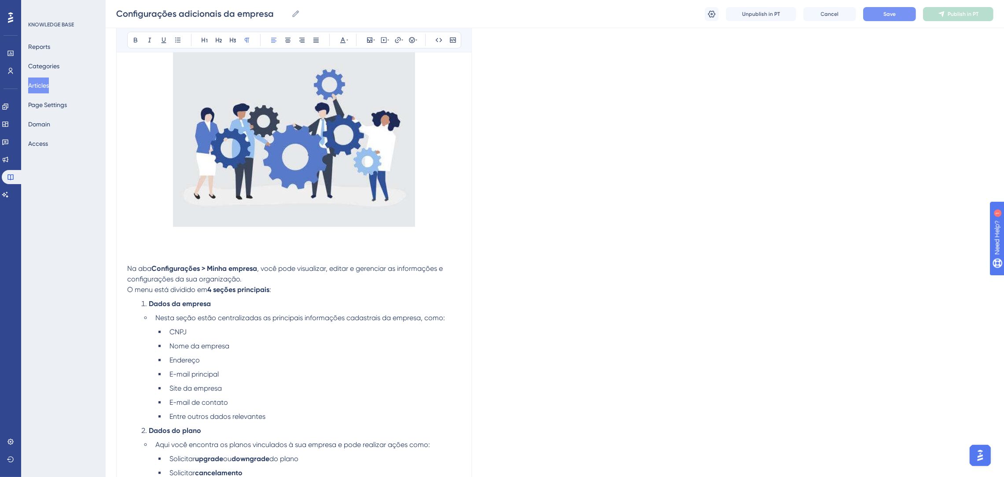
scroll to position [264, 0]
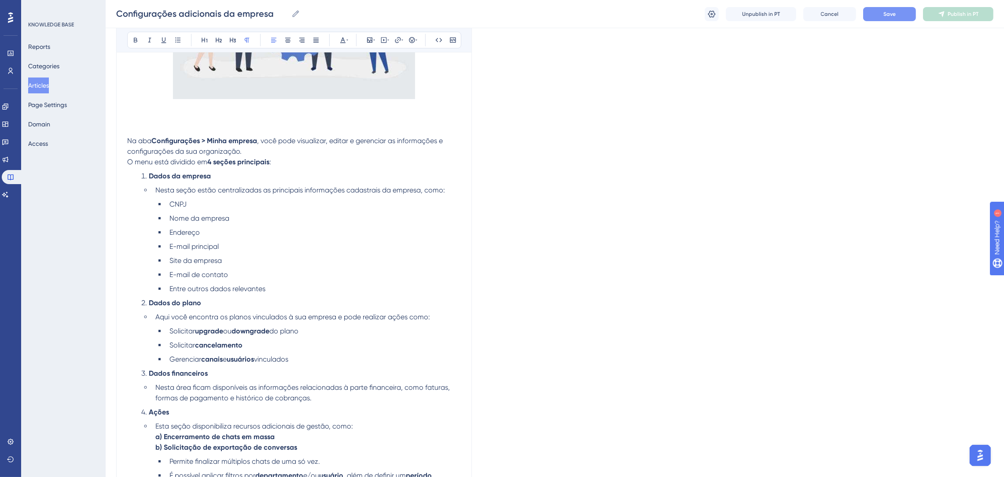
click at [289, 291] on li "Entre outros dados relevantes" at bounding box center [313, 288] width 295 height 11
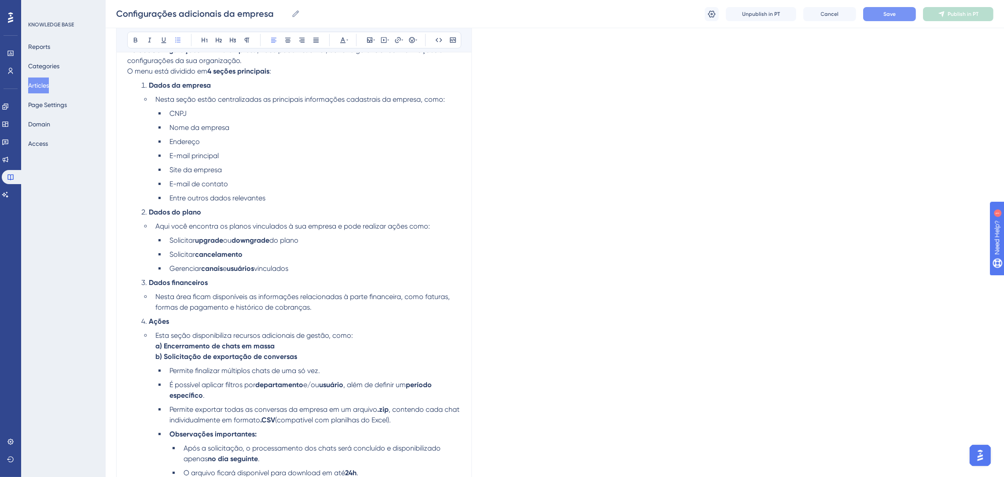
scroll to position [462, 0]
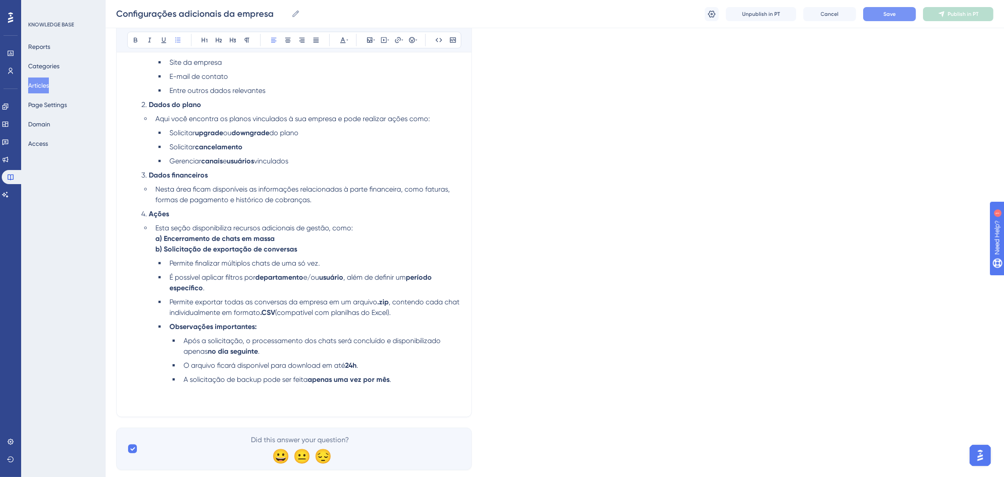
click at [306, 232] on li "Esta seção disponibiliza recursos adicionais de gestão, como: a) Encerramento d…" at bounding box center [306, 239] width 309 height 32
click at [287, 239] on li "Esta seção disponibiliza recursos adicionais de gestão, como: a) Encerramento d…" at bounding box center [306, 239] width 309 height 32
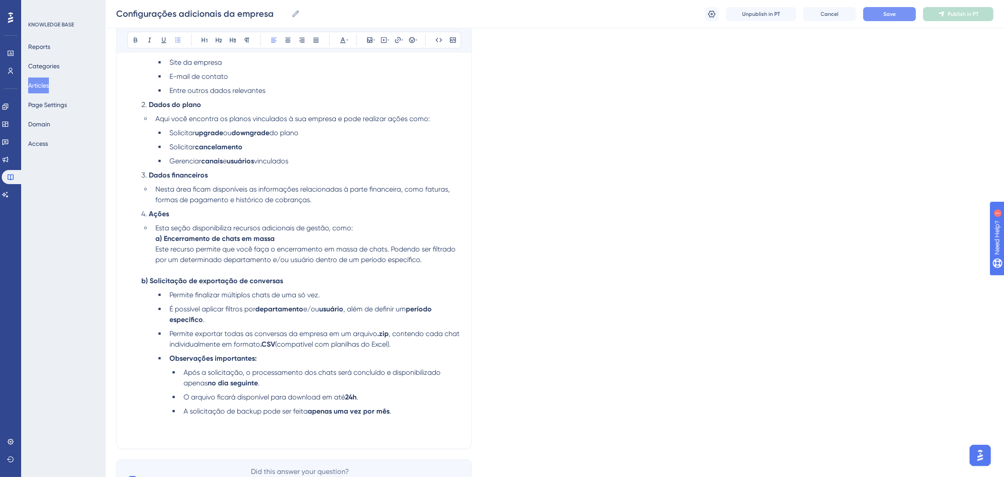
click at [284, 246] on span "Este recurso permite que você faça o encerramento em massa de chats. Podendo se…" at bounding box center [306, 254] width 302 height 19
click at [368, 230] on li "Esta seção disponibiliza recursos adicionais de gestão, como: a) Encerramento d…" at bounding box center [306, 244] width 309 height 42
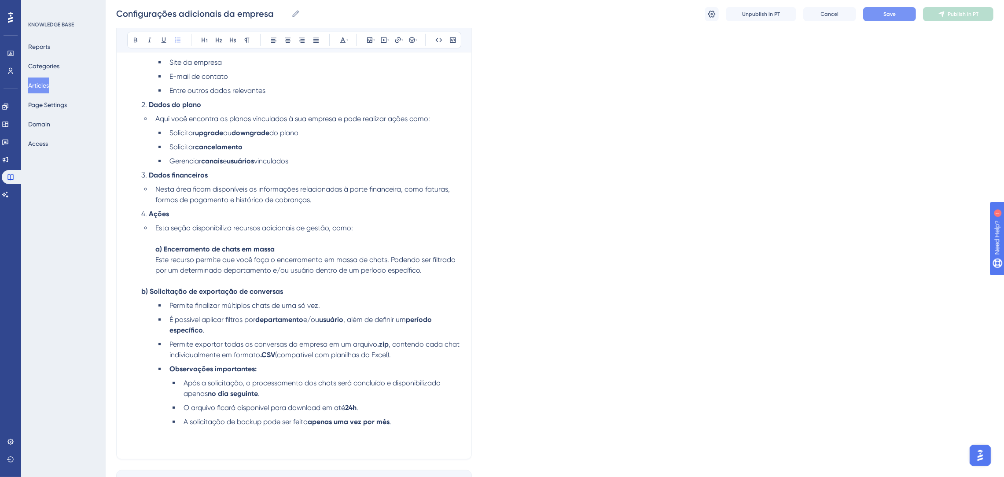
click at [441, 286] on p "b) Solicitação de exportação de conversas" at bounding box center [300, 285] width 319 height 21
drag, startPoint x: 357, startPoint y: 302, endPoint x: 166, endPoint y: 304, distance: 191.0
click at [166, 304] on li "Permite finalizar múltiplos chats de uma só vez." at bounding box center [313, 305] width 295 height 11
copy span "Permite finalizar múltiplos chats de uma só vez."
click at [352, 362] on ul "Permite exportar todas as conversas da empresa em um arquivo .zip , contendo ca…" at bounding box center [307, 383] width 305 height 88
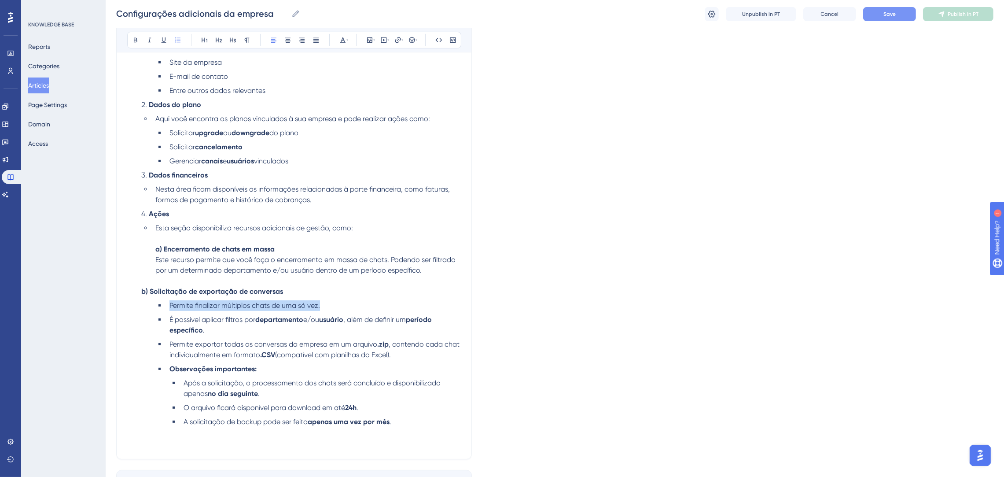
drag, startPoint x: 353, startPoint y: 302, endPoint x: 154, endPoint y: 304, distance: 199.8
click at [154, 304] on li "Permite finalizar múltiplos chats de uma só vez. É possível aplicar filtros por…" at bounding box center [306, 317] width 309 height 35
copy span "Permite finalizar múltiplos chats de uma só vez."
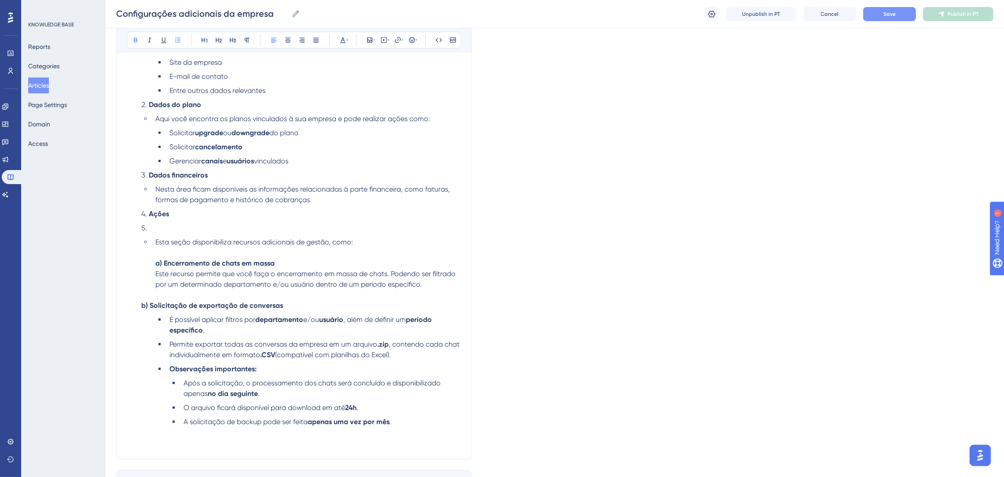
click at [351, 302] on p "b) Solicitação de exportação de conversas" at bounding box center [300, 300] width 319 height 21
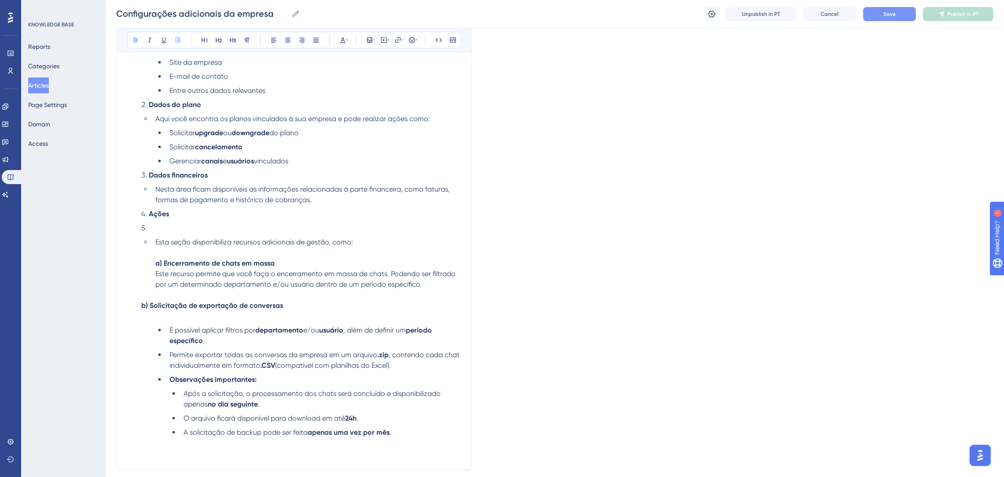
click at [387, 275] on span "Este recurso permite que você faça o encerramento em massa de chats. Podendo se…" at bounding box center [306, 278] width 302 height 19
click at [302, 322] on li "Esta seção disponibiliza recursos adicionais de gestão, como: a) Encerramento d…" at bounding box center [299, 337] width 323 height 201
click at [297, 312] on p "b) Solicitação de exportação de conversas" at bounding box center [300, 306] width 319 height 32
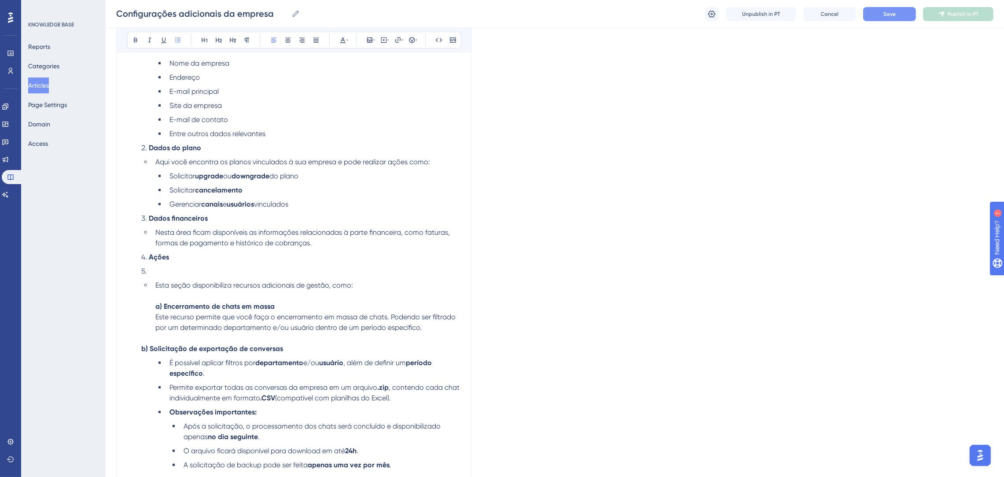
scroll to position [396, 0]
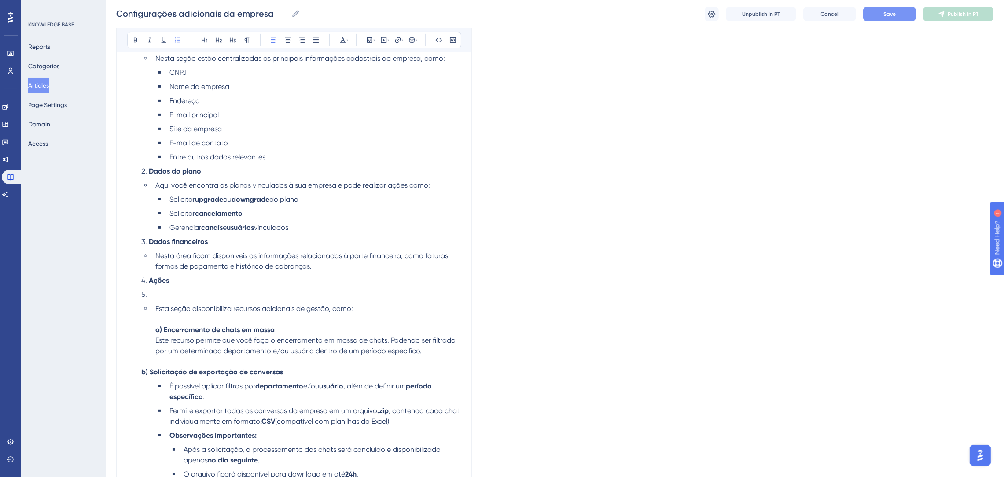
click at [207, 296] on li at bounding box center [299, 294] width 323 height 11
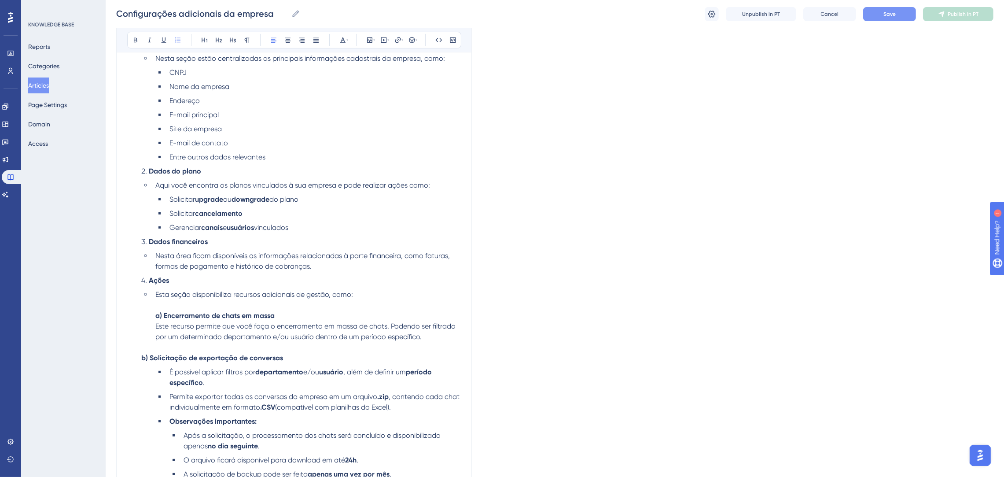
click at [328, 264] on li "Nesta área ficam disponíveis as informações relacionadas à parte financeira, co…" at bounding box center [306, 260] width 309 height 21
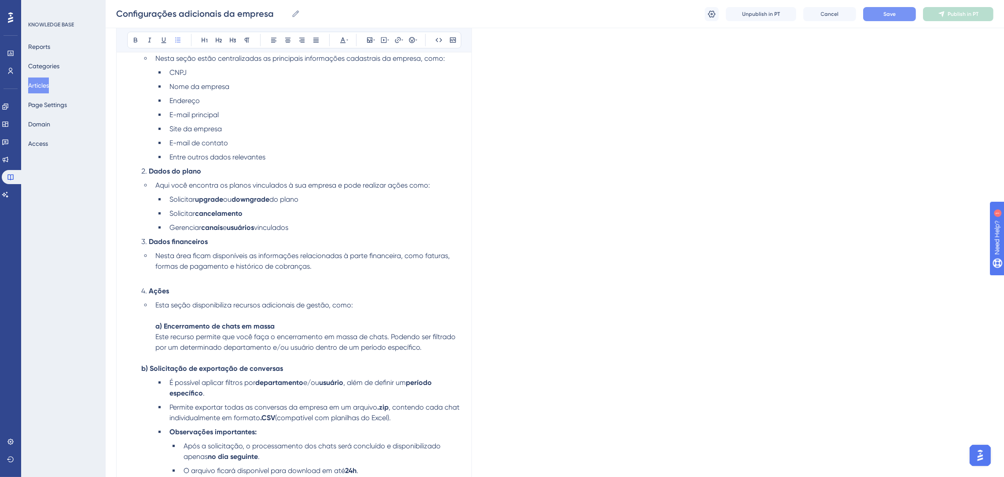
click at [314, 226] on li "Gerenciar canais e usuários vinculados" at bounding box center [313, 227] width 295 height 11
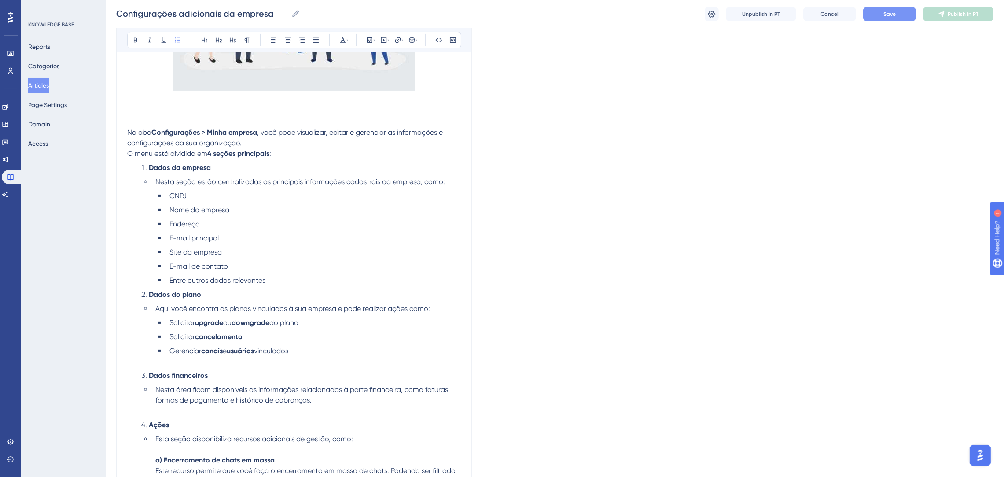
scroll to position [264, 0]
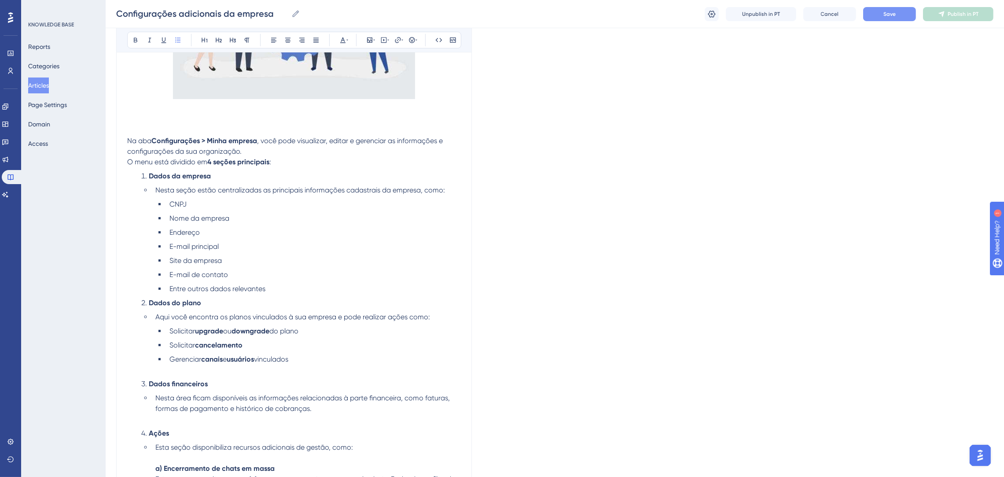
click at [209, 302] on li "Dados do plano" at bounding box center [299, 302] width 323 height 11
click at [316, 297] on ol "Dados da empresa Nesta seção estão centralizadas as principais informações cada…" at bounding box center [294, 401] width 334 height 461
click at [308, 286] on li "Entre outros dados relevantes" at bounding box center [313, 288] width 295 height 11
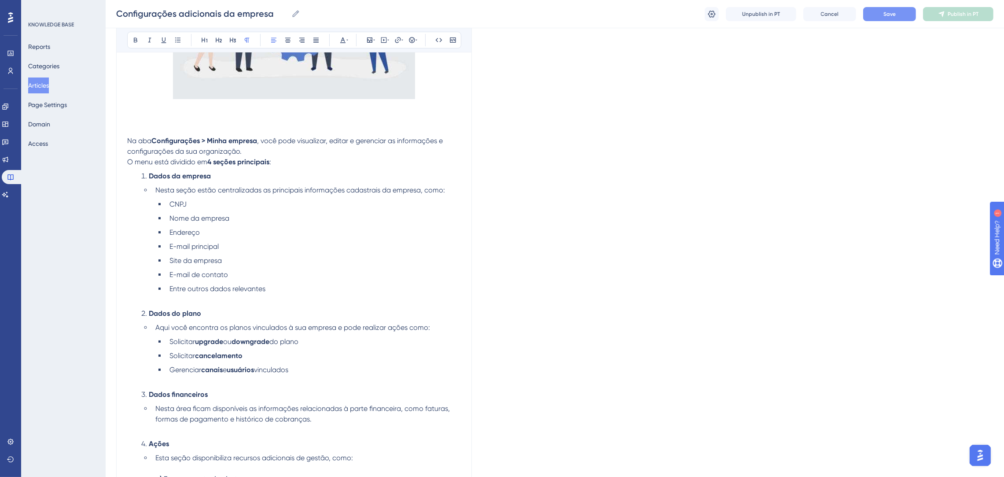
click at [289, 157] on p "Na aba Configurações > Minha empresa , você pode visualizar, editar e gerenciar…" at bounding box center [294, 152] width 334 height 32
click at [291, 162] on p "Na aba Configurações > Minha empresa , você pode visualizar, editar e gerenciar…" at bounding box center [294, 152] width 334 height 32
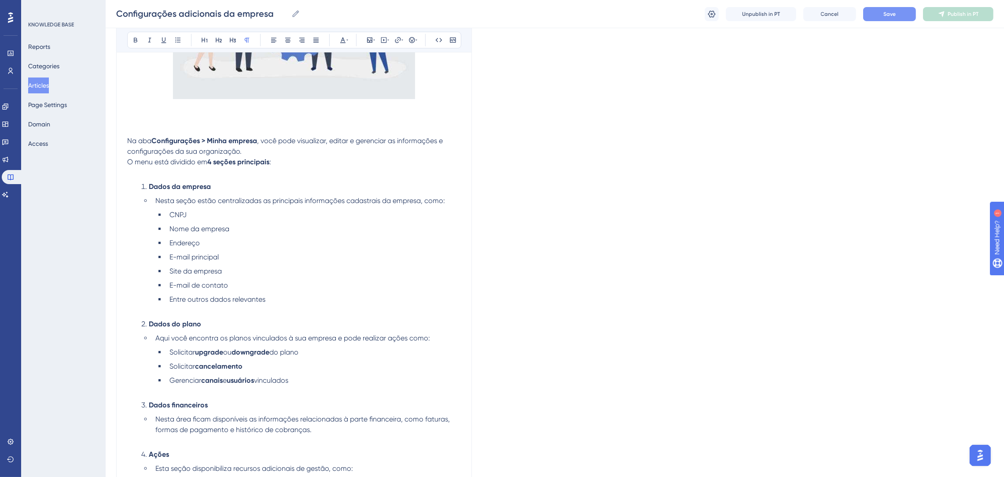
drag, startPoint x: 290, startPoint y: 242, endPoint x: 283, endPoint y: 254, distance: 13.4
click at [289, 243] on li "Endereço" at bounding box center [313, 243] width 295 height 11
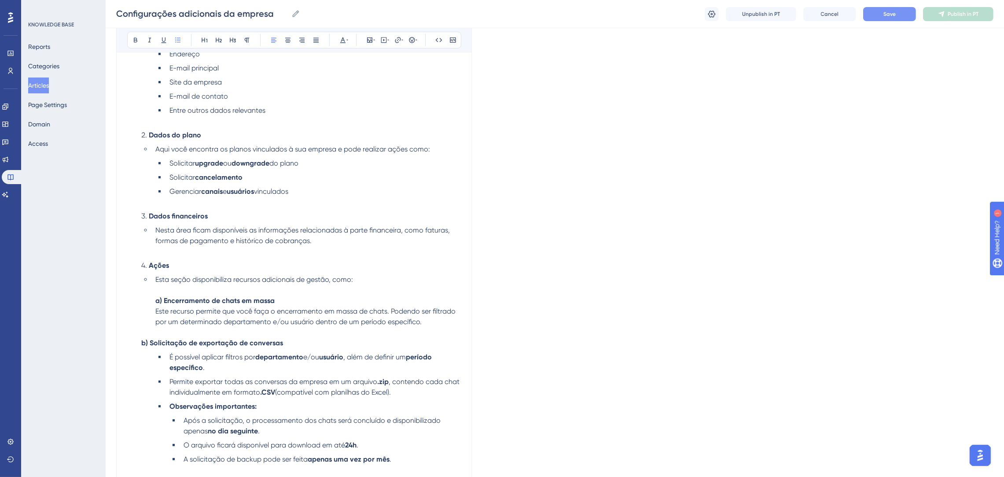
scroll to position [528, 0]
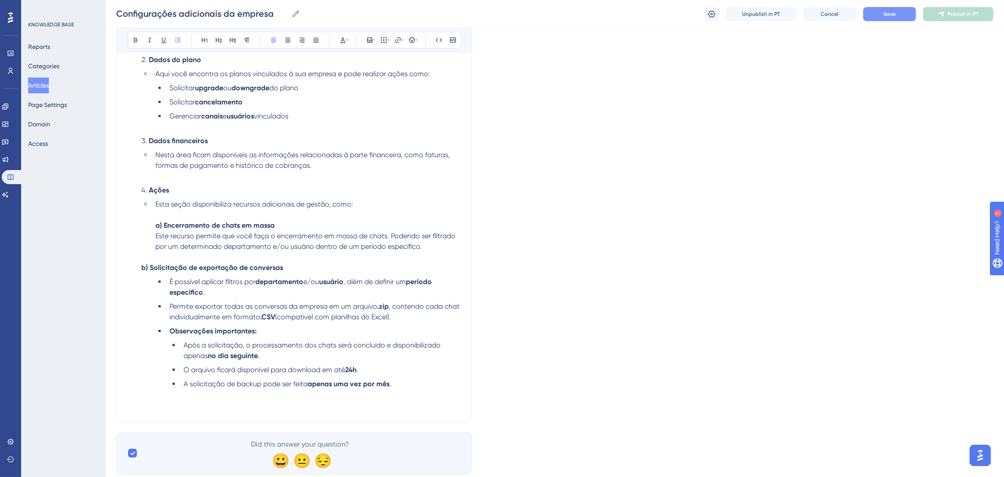
click at [290, 216] on li "Esta seção disponibiliza recursos adicionais de gestão, como: a) Encerramento d…" at bounding box center [306, 225] width 309 height 53
click at [421, 254] on p "b) Solicitação de exportação de conversas" at bounding box center [300, 262] width 319 height 21
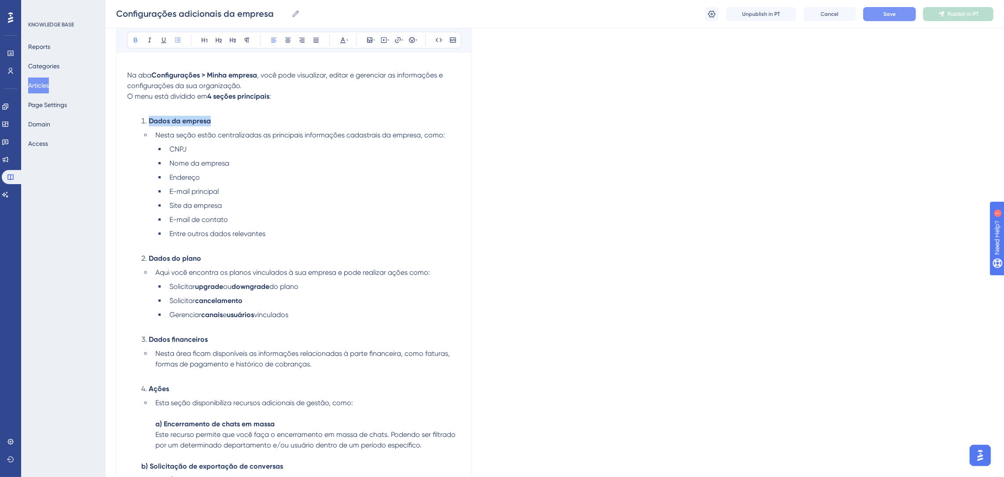
drag, startPoint x: 215, startPoint y: 121, endPoint x: 139, endPoint y: 114, distance: 76.4
click at [139, 114] on div "Na aba Configurações > Minha empresa , você pode visualizar, editar e gerenciar…" at bounding box center [294, 232] width 334 height 751
click at [204, 40] on icon at bounding box center [204, 40] width 7 height 7
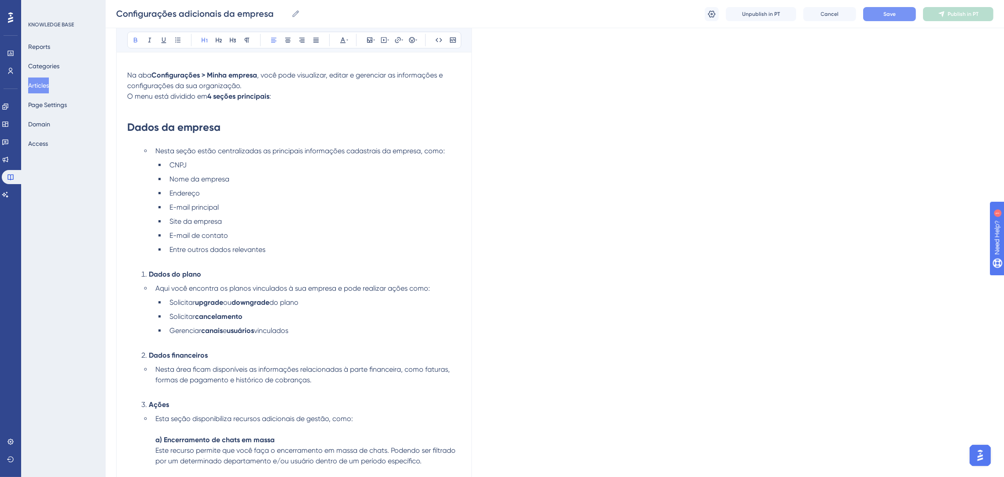
click at [283, 266] on ol "Nesta seção estão centralizadas as principais informações cadastrais da empresa…" at bounding box center [294, 375] width 334 height 458
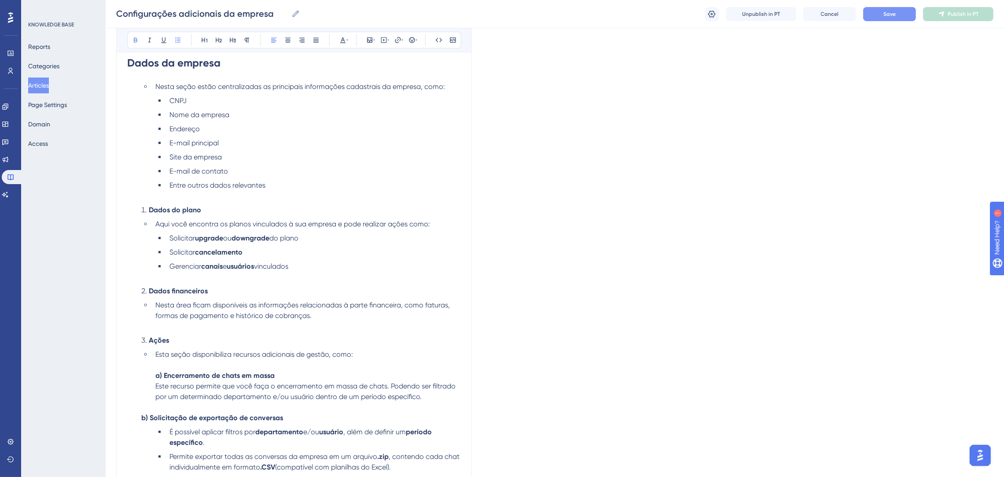
scroll to position [396, 0]
drag, startPoint x: 205, startPoint y: 209, endPoint x: 76, endPoint y: 195, distance: 130.6
click at [106, 195] on div "Performance Users Engagement Widgets Feedback Product Updates Knowledge Base AI…" at bounding box center [555, 120] width 898 height 1032
click at [216, 40] on icon at bounding box center [219, 40] width 6 height 5
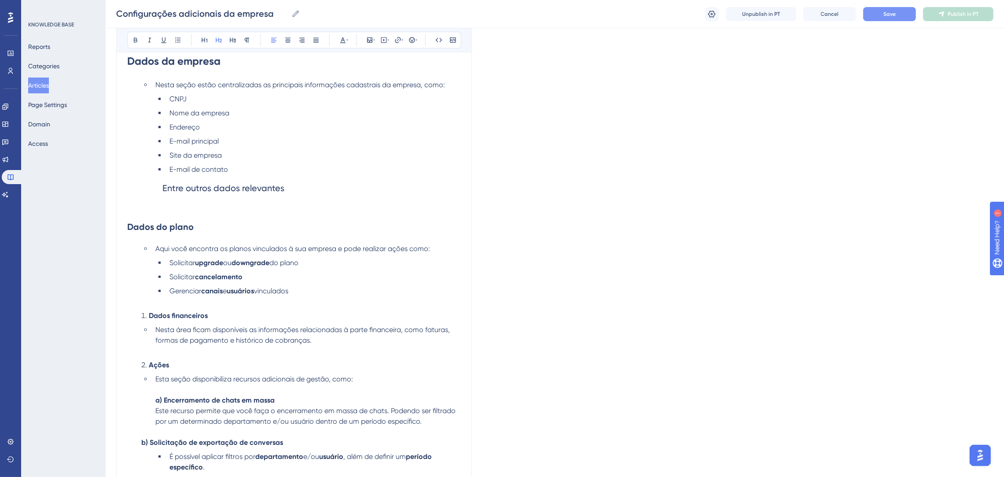
click at [332, 257] on ul "Aqui você encontra os planos vinculados à sua empresa e pode realizar ações com…" at bounding box center [300, 274] width 319 height 63
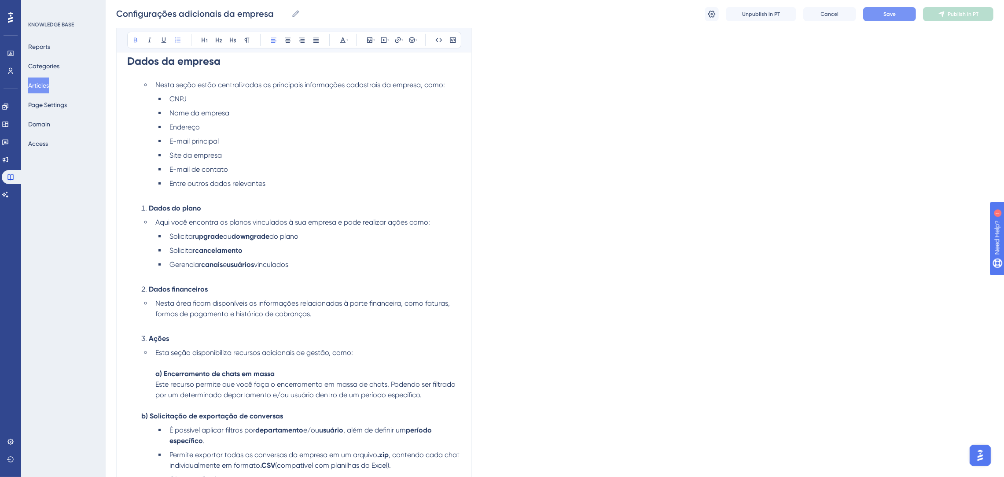
click at [265, 214] on ol "Nesta seção estão centralizadas as principais informações cadastrais da empresa…" at bounding box center [294, 309] width 334 height 458
drag, startPoint x: 207, startPoint y: 206, endPoint x: 138, endPoint y: 206, distance: 68.6
click at [138, 206] on li "Dados do plano" at bounding box center [299, 208] width 323 height 11
click at [220, 41] on icon at bounding box center [218, 40] width 7 height 7
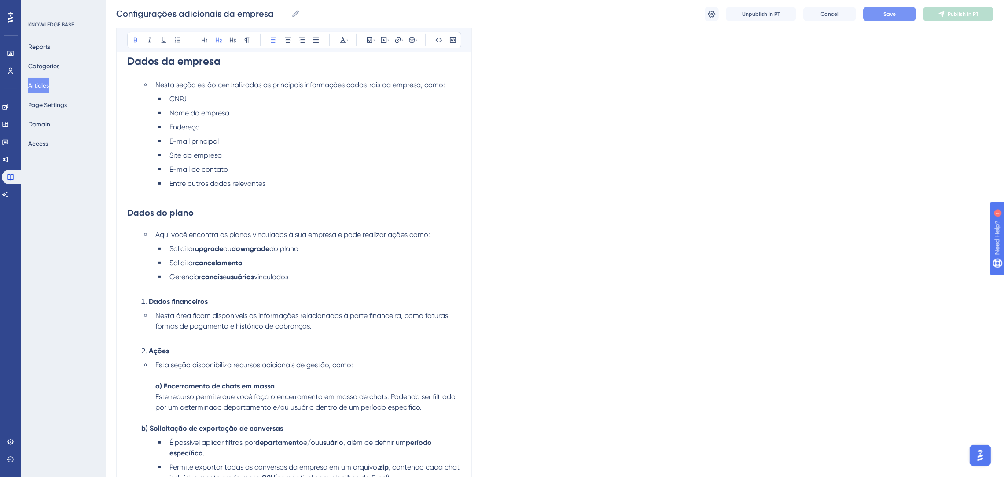
click at [323, 191] on li "Entre outros dados relevantes" at bounding box center [313, 188] width 295 height 21
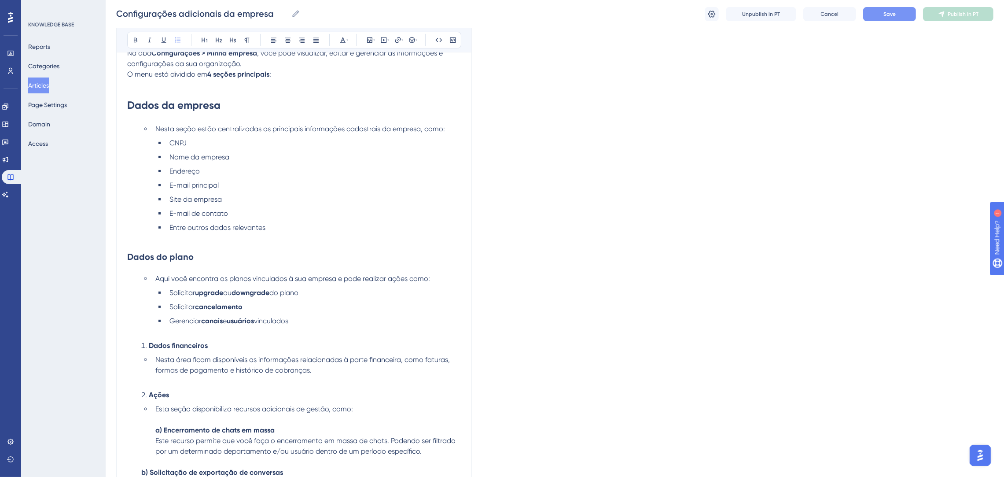
scroll to position [264, 0]
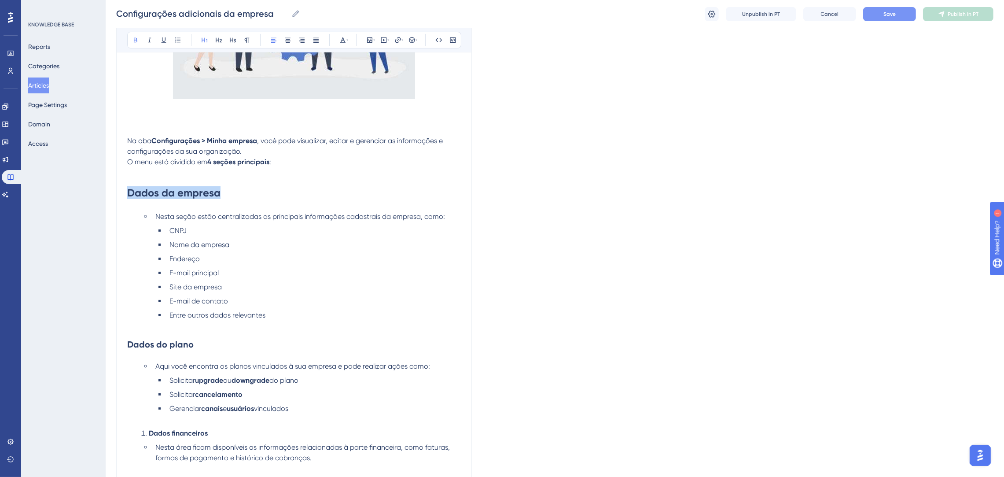
click at [127, 193] on h1 "Dados da empresa" at bounding box center [294, 193] width 334 height 30
click at [216, 40] on icon at bounding box center [218, 40] width 7 height 7
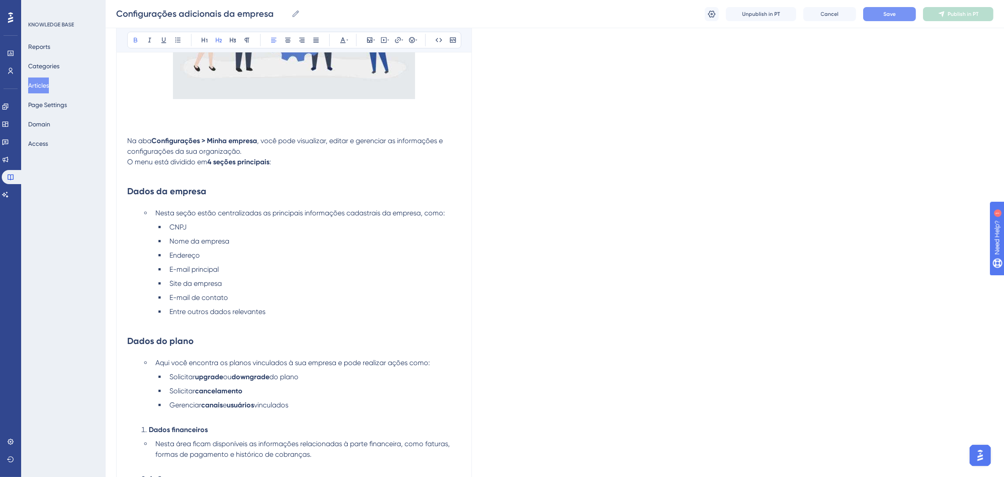
click at [321, 235] on ul "CNPJ Nome da empresa Endereço E-mail principal Site da empresa E-mail de contat…" at bounding box center [307, 275] width 305 height 106
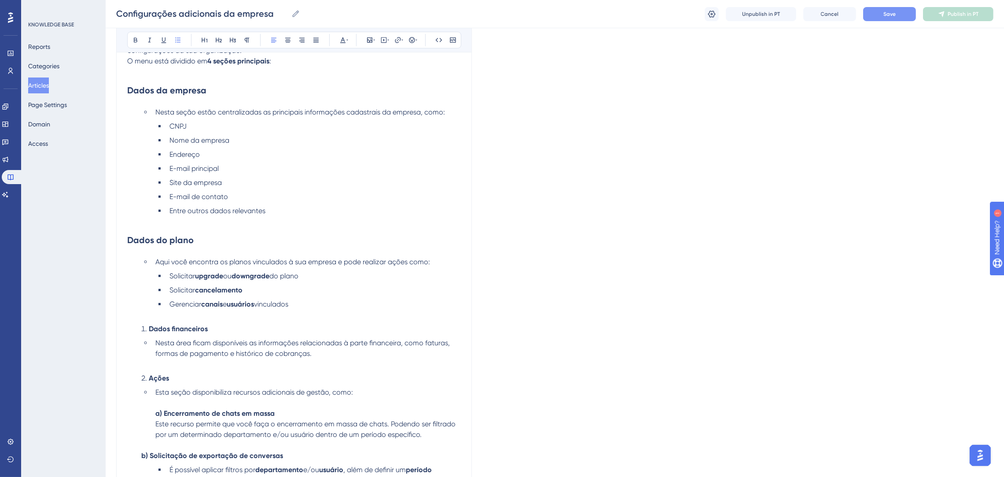
scroll to position [396, 0]
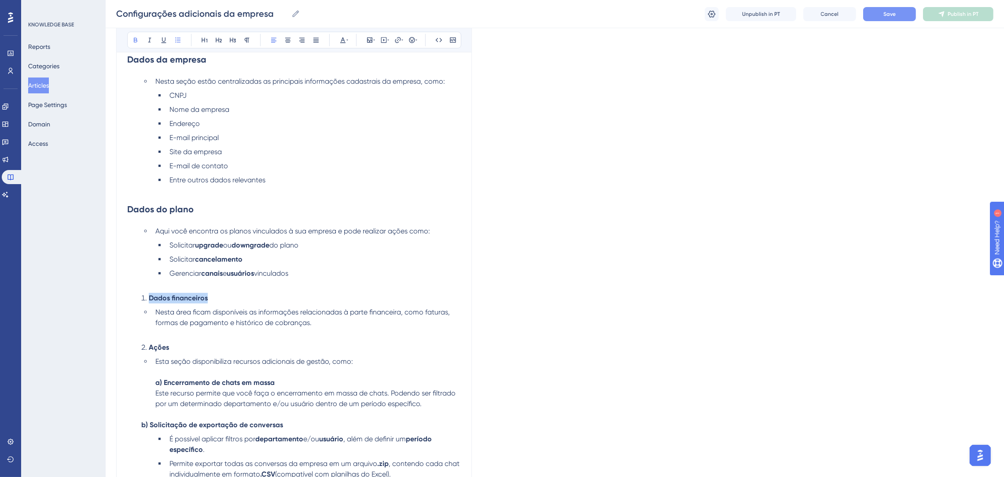
drag, startPoint x: 221, startPoint y: 297, endPoint x: 145, endPoint y: 299, distance: 76.6
click at [145, 299] on li "Dados financeiros" at bounding box center [299, 298] width 323 height 11
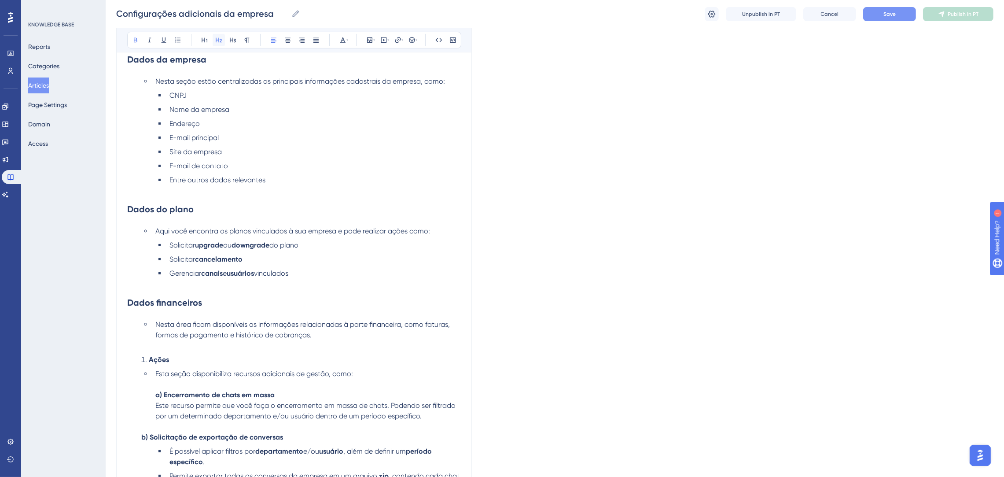
click at [221, 39] on icon at bounding box center [218, 40] width 7 height 7
drag, startPoint x: 191, startPoint y: 363, endPoint x: 165, endPoint y: 355, distance: 26.7
click at [187, 361] on li "Ações" at bounding box center [299, 359] width 323 height 11
drag, startPoint x: 173, startPoint y: 362, endPoint x: 148, endPoint y: 359, distance: 24.8
click at [148, 359] on li "Ações" at bounding box center [299, 359] width 323 height 11
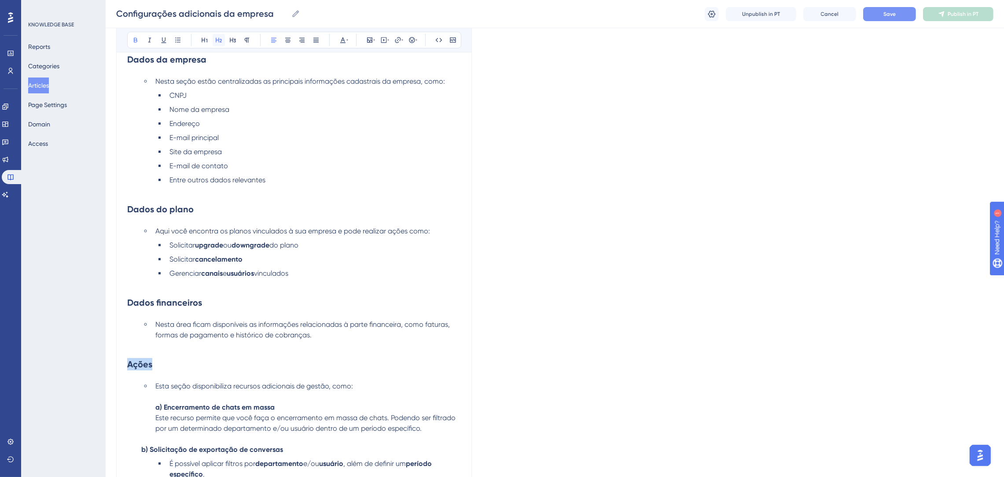
click at [220, 39] on icon at bounding box center [219, 40] width 6 height 5
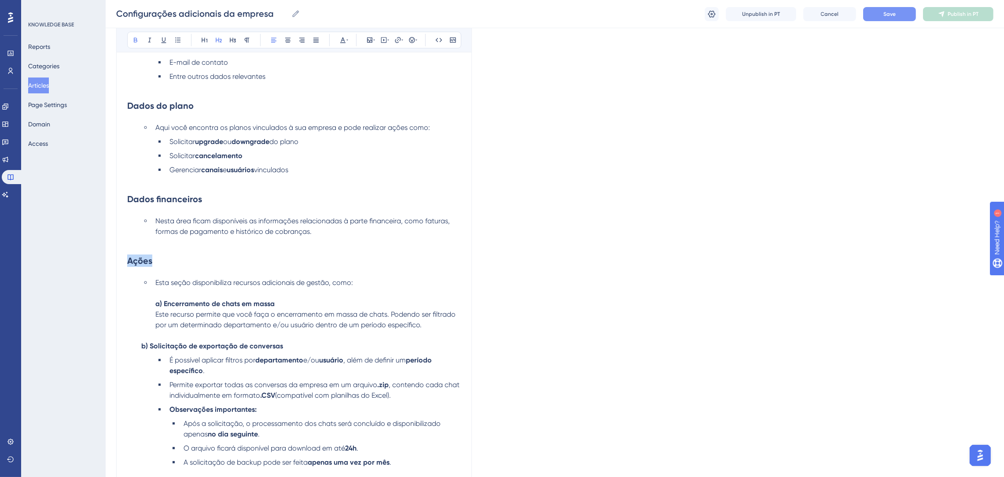
scroll to position [602, 0]
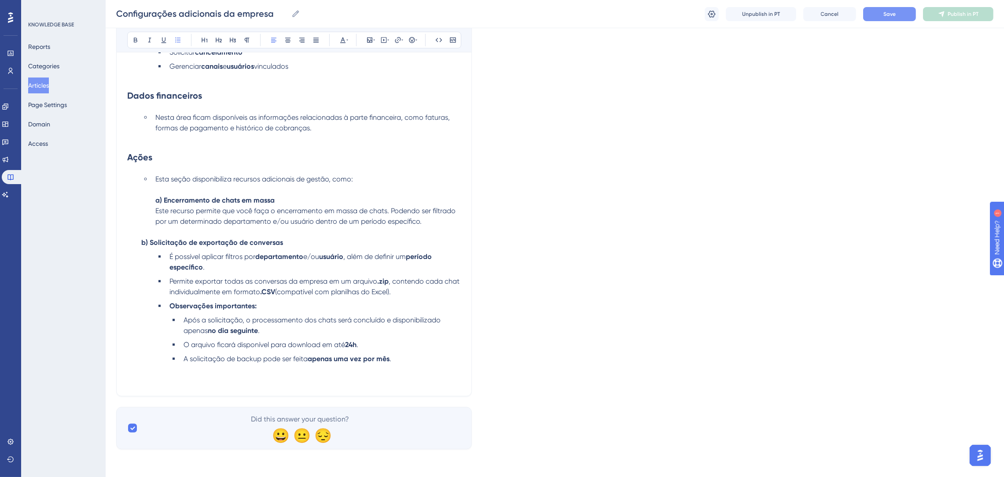
click at [205, 220] on span "Este recurso permite que você faça o encerramento em massa de chats. Podendo se…" at bounding box center [306, 215] width 302 height 19
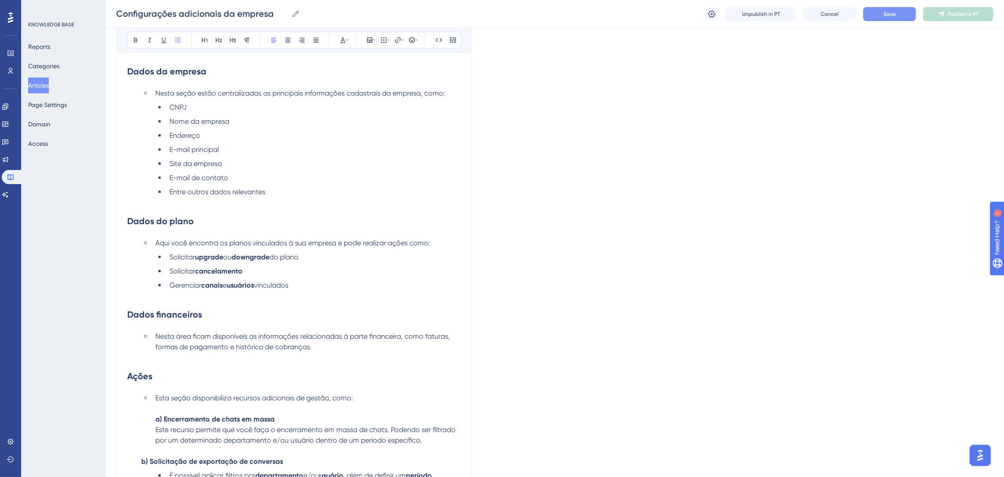
scroll to position [470, 0]
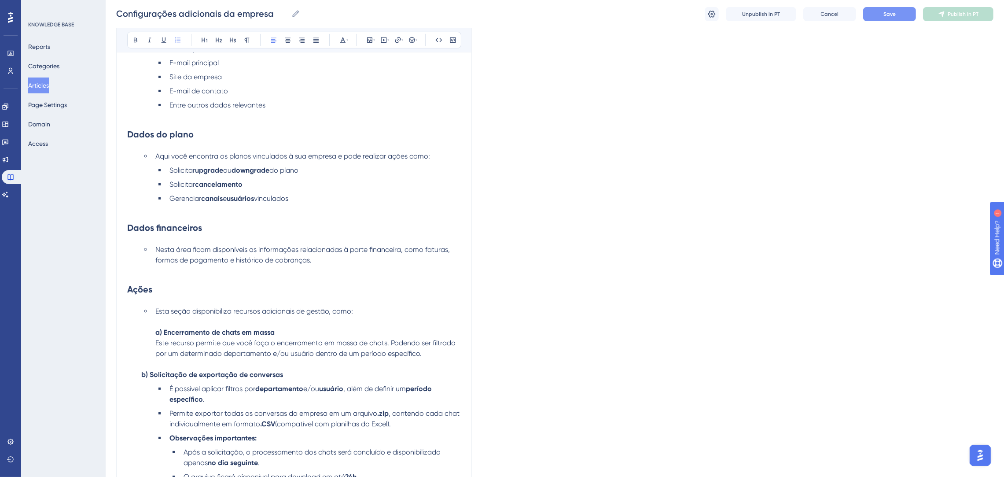
drag, startPoint x: 317, startPoint y: 204, endPoint x: 158, endPoint y: 151, distance: 168.2
click at [158, 151] on ul "Aqui você encontra os planos vinculados à sua empresa e pode realizar ações com…" at bounding box center [300, 182] width 319 height 63
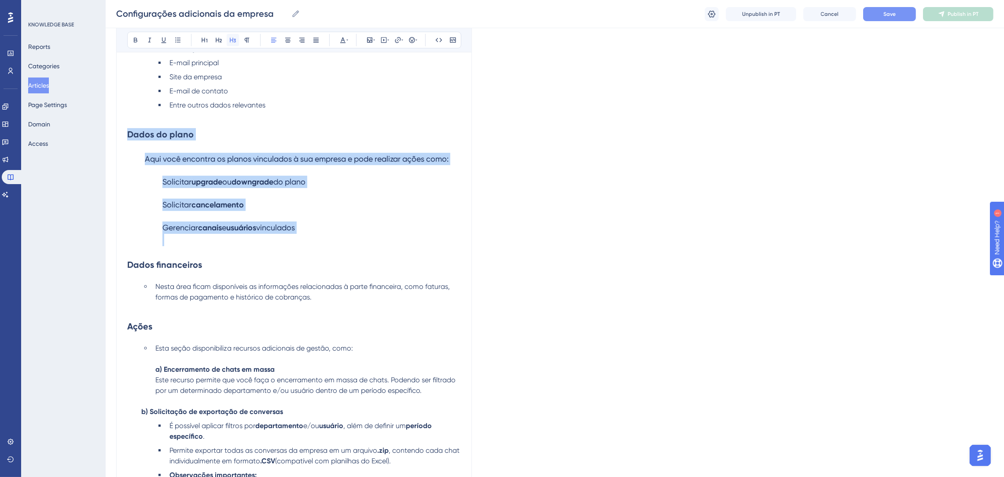
click at [231, 42] on icon at bounding box center [232, 40] width 7 height 7
click at [253, 183] on strong "downgrade" at bounding box center [252, 182] width 42 height 10
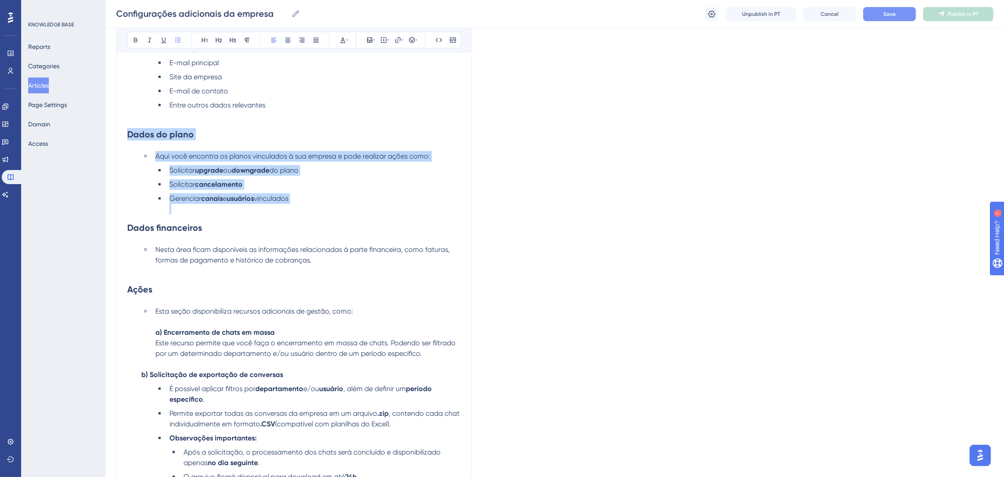
click at [352, 197] on li "Gerenciar canais e usuários vinculados" at bounding box center [313, 203] width 295 height 21
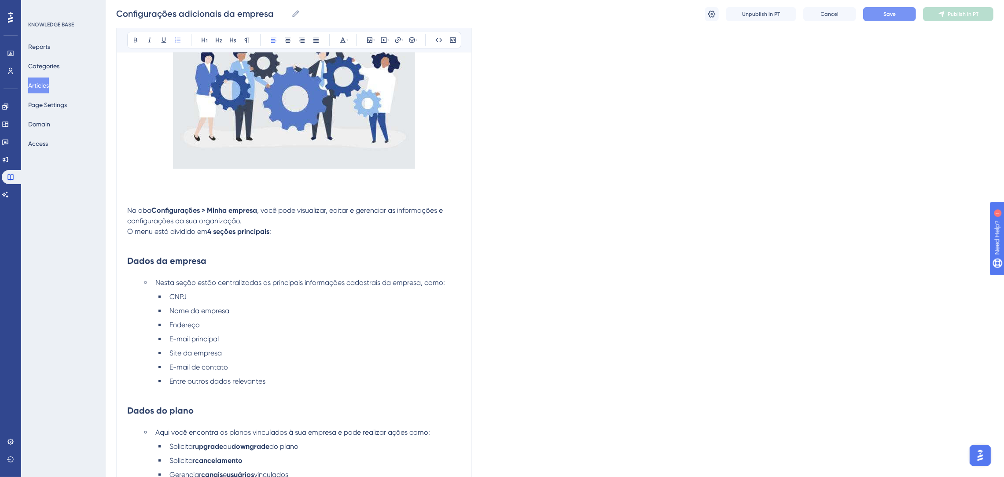
scroll to position [272, 0]
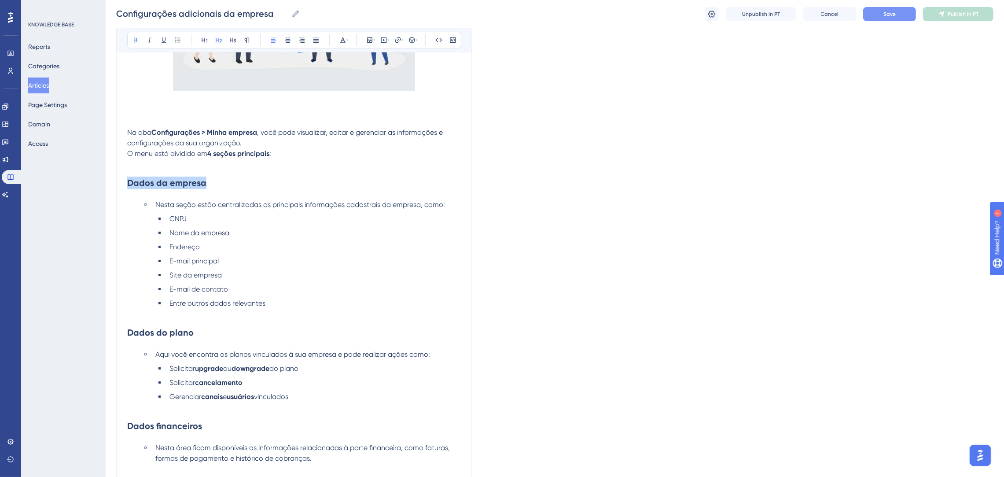
drag, startPoint x: 210, startPoint y: 186, endPoint x: 121, endPoint y: 176, distance: 89.8
click at [121, 176] on div "Configurações adicionais da empresa Bold Italic Underline Bullet Point Heading …" at bounding box center [294, 276] width 356 height 900
click at [312, 184] on h2 "Dados da empresa" at bounding box center [294, 182] width 334 height 26
click at [286, 169] on p "Na aba Configurações > Minha empresa , você pode visualizar, editar e gerenciar…" at bounding box center [294, 148] width 334 height 42
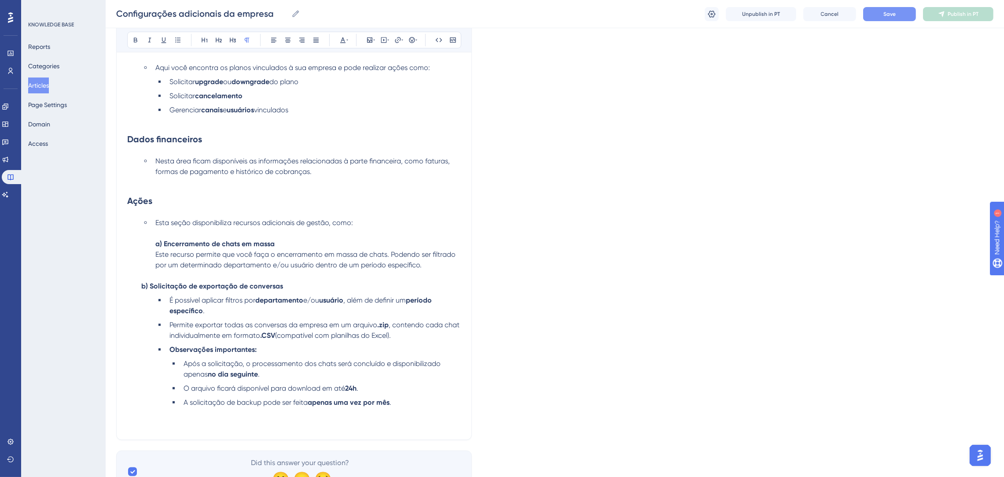
scroll to position [549, 0]
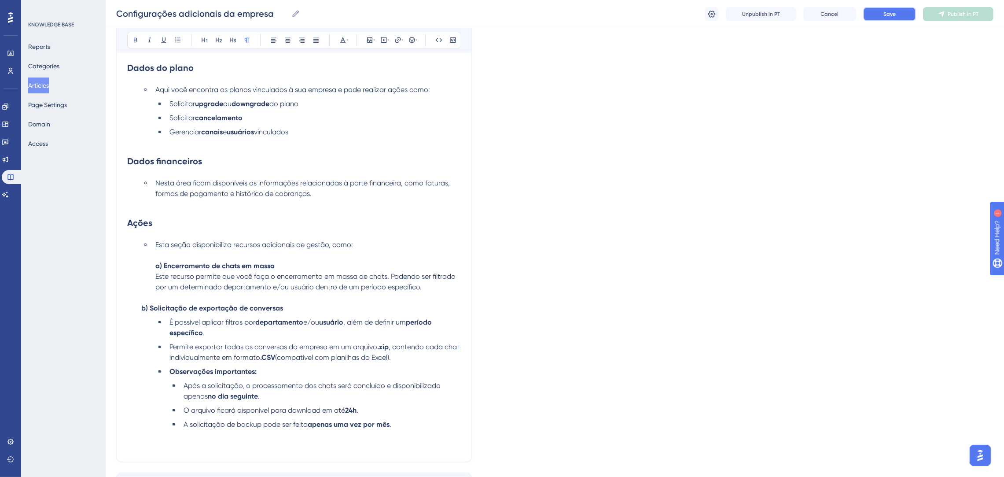
click at [882, 13] on button "Save" at bounding box center [889, 14] width 53 height 14
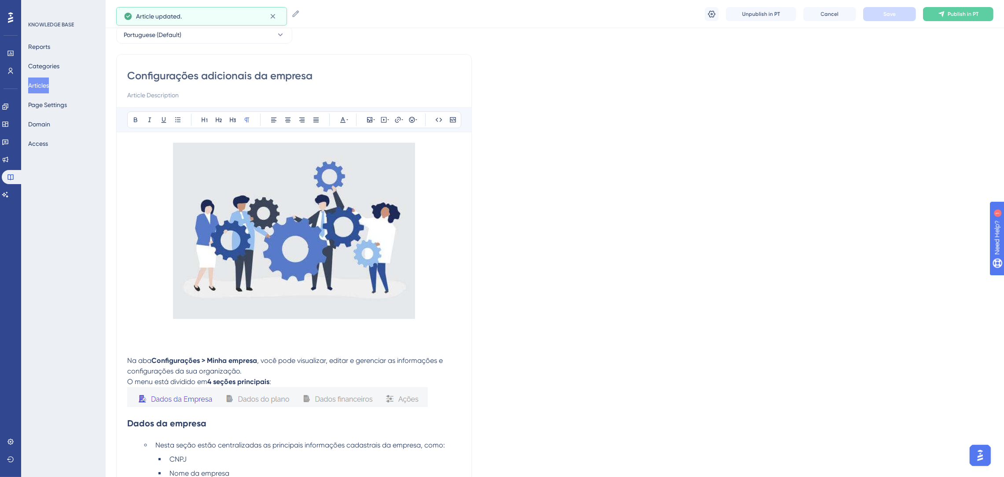
scroll to position [0, 0]
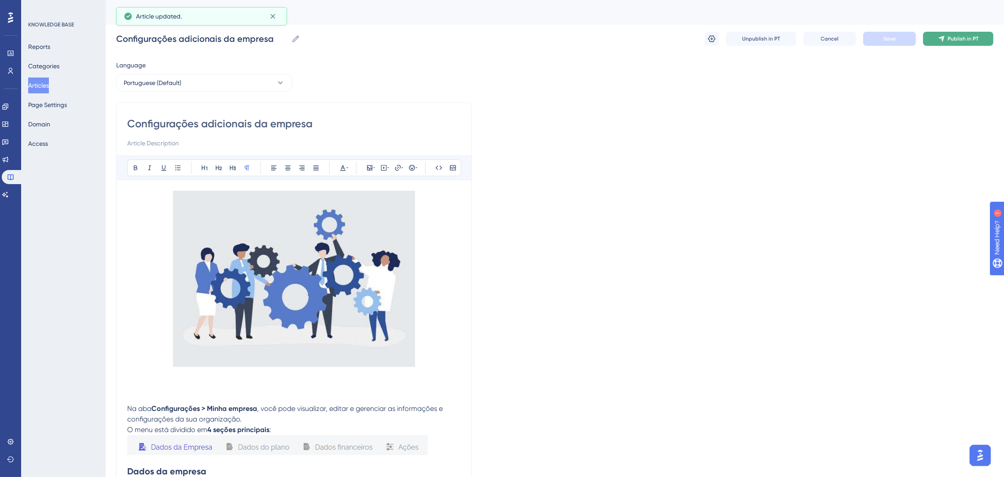
click at [959, 43] on button "Publish in PT" at bounding box center [958, 39] width 70 height 14
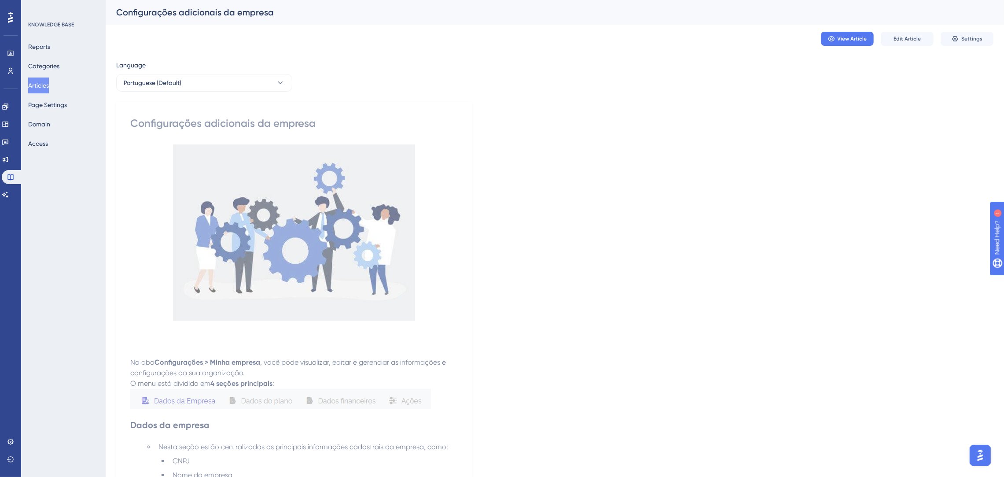
click at [44, 90] on button "Articles" at bounding box center [38, 85] width 21 height 16
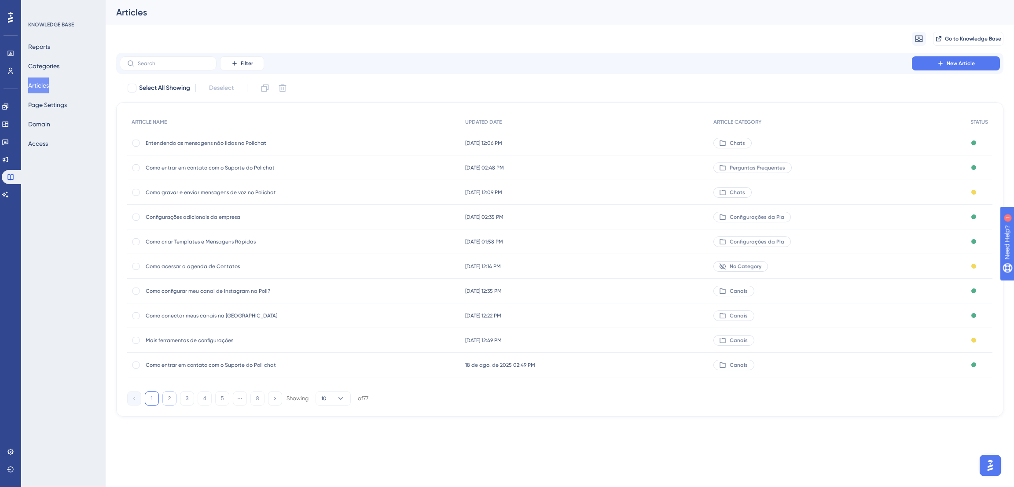
click at [173, 400] on button "2" at bounding box center [169, 398] width 14 height 14
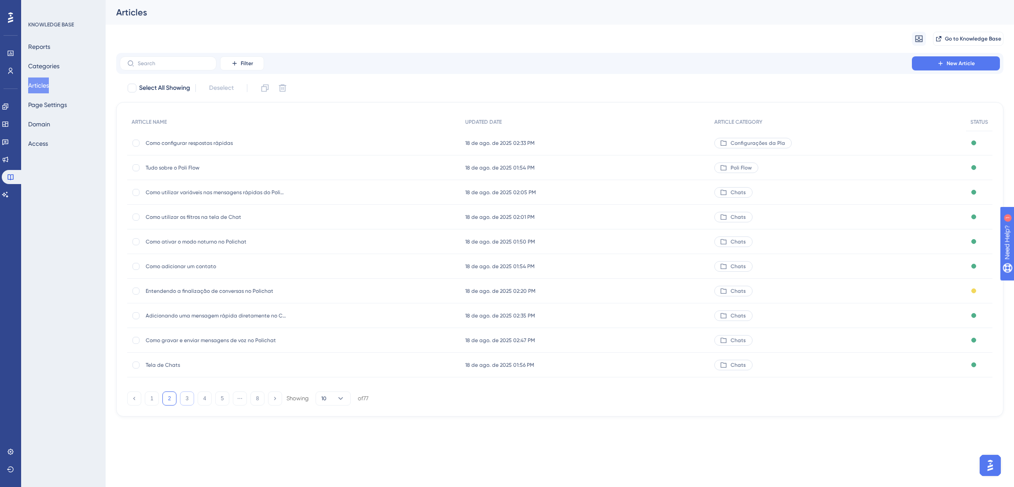
click at [186, 399] on button "3" at bounding box center [187, 398] width 14 height 14
click at [202, 396] on button "4" at bounding box center [205, 398] width 14 height 14
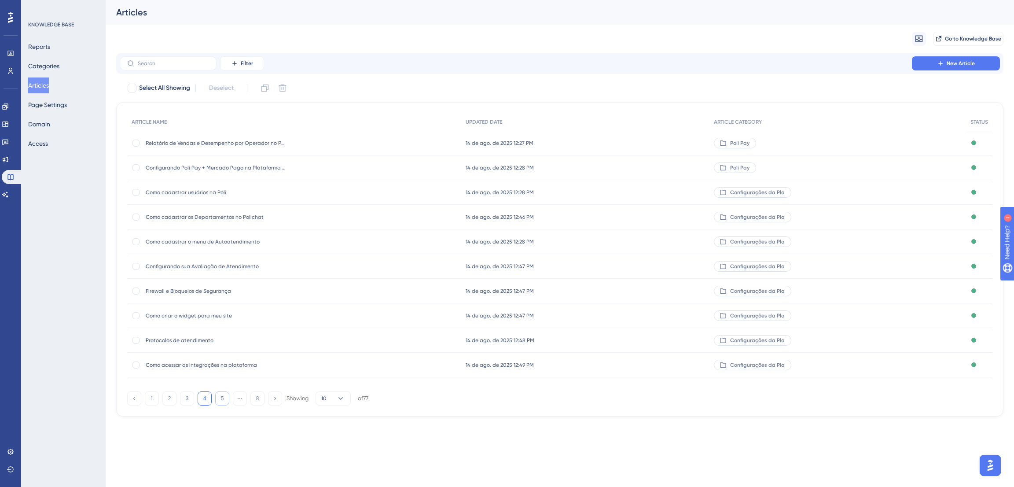
click at [219, 394] on button "5" at bounding box center [222, 398] width 14 height 14
click at [223, 400] on button "6" at bounding box center [222, 398] width 14 height 14
click at [238, 393] on button "7" at bounding box center [240, 398] width 14 height 14
click at [220, 395] on button "6" at bounding box center [222, 398] width 14 height 14
click at [202, 397] on button "5" at bounding box center [205, 398] width 14 height 14
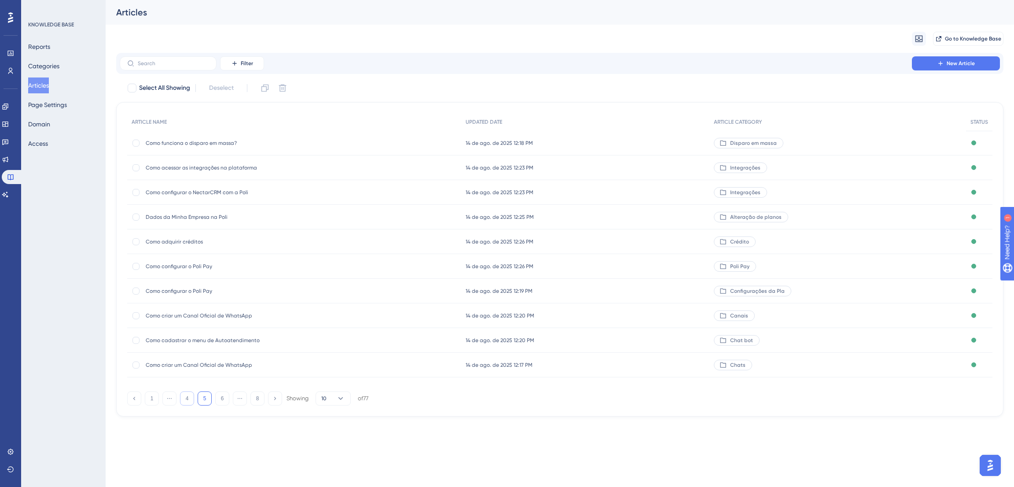
click at [184, 397] on button "4" at bounding box center [187, 398] width 14 height 14
click at [184, 397] on button "3" at bounding box center [187, 398] width 14 height 14
click at [174, 397] on button "2" at bounding box center [169, 398] width 14 height 14
click at [229, 140] on span "Como configurar respostas rápidas" at bounding box center [216, 142] width 141 height 7
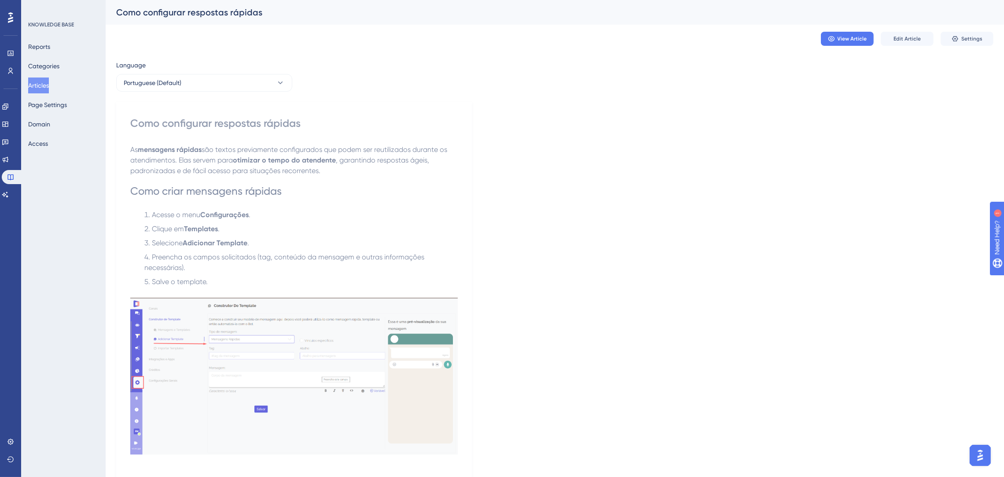
click at [37, 83] on button "Articles" at bounding box center [38, 85] width 21 height 16
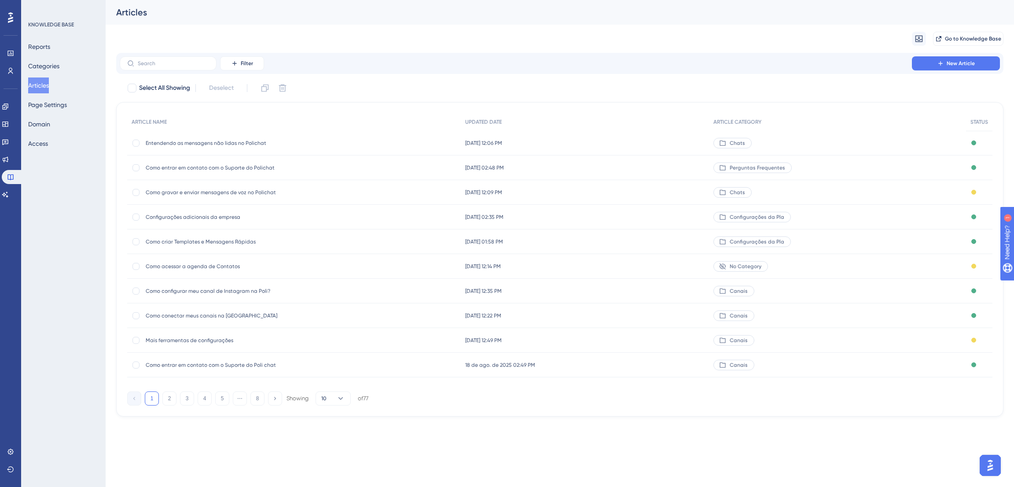
click at [151, 398] on button "1" at bounding box center [152, 398] width 14 height 14
click at [216, 339] on span "Mais ferramentas de configurações" at bounding box center [216, 340] width 141 height 7
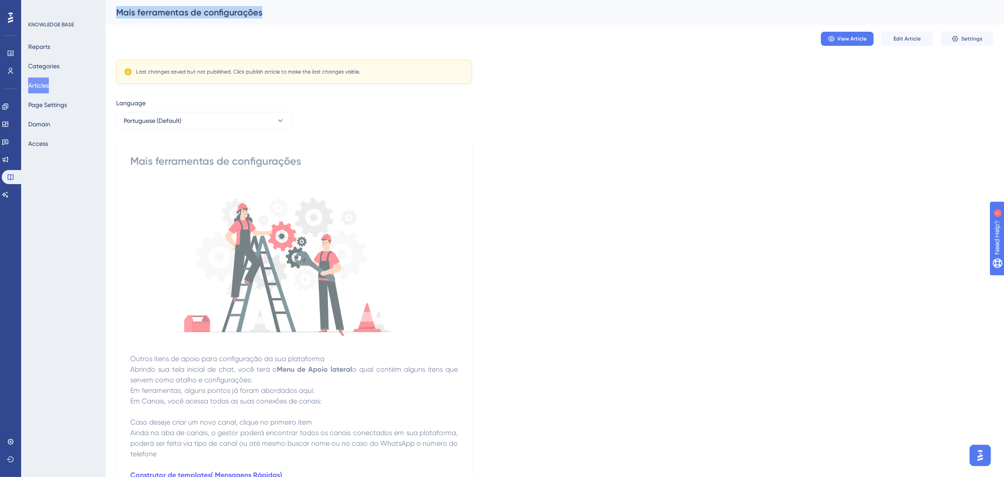
drag, startPoint x: 293, startPoint y: 9, endPoint x: 110, endPoint y: 8, distance: 183.9
click at [110, 8] on div "Mais ferramentas de configurações" at bounding box center [555, 12] width 898 height 25
copy div "Mais ferramentas de configurações"
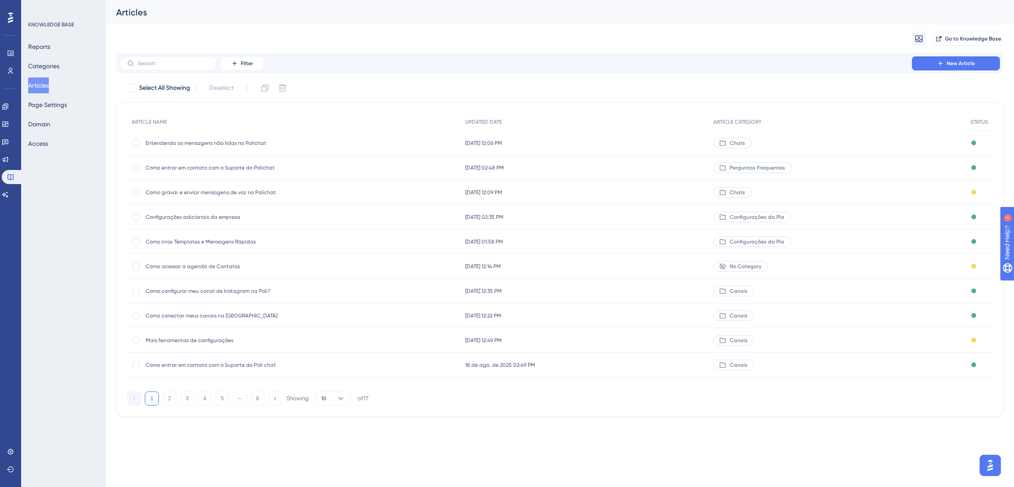
click at [270, 294] on div "Como configurar meu canal de Instagram na Poli? Como configurar meu canal de In…" at bounding box center [216, 291] width 141 height 25
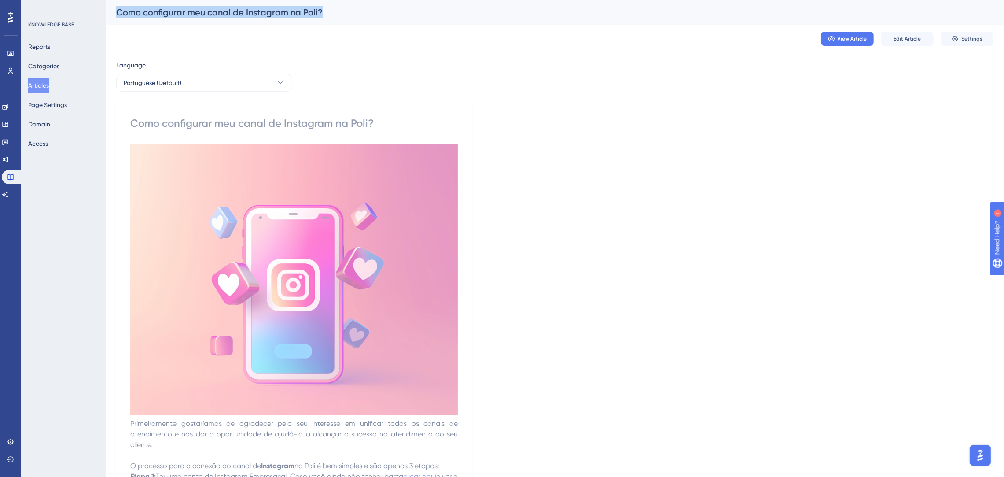
drag, startPoint x: 176, startPoint y: 11, endPoint x: 118, endPoint y: 11, distance: 58.1
click at [118, 11] on div "Como configurar meu canal de Instagram na Poli?" at bounding box center [543, 12] width 855 height 12
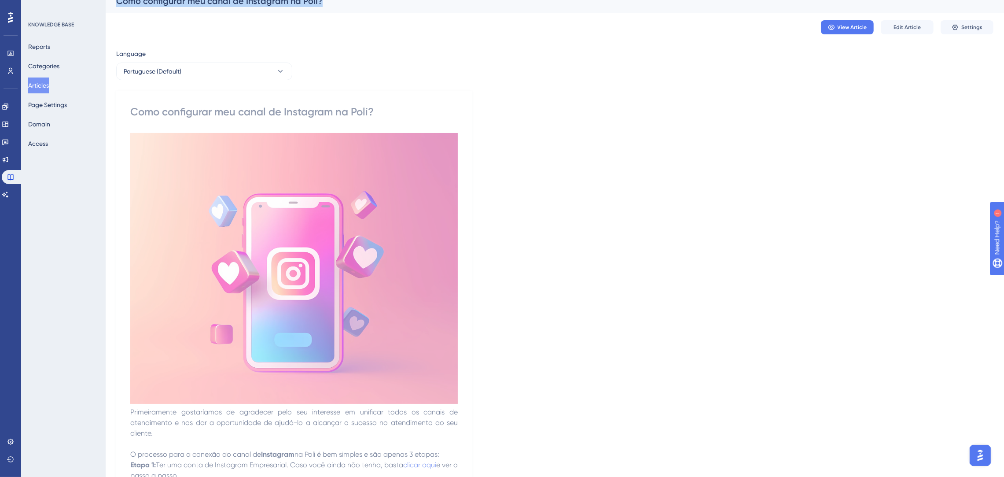
scroll to position [221, 0]
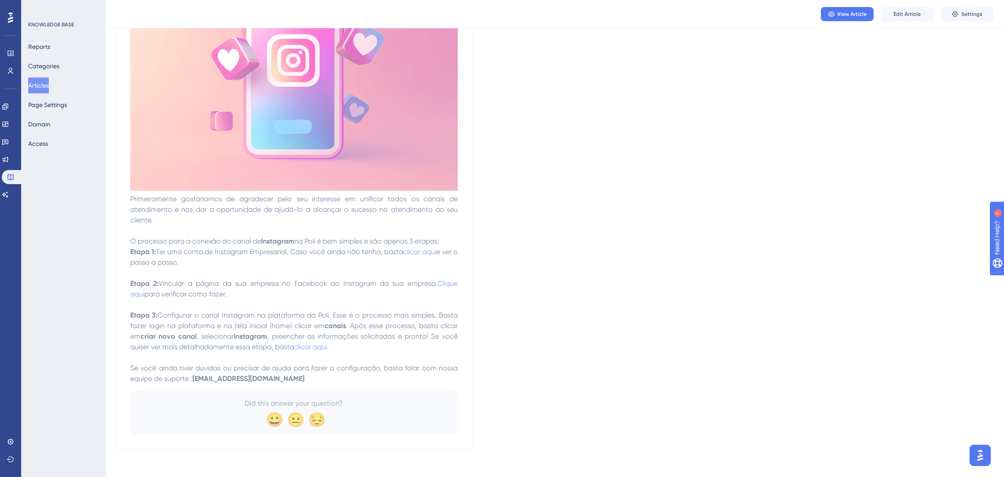
click at [48, 86] on button "Articles" at bounding box center [38, 85] width 21 height 16
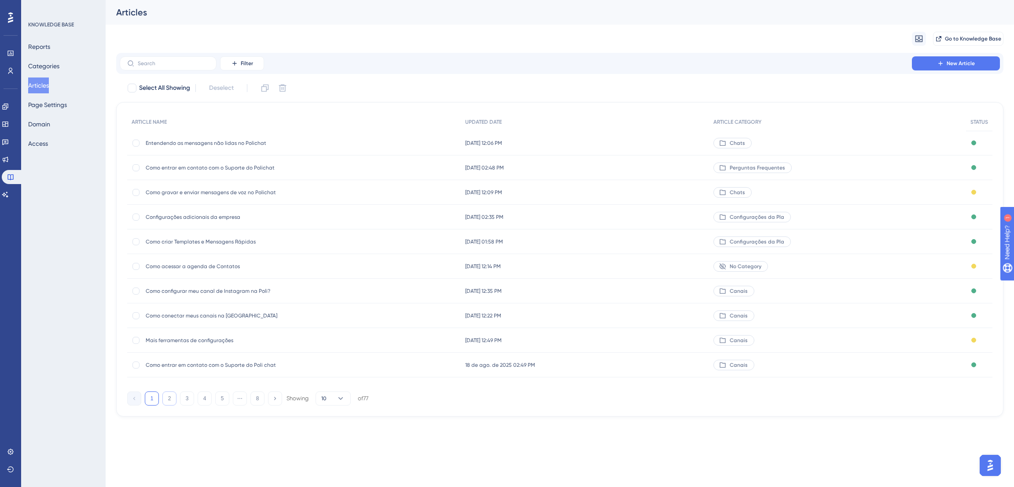
click at [170, 398] on button "2" at bounding box center [169, 398] width 14 height 14
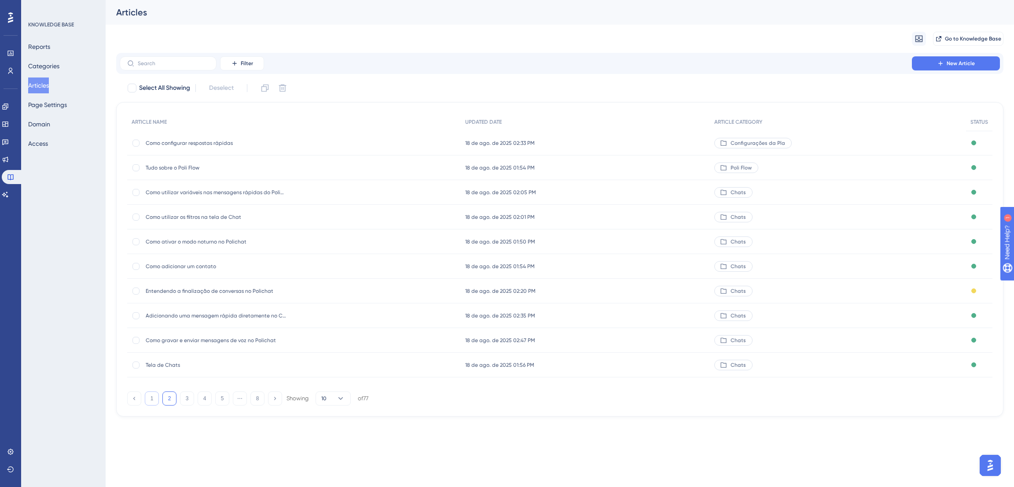
click at [147, 397] on button "1" at bounding box center [152, 398] width 14 height 14
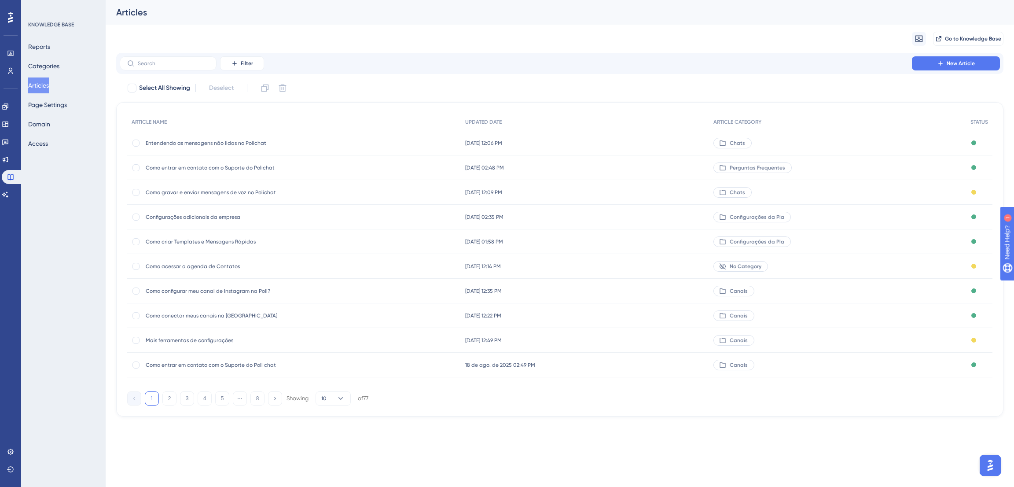
click at [179, 318] on span "Como conectar meus canais na Poli" at bounding box center [216, 315] width 141 height 7
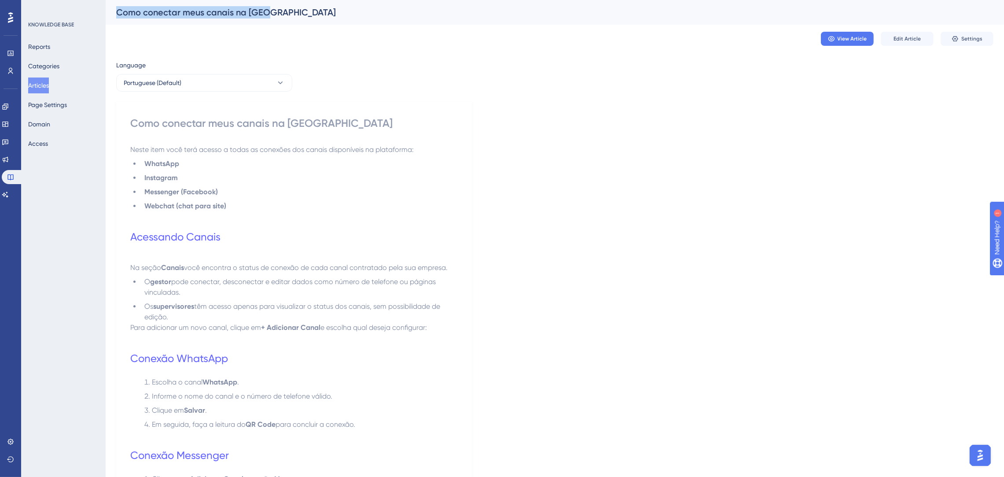
drag, startPoint x: 272, startPoint y: 15, endPoint x: 114, endPoint y: 12, distance: 158.4
click at [114, 12] on div "Como conectar meus canais na Poli" at bounding box center [555, 12] width 898 height 25
click at [47, 88] on button "Articles" at bounding box center [38, 85] width 21 height 16
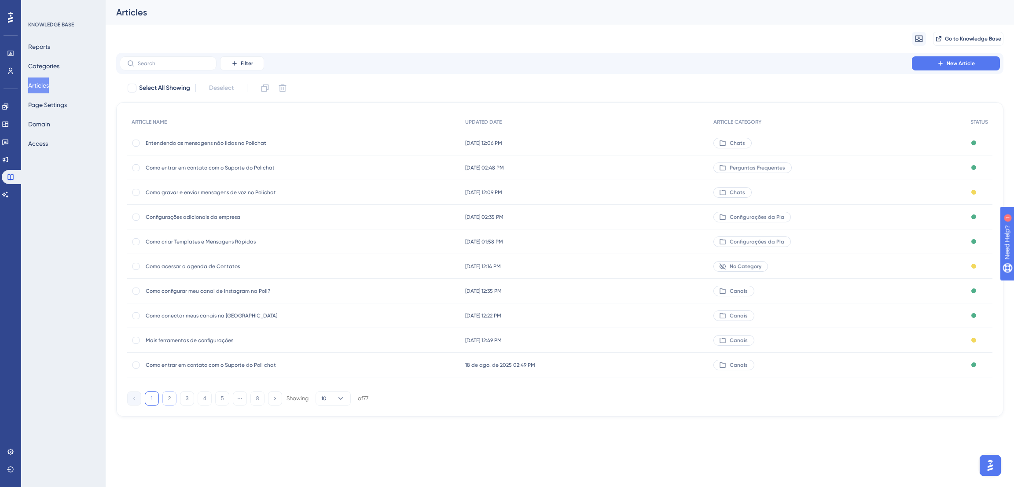
click at [168, 399] on button "2" at bounding box center [169, 398] width 14 height 14
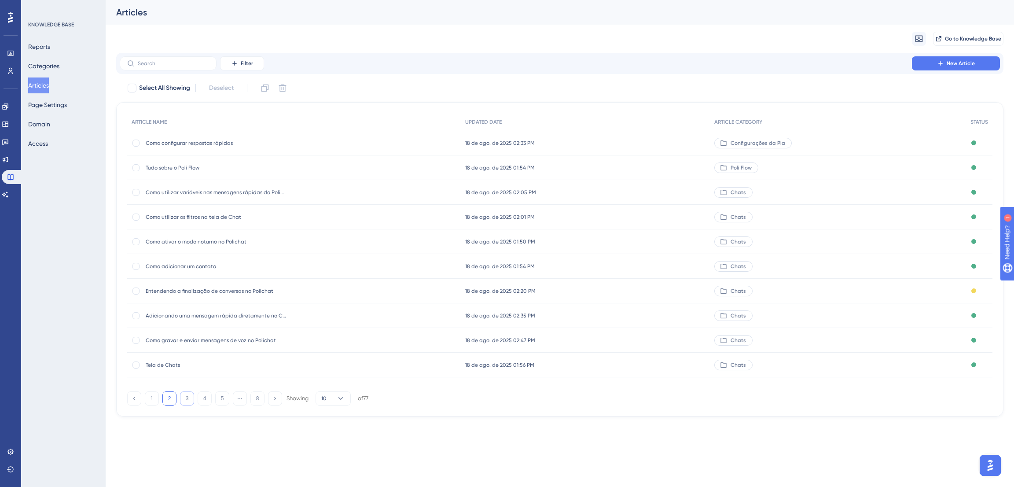
click at [191, 395] on button "3" at bounding box center [187, 398] width 14 height 14
click at [204, 400] on button "4" at bounding box center [205, 398] width 14 height 14
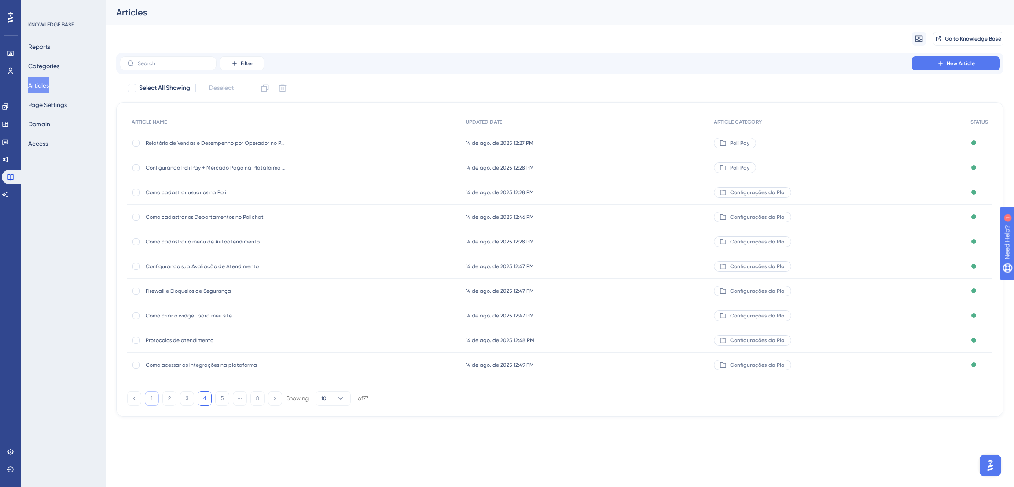
click at [154, 393] on button "1" at bounding box center [152, 398] width 14 height 14
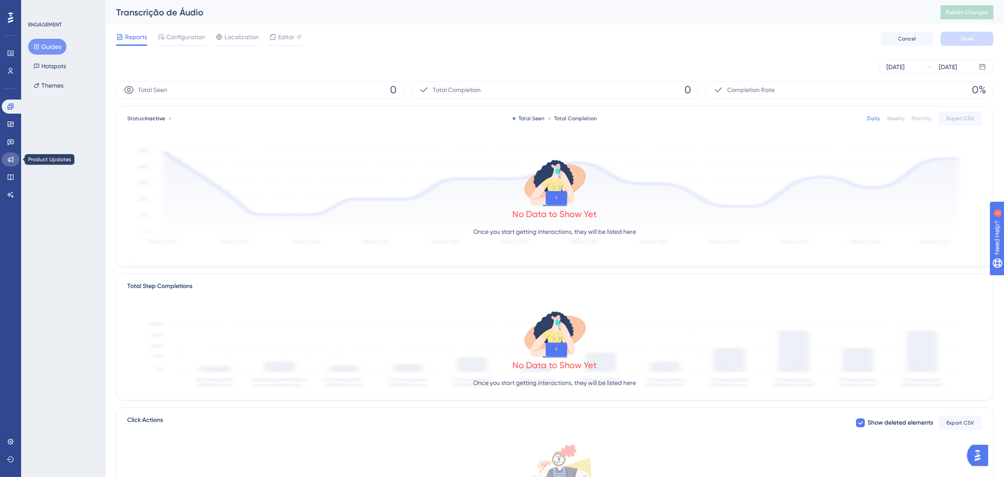
click at [6, 158] on link at bounding box center [11, 159] width 18 height 14
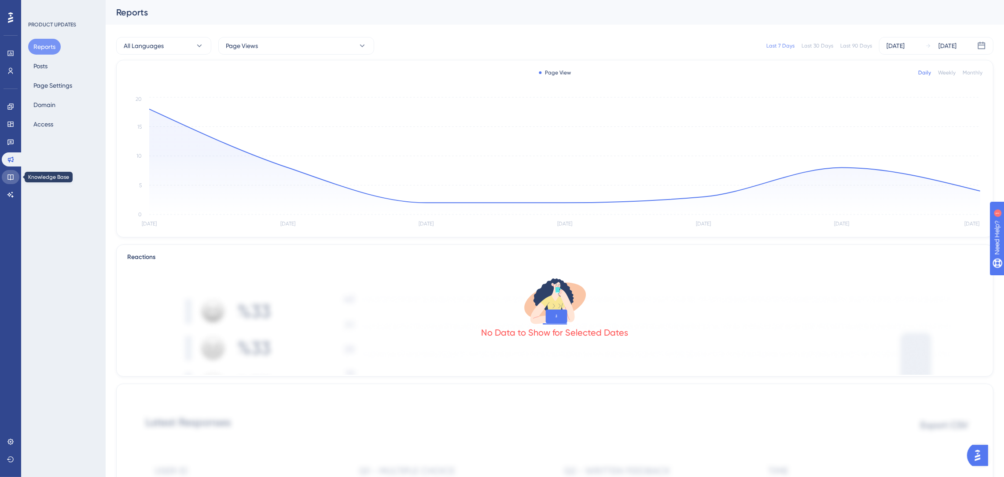
click at [10, 175] on icon at bounding box center [10, 177] width 6 height 6
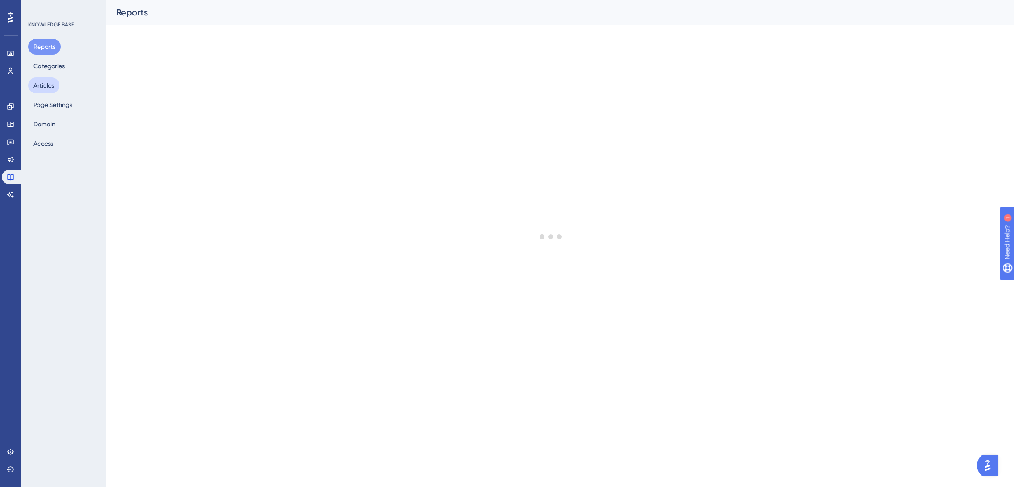
click at [54, 82] on button "Articles" at bounding box center [43, 85] width 31 height 16
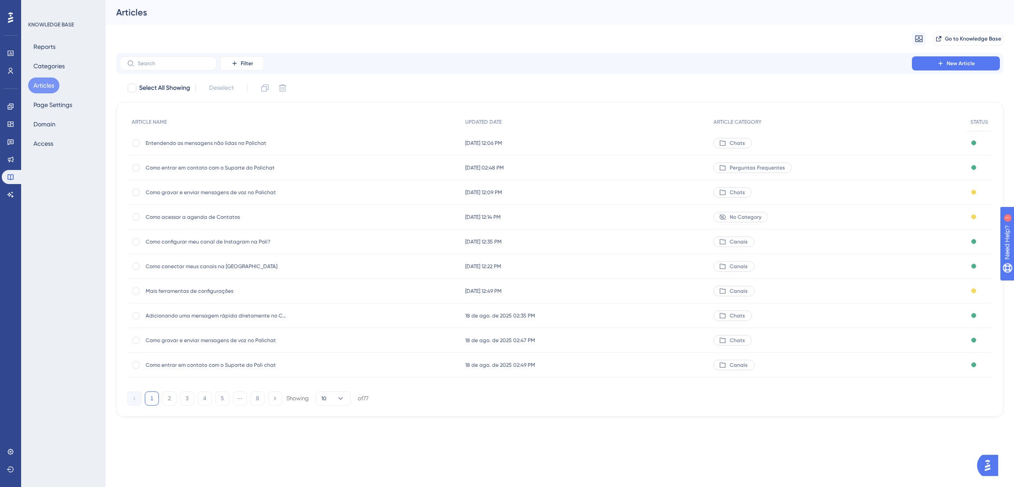
click at [249, 313] on span "Adicionando uma mensagem rápida diretamente no Chat" at bounding box center [216, 315] width 141 height 7
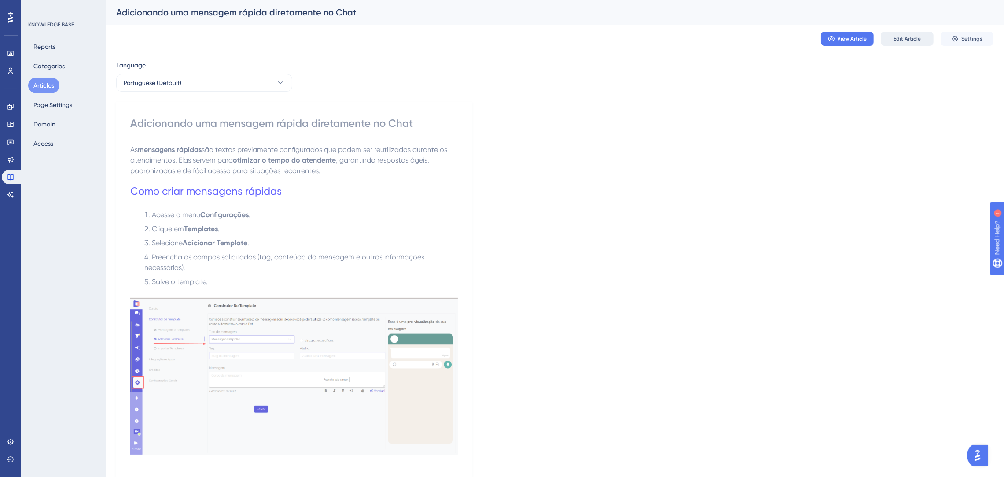
click at [895, 38] on span "Edit Article" at bounding box center [906, 38] width 27 height 7
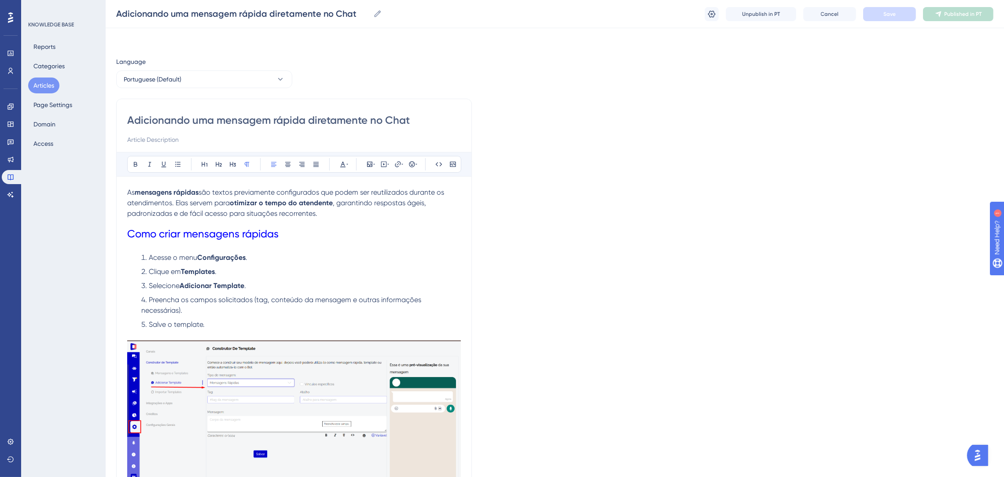
scroll to position [62, 0]
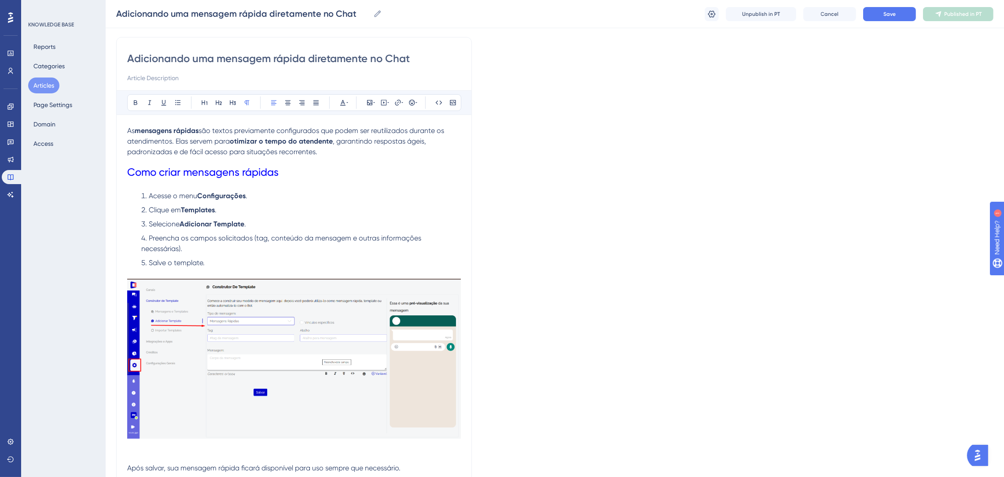
drag, startPoint x: 126, startPoint y: 127, endPoint x: 215, endPoint y: 166, distance: 96.9
click at [215, 166] on div "Adicionando uma mensagem rápida diretamente no Chat Bold Italic Underline Bulle…" at bounding box center [294, 447] width 356 height 820
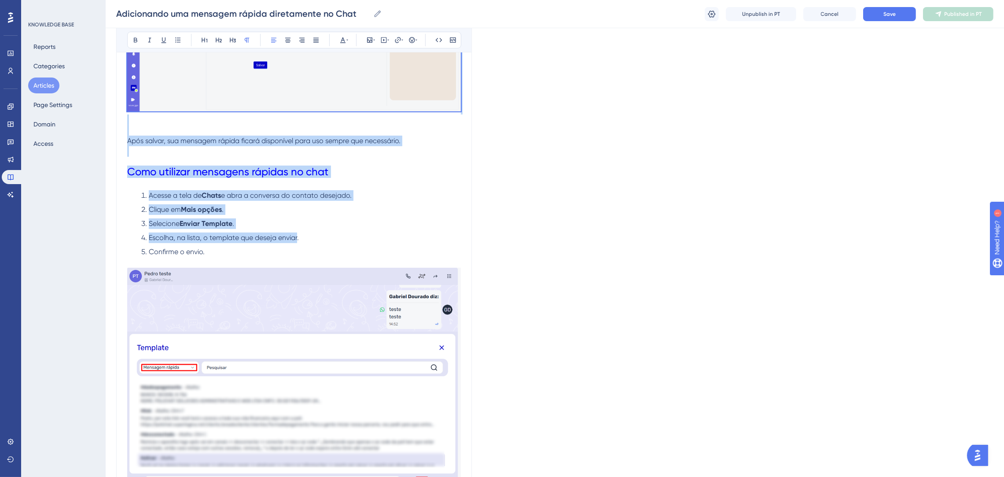
scroll to position [392, 0]
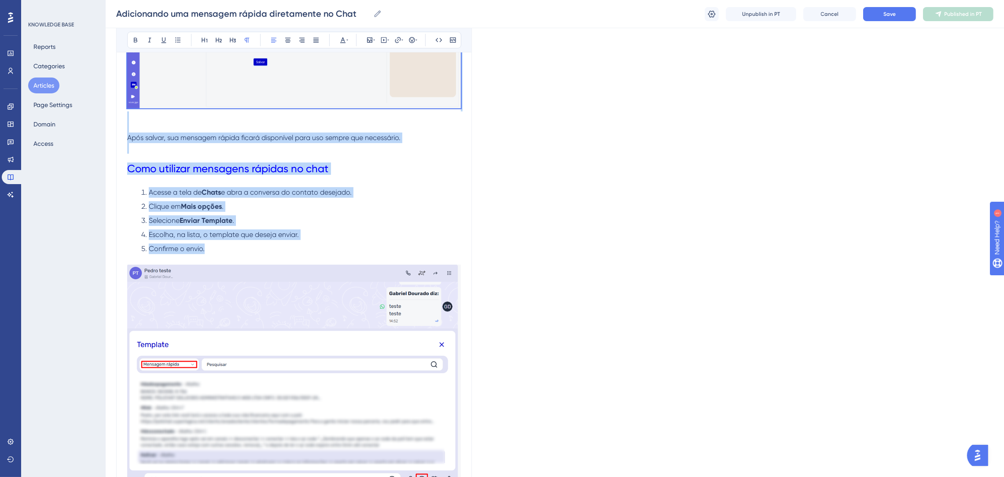
drag, startPoint x: 128, startPoint y: 131, endPoint x: 304, endPoint y: 243, distance: 208.6
click at [304, 243] on div "As mensagens rápidas são textos previamente configurados que podem ser reutiliz…" at bounding box center [294, 155] width 334 height 721
copy div "As mensagens rápidas são textos previamente configurados que podem ser reutiliz…"
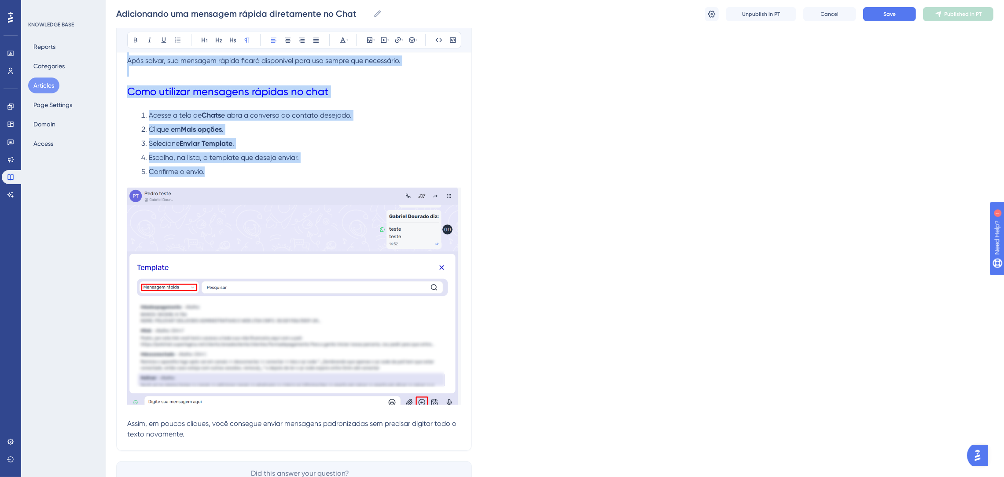
scroll to position [523, 0]
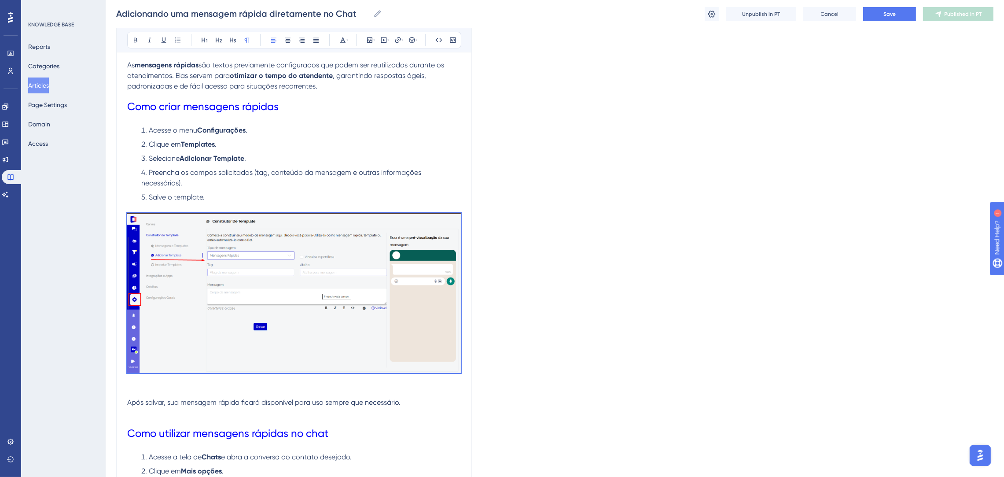
click at [657, 153] on div "Language Portuguese (Default) Adicionando uma mensagem rápida diretamente no Ch…" at bounding box center [554, 386] width 877 height 915
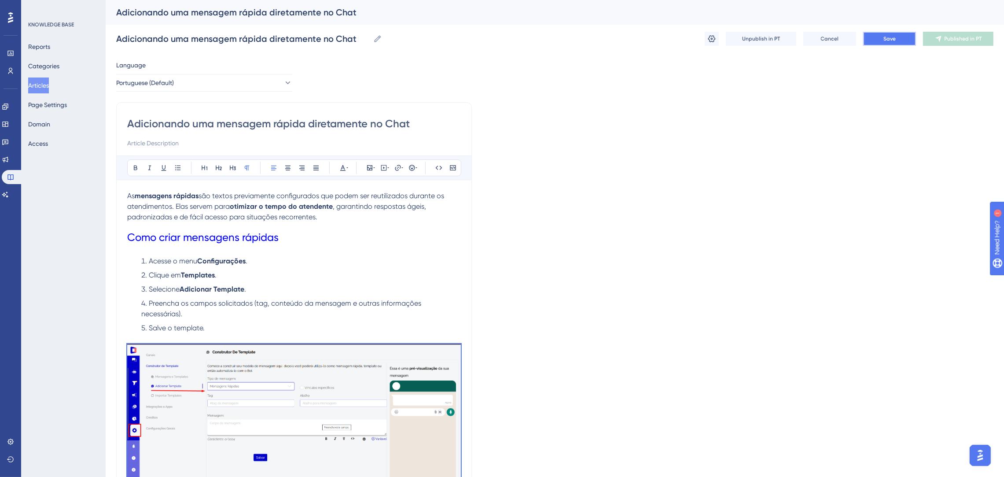
click at [881, 35] on button "Save" at bounding box center [889, 39] width 53 height 14
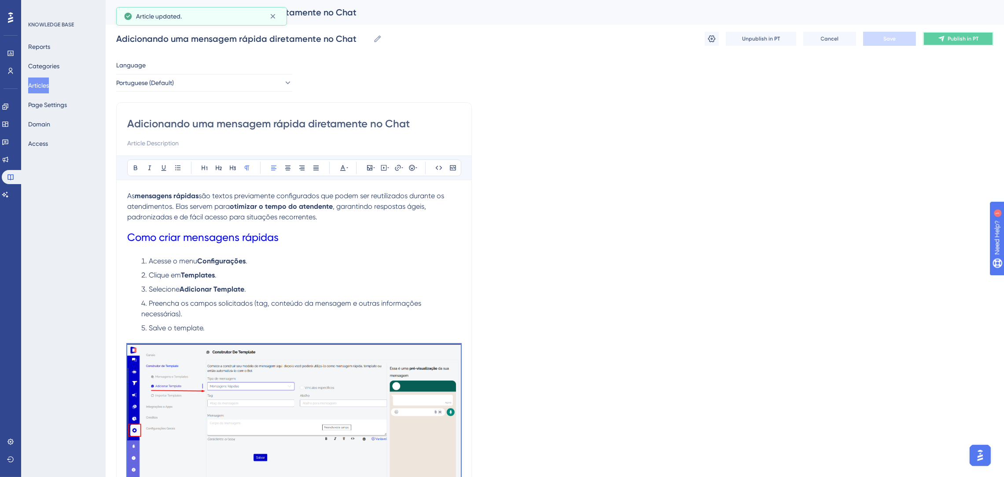
click at [952, 38] on span "Publish in PT" at bounding box center [962, 38] width 31 height 7
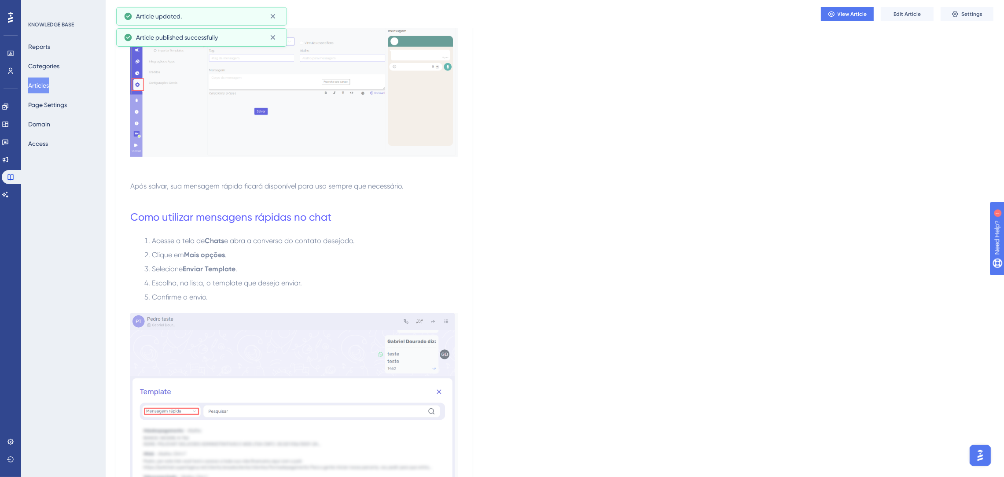
scroll to position [396, 0]
